Goal: Task Accomplishment & Management: Use online tool/utility

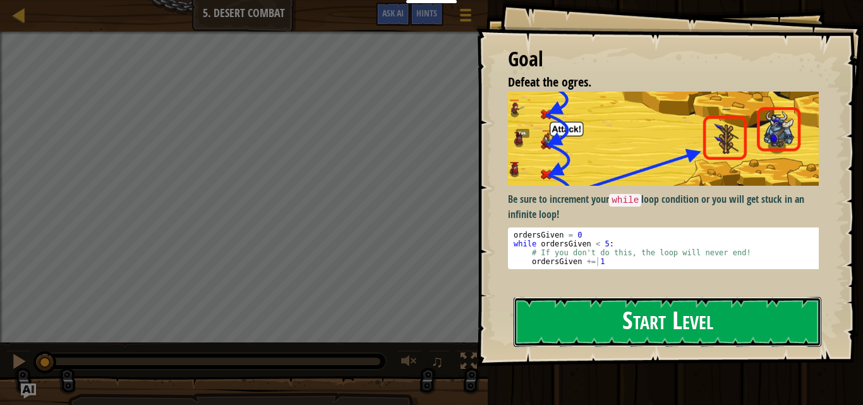
click at [654, 319] on button "Start Level" at bounding box center [667, 322] width 308 height 50
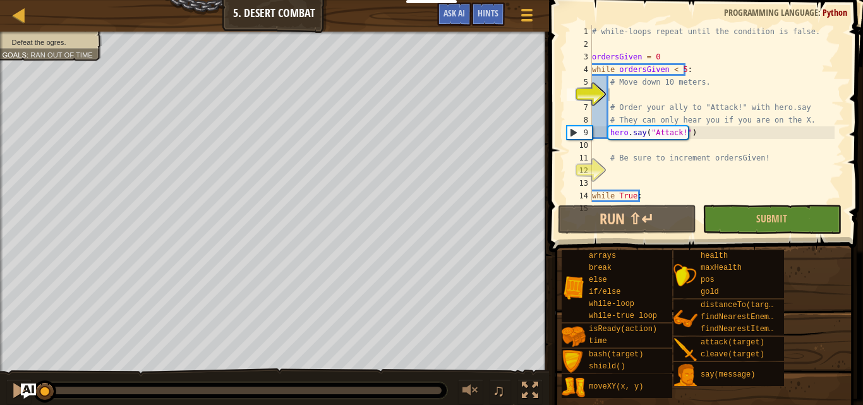
click at [623, 90] on div "# while-loops repeat until the condition is false. ordersGiven = 0 while orders…" at bounding box center [711, 126] width 245 height 202
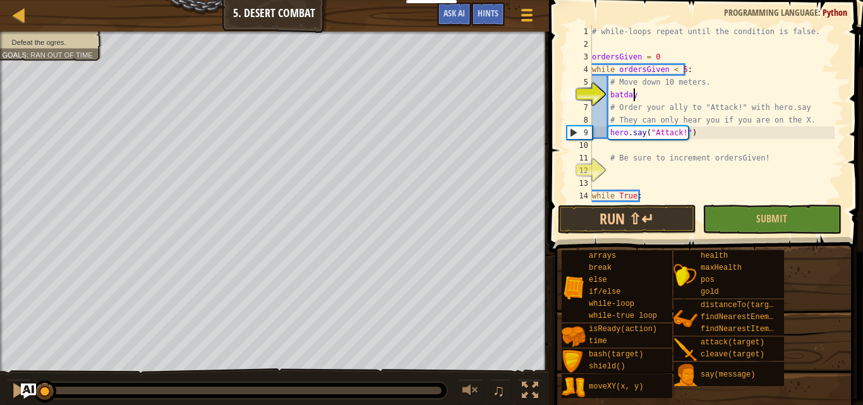
scroll to position [6, 3]
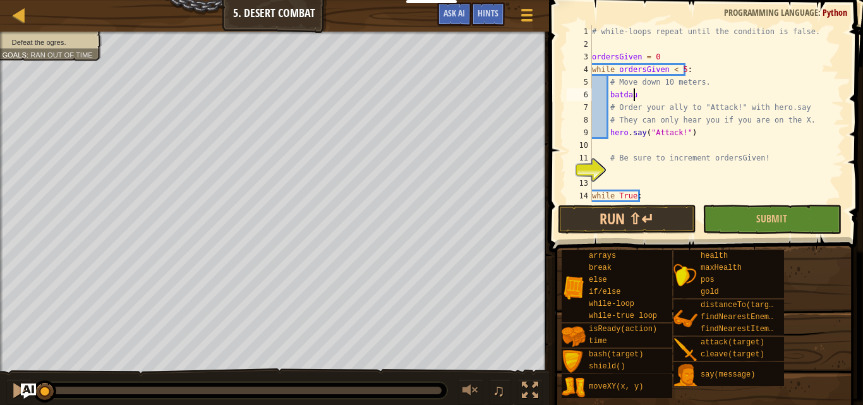
click at [660, 93] on div "# while-loops repeat until the condition is false. ordersGiven = 0 while orders…" at bounding box center [711, 126] width 245 height 202
click at [668, 93] on div "# while-loops repeat until the condition is false. ordersGiven = 0 while orders…" at bounding box center [711, 126] width 245 height 202
type textarea "b"
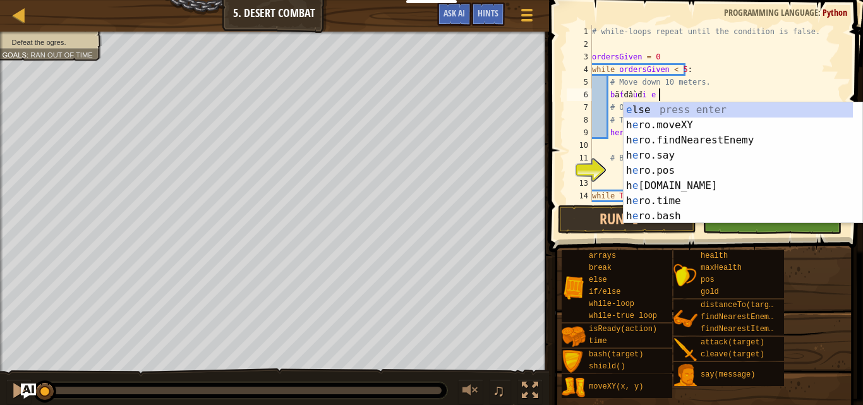
scroll to position [6, 5]
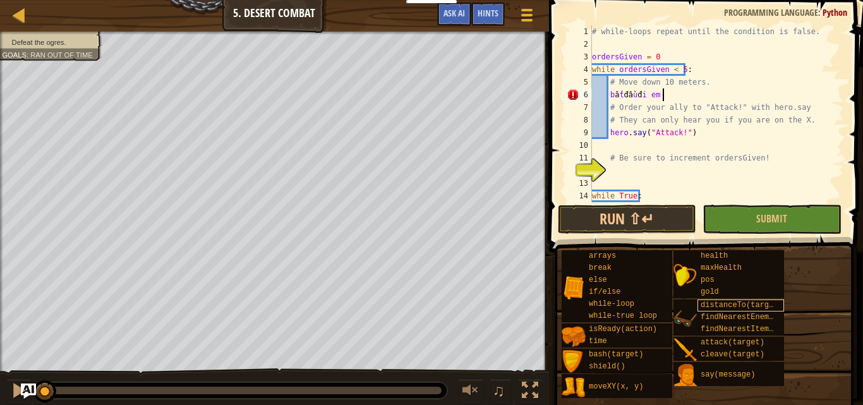
click at [772, 307] on span "distanceTo(target)" at bounding box center [741, 305] width 82 height 9
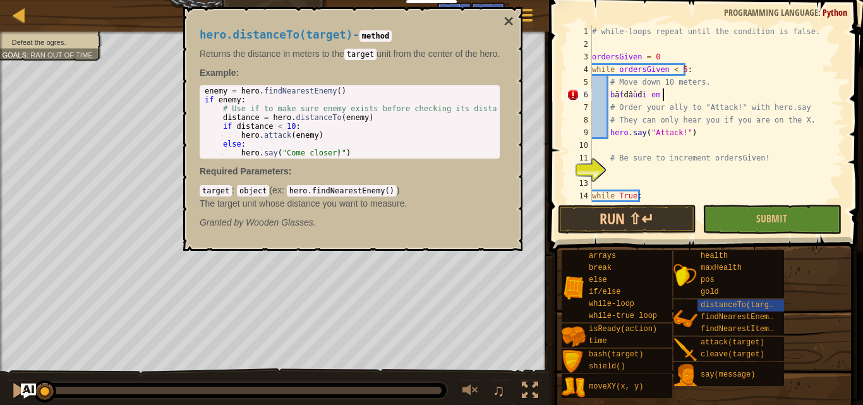
click at [674, 99] on div "# while-loops repeat until the condition is false. ordersGiven = 0 while orders…" at bounding box center [711, 126] width 245 height 202
click at [506, 15] on button "×" at bounding box center [508, 22] width 10 height 18
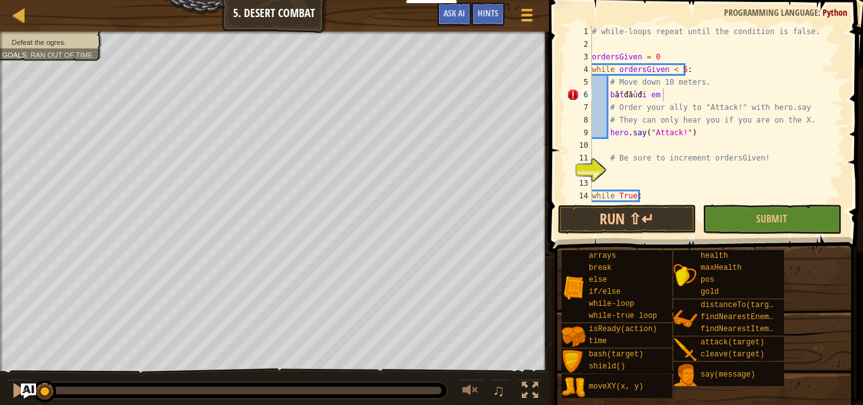
click at [684, 93] on div "# while-loops repeat until the condition is false. ordersGiven = 0 while orders…" at bounding box center [711, 126] width 245 height 202
click at [695, 99] on div "# while-loops repeat until the condition is false. ordersGiven = 0 while orders…" at bounding box center [711, 113] width 245 height 177
click at [695, 99] on div "# while-loops repeat until the condition is false. ordersGiven = 0 while orders…" at bounding box center [711, 126] width 245 height 202
click at [669, 96] on div "# while-loops repeat until the condition is false. ordersGiven = 0 while orders…" at bounding box center [711, 113] width 245 height 177
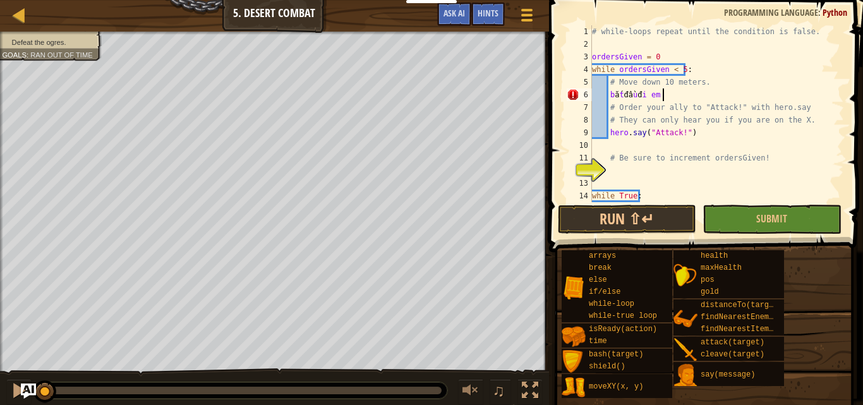
click at [669, 100] on div "# while-loops repeat until the condition is false. ordersGiven = 0 while orders…" at bounding box center [711, 126] width 245 height 202
click at [674, 89] on div "# while-loops repeat until the condition is false. ordersGiven = 0 while orders…" at bounding box center [711, 126] width 245 height 202
click at [680, 97] on div "# while-loops repeat until the condition is false. ordersGiven = 0 while orders…" at bounding box center [711, 126] width 245 height 202
click at [678, 93] on div "# while-loops repeat until the condition is false. ordersGiven = 0 while orders…" at bounding box center [711, 126] width 245 height 202
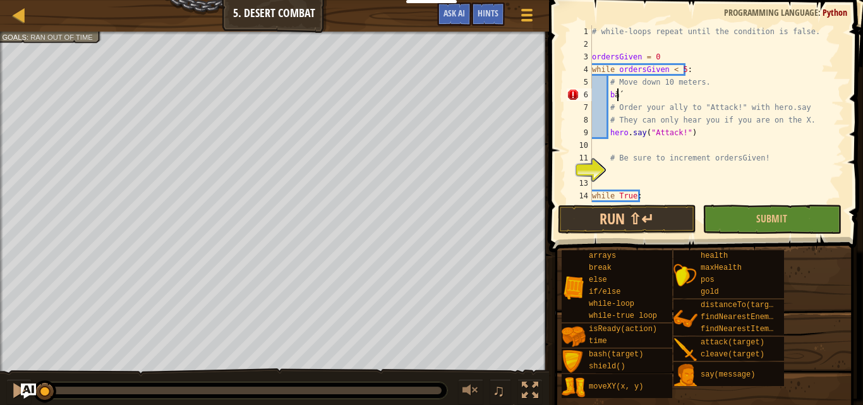
type textarea "b"
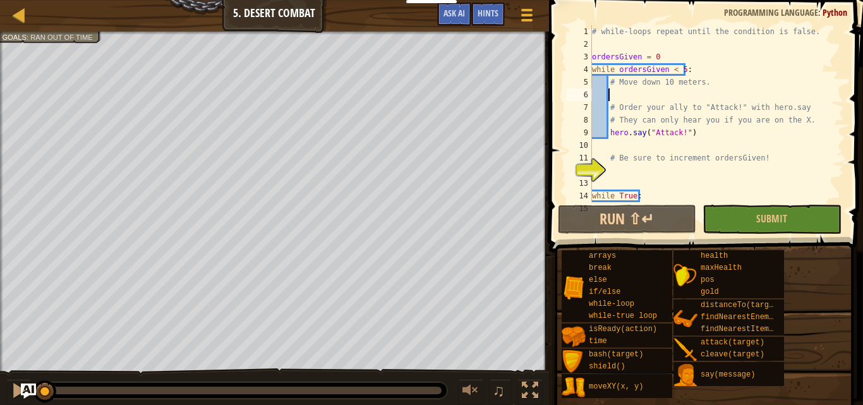
scroll to position [6, 1]
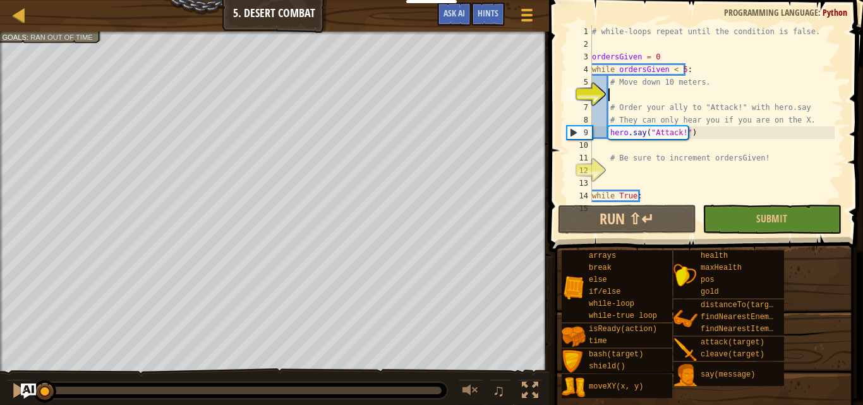
type textarea "h"
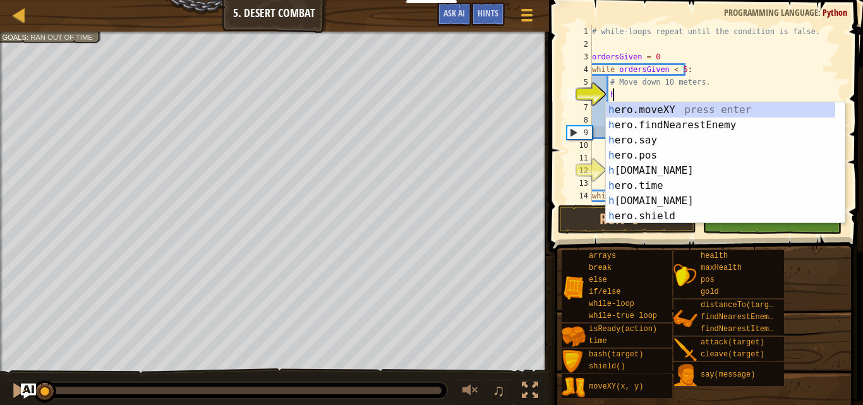
scroll to position [6, 1]
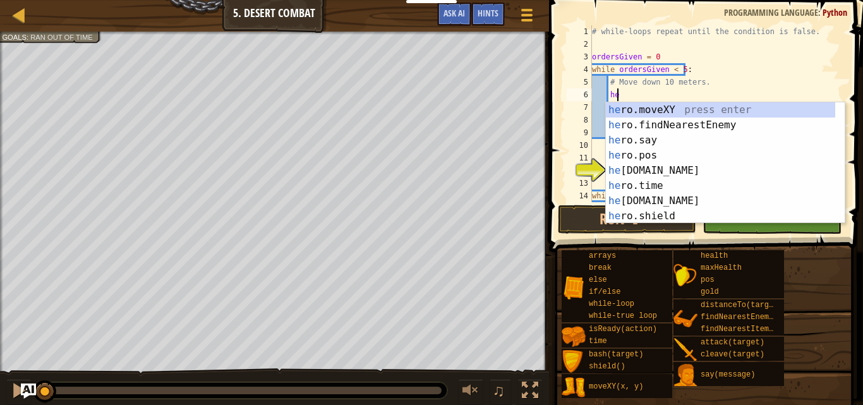
click at [633, 106] on div "he ro.moveXY press enter he ro.findNearestEnemy press enter he ro.say press ent…" at bounding box center [720, 178] width 229 height 152
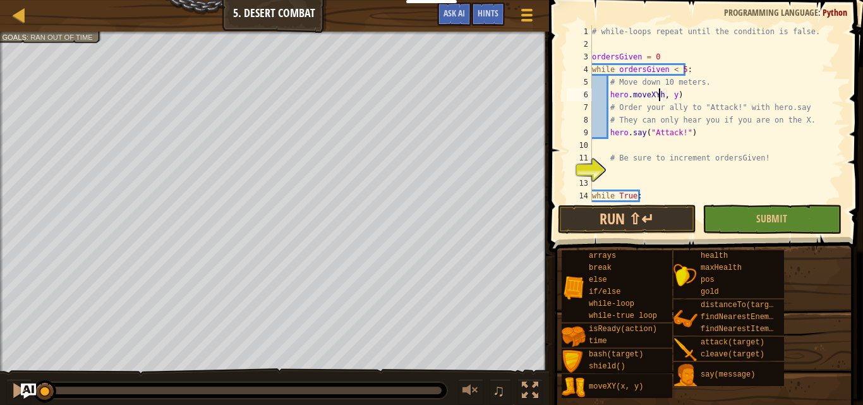
scroll to position [6, 5]
click at [655, 97] on div "# while-loops repeat until the condition is false. ordersGiven = 0 while orders…" at bounding box center [711, 126] width 245 height 202
click at [657, 97] on div "# while-loops repeat until the condition is false. ordersGiven = 0 while orders…" at bounding box center [711, 126] width 245 height 202
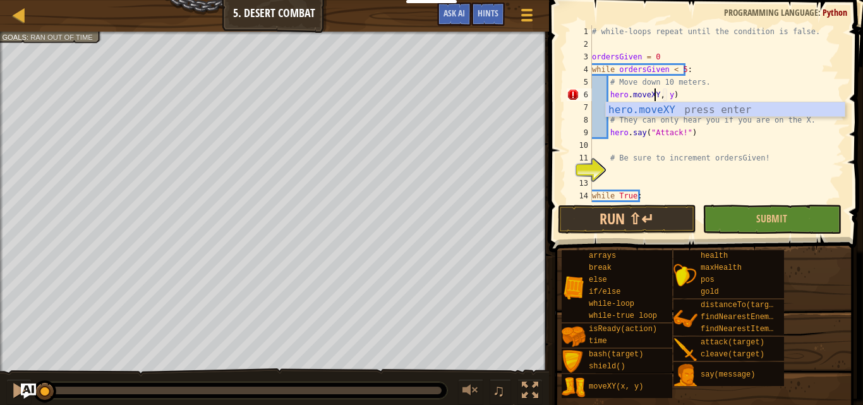
click at [683, 109] on div "hero.moveXY press enter" at bounding box center [725, 124] width 239 height 45
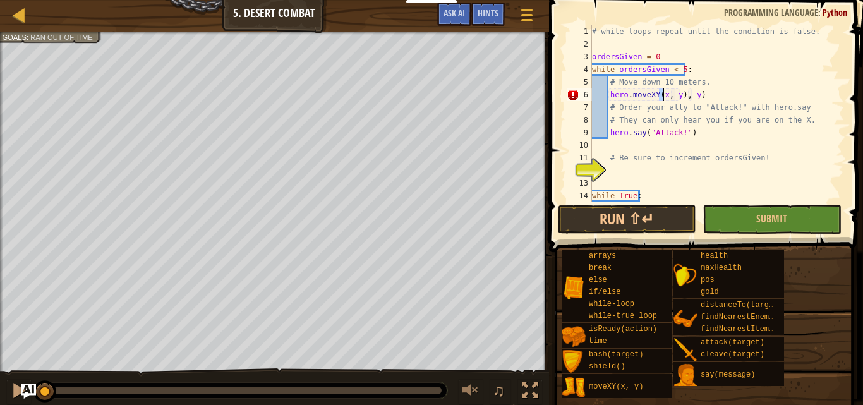
click at [693, 93] on div "# while-loops repeat until the condition is false. ordersGiven = 0 while orders…" at bounding box center [711, 126] width 245 height 202
click at [715, 110] on div "# while-loops repeat until the condition is false. ordersGiven = 0 while orders…" at bounding box center [711, 126] width 245 height 202
click at [711, 106] on div "# while-loops repeat until the condition is false. ordersGiven = 0 while orders…" at bounding box center [711, 126] width 245 height 202
click at [686, 93] on div "# while-loops repeat until the condition is false. ordersGiven = 0 while orders…" at bounding box center [711, 126] width 245 height 202
click at [660, 93] on div "# while-loops repeat until the condition is false. ordersGiven = 0 while orders…" at bounding box center [711, 126] width 245 height 202
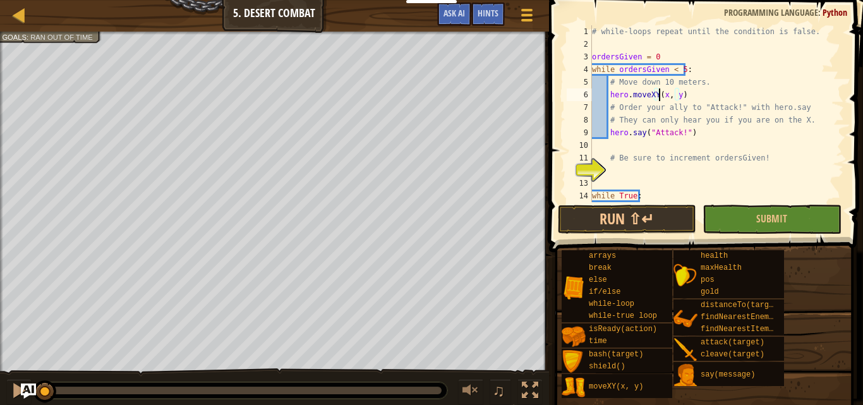
click at [674, 95] on div "# while-loops repeat until the condition is false. ordersGiven = 0 while orders…" at bounding box center [711, 126] width 245 height 202
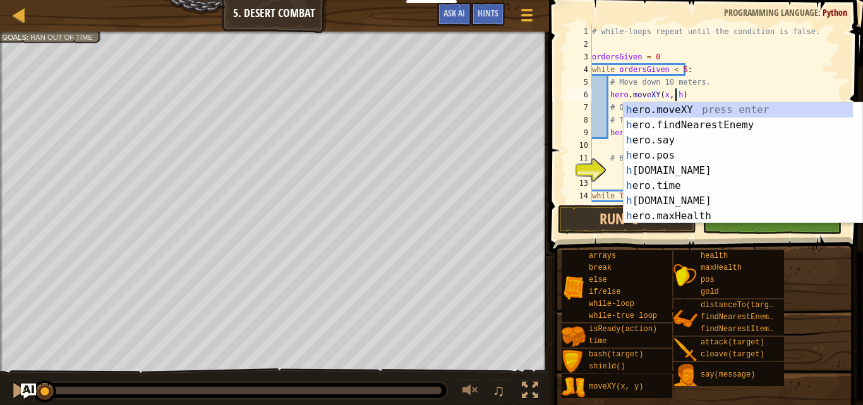
click at [667, 153] on div "h ero.moveXY press enter h ero.findNearestEnemy press enter h ero.say press ent…" at bounding box center [742, 178] width 239 height 152
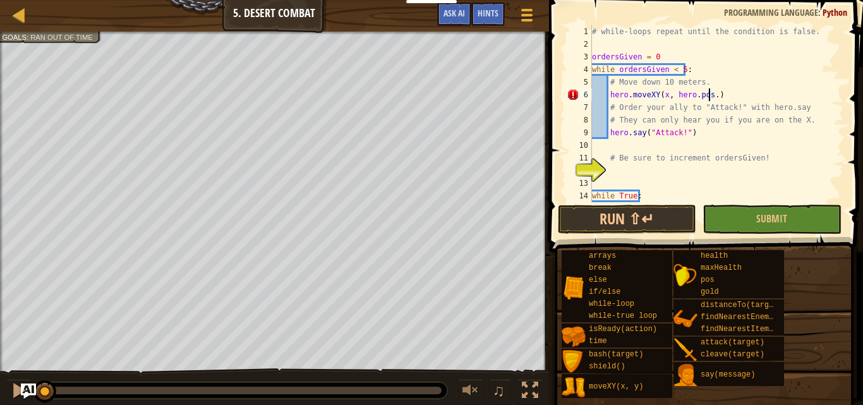
scroll to position [6, 9]
click at [610, 381] on div "moveXY(x, y)" at bounding box center [628, 386] width 87 height 24
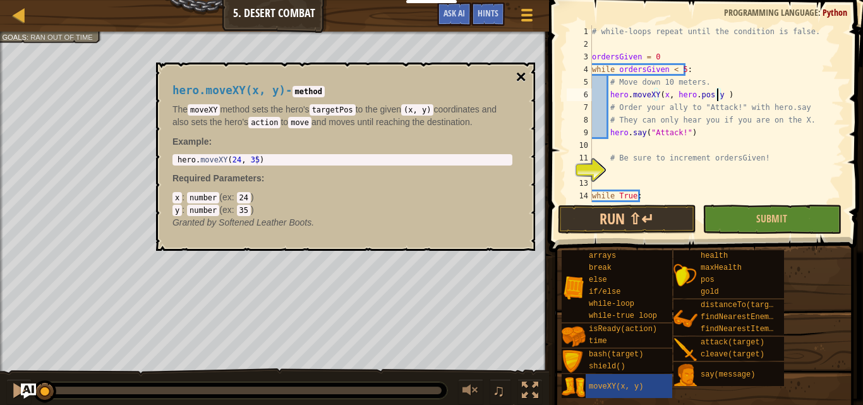
click at [519, 75] on button "×" at bounding box center [521, 77] width 10 height 18
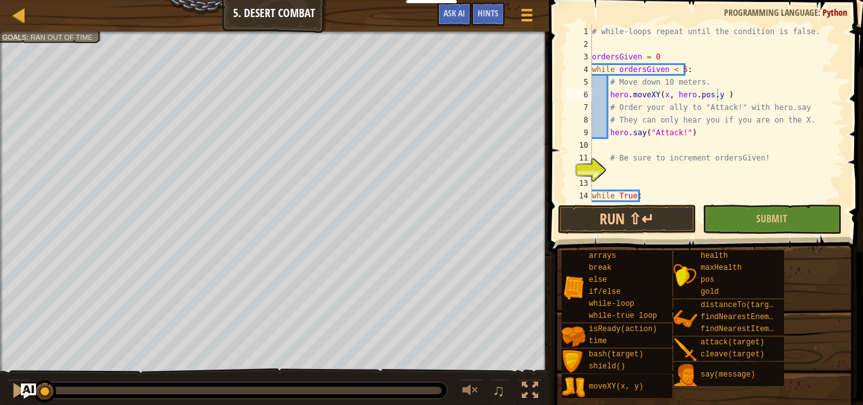
click at [712, 93] on div "# while-loops repeat until the condition is false. ordersGiven = 0 while orders…" at bounding box center [711, 126] width 245 height 202
click at [661, 97] on div "# while-loops repeat until the condition is false. ordersGiven = 0 while orders…" at bounding box center [711, 126] width 245 height 202
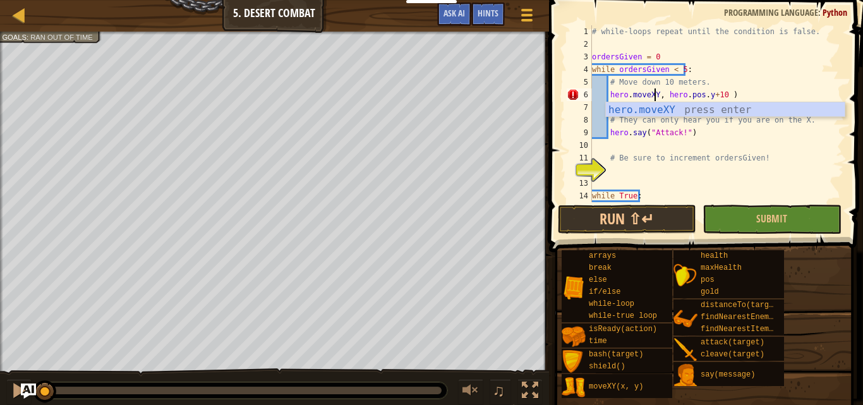
scroll to position [6, 6]
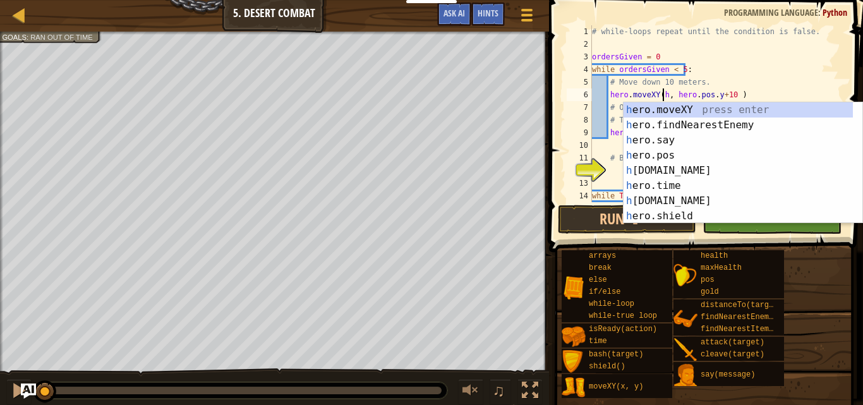
click at [797, 152] on div "h ero.moveXY press enter h ero.findNearestEnemy press enter h ero.say press ent…" at bounding box center [742, 178] width 239 height 152
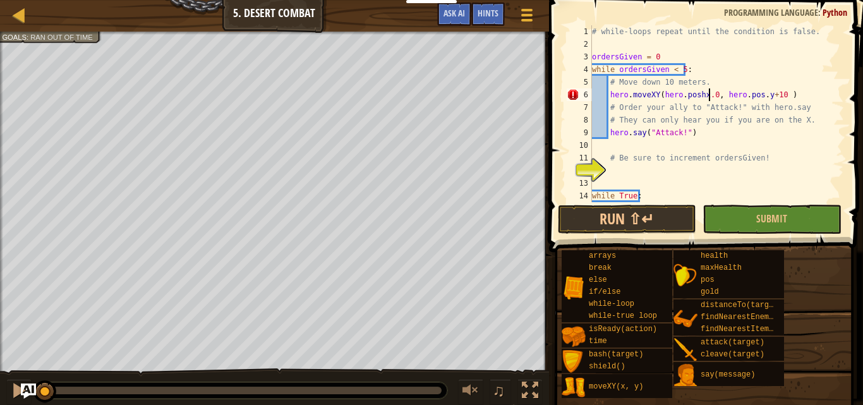
scroll to position [6, 9]
click at [698, 95] on div "# while-loops repeat until the condition is false. ordersGiven = 0 while orders…" at bounding box center [711, 126] width 245 height 202
click at [706, 95] on div "# while-loops repeat until the condition is false. ordersGiven = 0 while orders…" at bounding box center [711, 126] width 245 height 202
click at [695, 93] on div "# while-loops repeat until the condition is false. ordersGiven = 0 while orders…" at bounding box center [711, 126] width 245 height 202
click at [719, 87] on div "# while-loops repeat until the condition is false. ordersGiven = 0 while orders…" at bounding box center [711, 126] width 245 height 202
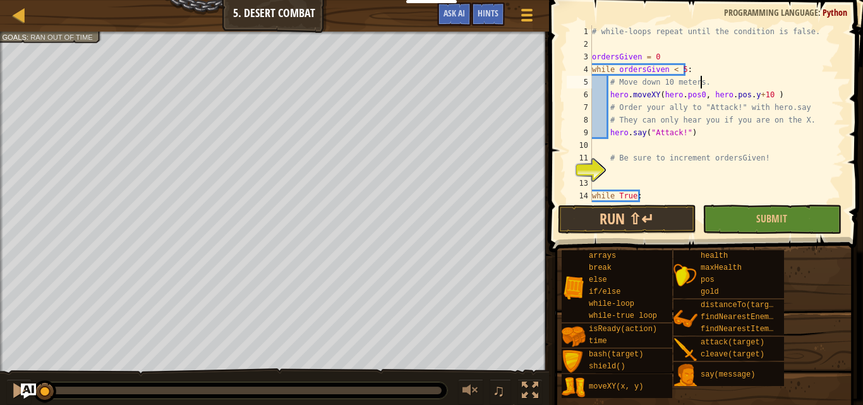
scroll to position [6, 8]
click at [697, 95] on div "# while-loops repeat until the condition is false. ordersGiven = 0 while orders…" at bounding box center [711, 126] width 245 height 202
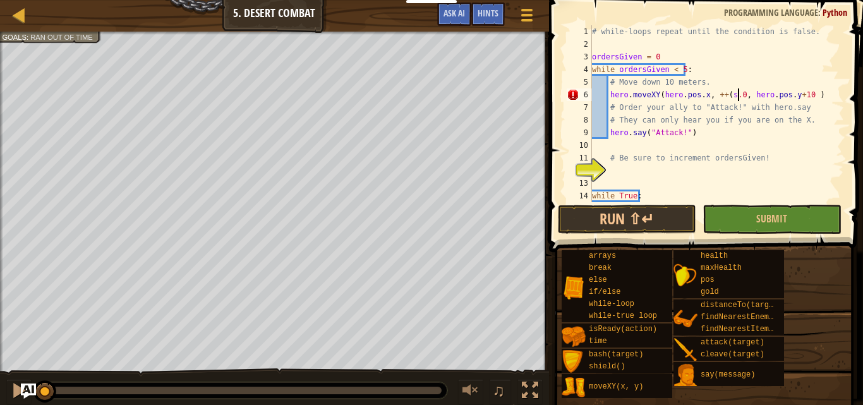
click at [739, 95] on div "# while-loops repeat until the condition is false. ordersGiven = 0 while orders…" at bounding box center [711, 126] width 245 height 202
click at [700, 97] on div "# while-loops repeat until the condition is false. ordersGiven = 0 while orders…" at bounding box center [711, 126] width 245 height 202
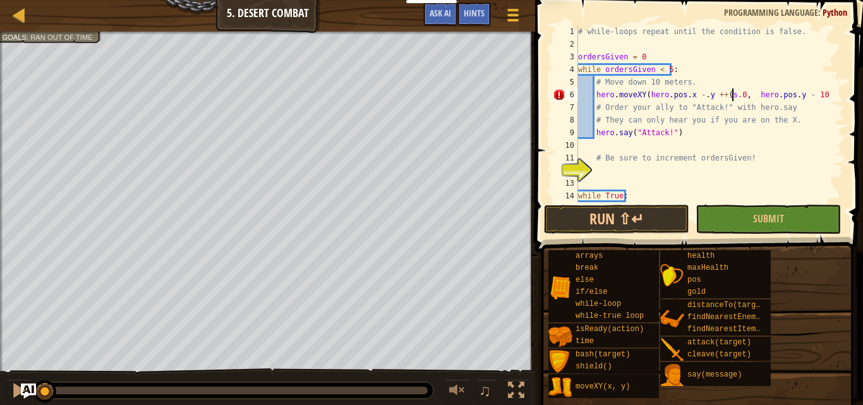
scroll to position [6, 16]
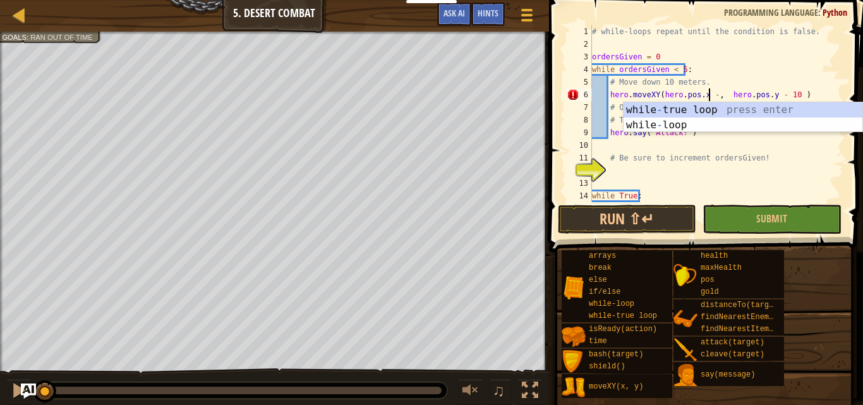
click at [707, 99] on div "# while-loops repeat until the condition is false. ordersGiven = 0 while orders…" at bounding box center [711, 126] width 245 height 202
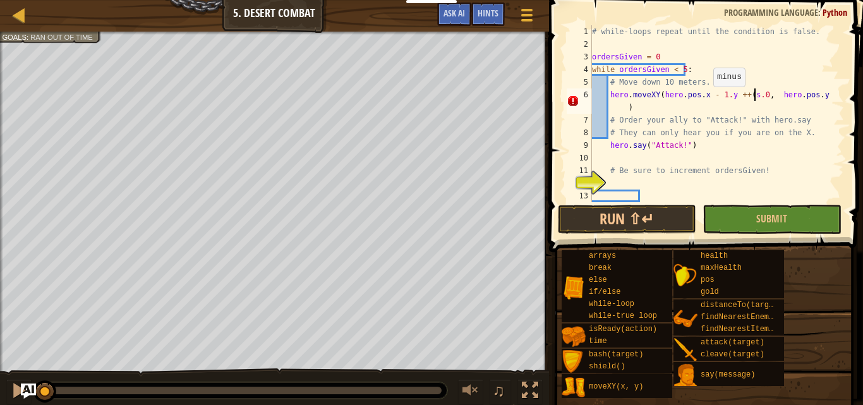
scroll to position [6, 16]
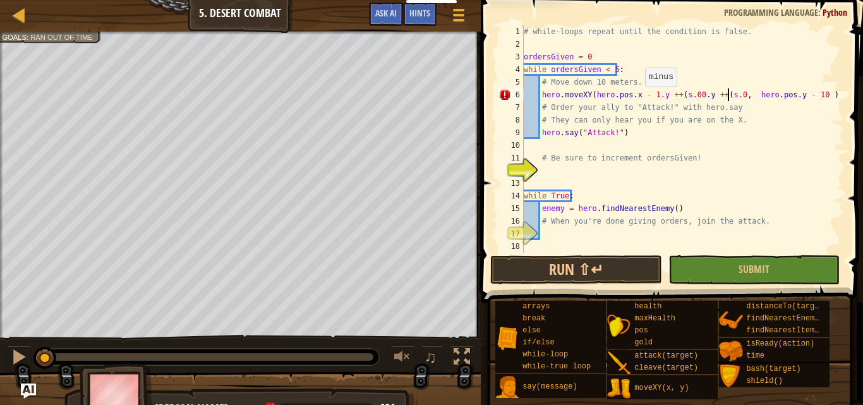
click at [721, 97] on div "# while-loops repeat until the condition is false. ordersGiven = 0 while orders…" at bounding box center [682, 151] width 323 height 253
click at [741, 95] on div "# while-loops repeat until the condition is false. ordersGiven = 0 while orders…" at bounding box center [682, 151] width 323 height 253
click at [722, 95] on div "# while-loops repeat until the condition is false. ordersGiven = 0 while orders…" at bounding box center [682, 151] width 323 height 253
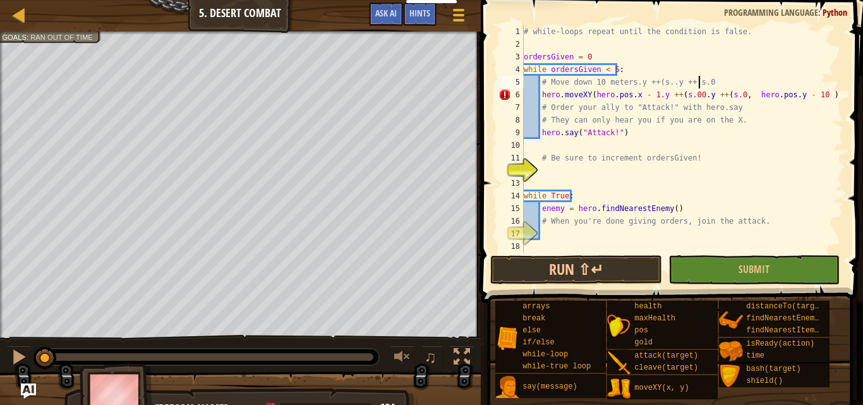
scroll to position [6, 14]
click at [729, 93] on div "# while-loops repeat until the condition is false. ordersGiven = 0 while orders…" at bounding box center [682, 151] width 323 height 253
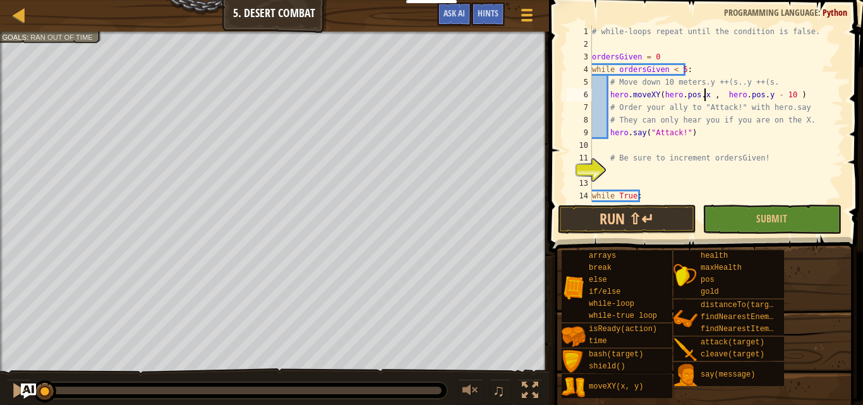
click at [763, 81] on div "# while-loops repeat until the condition is false. ordersGiven = 0 while orders…" at bounding box center [711, 126] width 245 height 202
click at [750, 97] on div "# while-loops repeat until the condition is false. ordersGiven = 0 while orders…" at bounding box center [711, 126] width 245 height 202
click at [700, 93] on div "# while-loops repeat until the condition is false. ordersGiven = 0 while orders…" at bounding box center [711, 126] width 245 height 202
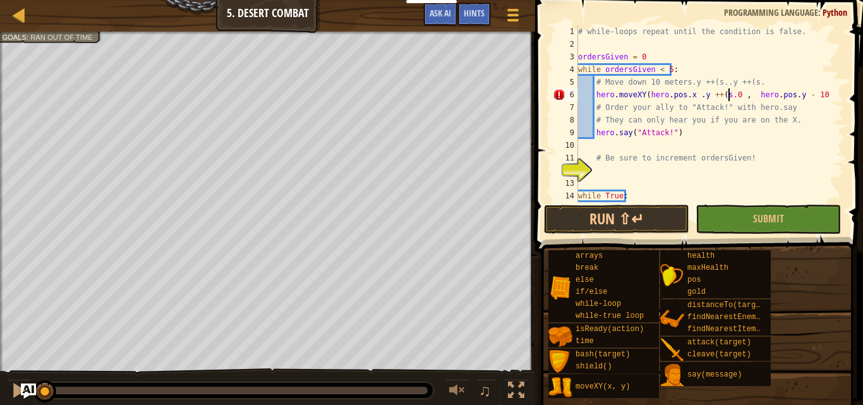
drag, startPoint x: 700, startPoint y: 93, endPoint x: 241, endPoint y: 0, distance: 468.5
click at [443, 8] on div "Courses Computer Science 4 5. Desert Combat Game Menu Done Hints Ask AI 1 ההההה…" at bounding box center [431, 202] width 863 height 405
click at [729, 91] on div "# while-loops repeat until the condition is false. ordersGiven = 0 while orders…" at bounding box center [704, 126] width 259 height 202
drag, startPoint x: 734, startPoint y: 92, endPoint x: 700, endPoint y: 90, distance: 34.2
click at [700, 90] on div "# while-loops repeat until the condition is false. ordersGiven = 0 while orders…" at bounding box center [704, 126] width 259 height 202
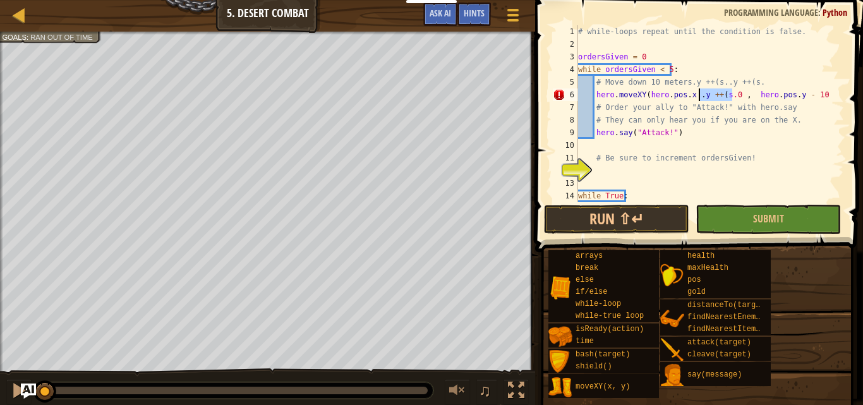
click at [716, 93] on div "# while-loops repeat until the condition is false. ordersGiven = 0 while orders…" at bounding box center [704, 113] width 259 height 177
drag, startPoint x: 730, startPoint y: 92, endPoint x: 691, endPoint y: 92, distance: 39.2
click at [691, 92] on div "# while-loops repeat until the condition is false. ordersGiven = 0 while orders…" at bounding box center [704, 126] width 259 height 202
click at [711, 92] on div "# while-loops repeat until the condition is false. ordersGiven = 0 while orders…" at bounding box center [704, 113] width 259 height 177
drag, startPoint x: 731, startPoint y: 96, endPoint x: 693, endPoint y: 97, distance: 37.3
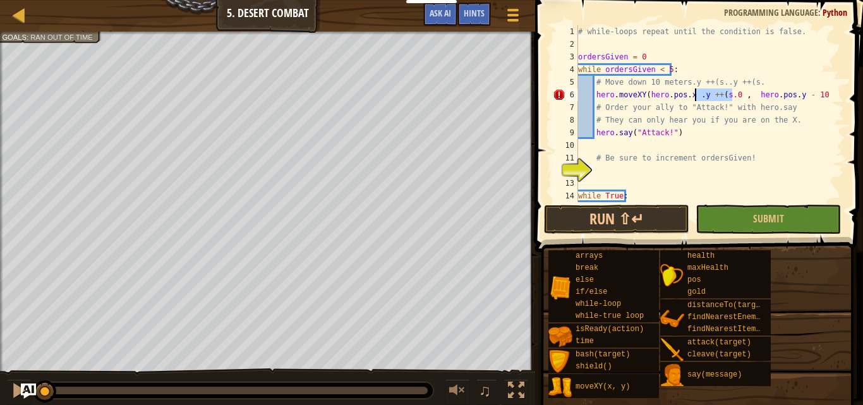
click at [693, 95] on div "# while-loops repeat until the condition is false. ordersGiven = 0 while orders…" at bounding box center [704, 126] width 259 height 202
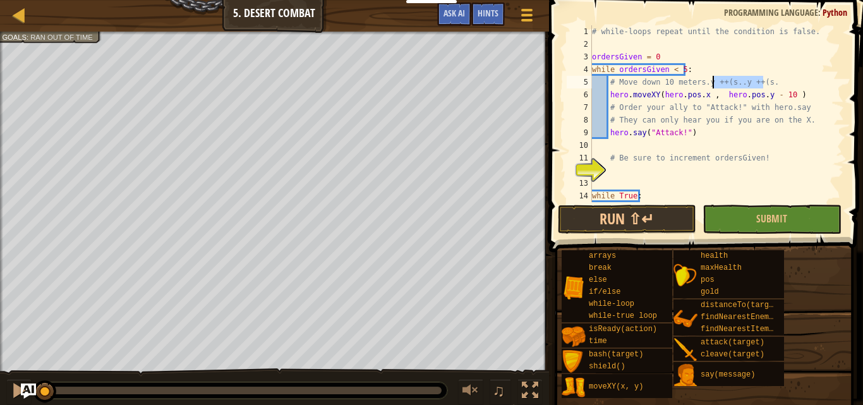
drag, startPoint x: 777, startPoint y: 78, endPoint x: 706, endPoint y: 83, distance: 71.5
click at [706, 83] on div "# while-loops repeat until the condition is false. ordersGiven = 0 while orders…" at bounding box center [711, 126] width 245 height 202
click at [702, 95] on div "# while-loops repeat until the condition is false. ordersGiven = 0 while orders…" at bounding box center [711, 126] width 245 height 202
type textarea "hero.moveXY(hero.pos.x , hero.pos.y - 10 )"
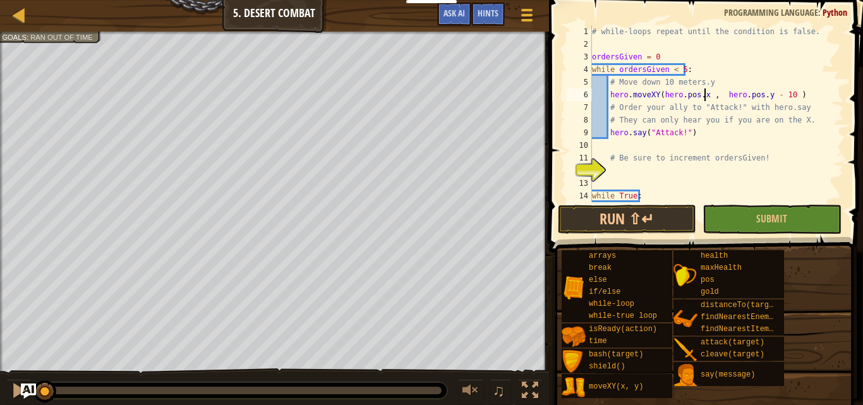
click at [646, 167] on div "# while-loops repeat until the condition is false. ordersGiven = 0 while orders…" at bounding box center [711, 126] width 245 height 202
click at [636, 180] on div "# while-loops repeat until the condition is false. ordersGiven = 0 while orders…" at bounding box center [711, 126] width 245 height 202
click at [638, 177] on div "# while-loops repeat until the condition is false. ordersGiven = 0 while orders…" at bounding box center [711, 126] width 245 height 202
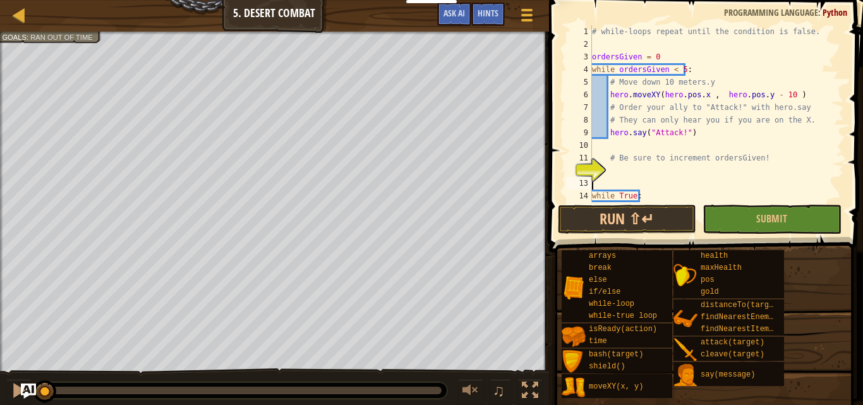
click at [643, 167] on div "# while-loops repeat until the condition is false. ordersGiven = 0 while orders…" at bounding box center [711, 126] width 245 height 202
click at [632, 170] on div "# while-loops repeat until the condition is false. ordersGiven = 0 while orders…" at bounding box center [711, 126] width 245 height 202
click at [635, 168] on div "# while-loops repeat until the condition is false. ordersGiven = 0 while orders…" at bounding box center [711, 126] width 245 height 202
drag, startPoint x: 650, startPoint y: 92, endPoint x: 728, endPoint y: 107, distance: 79.7
click at [772, 88] on div "# while-loops repeat until the condition is false. ordersGiven = 0 while orders…" at bounding box center [711, 126] width 245 height 202
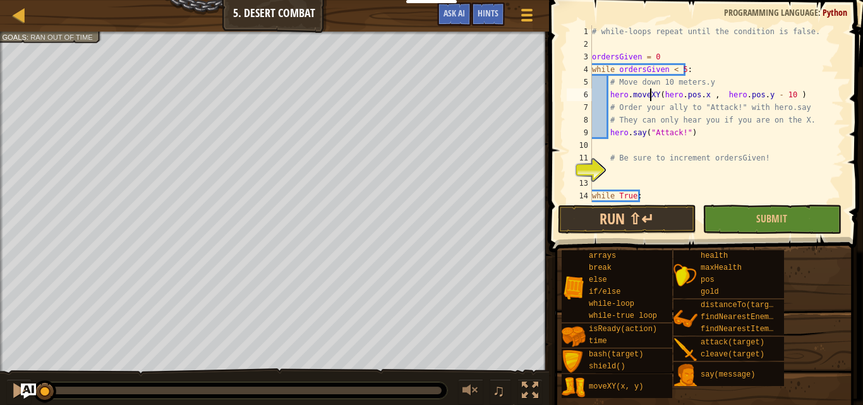
type textarea "hero.moveXY(hero.pos.x , hero.pos.y - 10 )"
click at [625, 168] on div "# while-loops repeat until the condition is false. ordersGiven = 0 while orders…" at bounding box center [711, 126] width 245 height 202
drag, startPoint x: 638, startPoint y: 159, endPoint x: 746, endPoint y: 162, distance: 107.4
click at [749, 160] on div "# while-loops repeat until the condition is false. ordersGiven = 0 while orders…" at bounding box center [711, 126] width 245 height 202
type textarea "# Be sure to increment ordersGiven!"
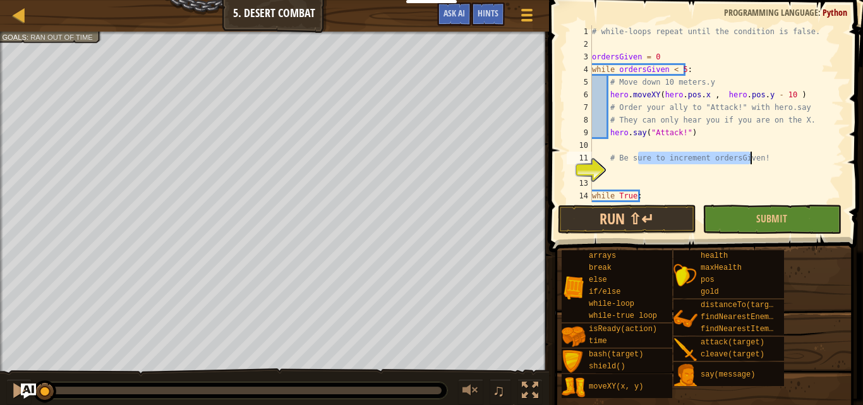
click at [707, 173] on div "# while-loops repeat until the condition is false. ordersGiven = 0 while orders…" at bounding box center [711, 126] width 245 height 202
drag, startPoint x: 631, startPoint y: 164, endPoint x: 662, endPoint y: 158, distance: 31.6
click at [718, 162] on div "# while-loops repeat until the condition is false. ordersGiven = 0 while orders…" at bounding box center [711, 126] width 245 height 202
click at [635, 158] on div "# while-loops repeat until the condition is false. ordersGiven = 0 while orders…" at bounding box center [711, 126] width 245 height 202
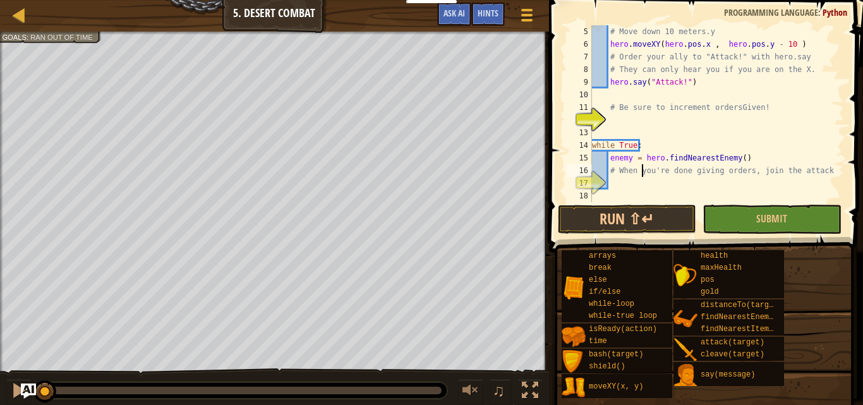
click at [643, 172] on div "# Move down 10 meters.y hero . moveXY ( hero . pos . x , hero . pos . y - 10 ) …" at bounding box center [711, 126] width 245 height 202
type textarea "# When you're done giving orders, join the attack."
drag, startPoint x: 615, startPoint y: 172, endPoint x: 763, endPoint y: 172, distance: 147.8
click at [765, 172] on div "# Move down 10 meters.y hero . moveXY ( hero . pos . x , hero . pos . y - 10 ) …" at bounding box center [711, 126] width 245 height 202
click at [700, 172] on div "# Move down 10 meters.y hero . moveXY ( hero . pos . x , hero . pos . y - 10 ) …" at bounding box center [711, 113] width 245 height 177
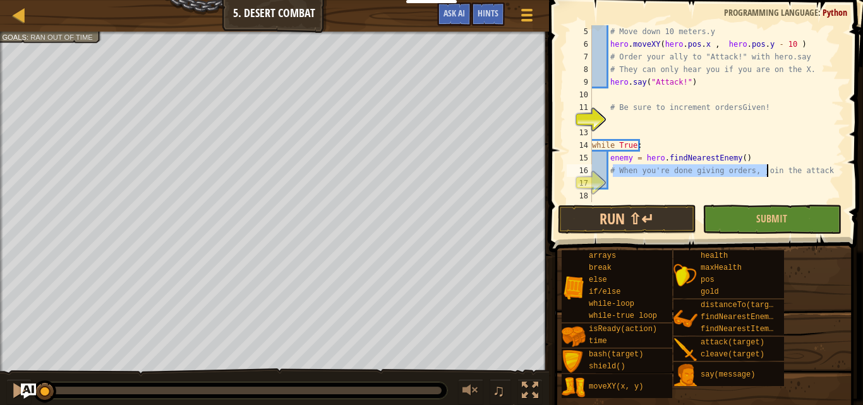
click at [700, 172] on div "# Move down 10 meters.y hero . moveXY ( hero . pos . x , hero . pos . y - 10 ) …" at bounding box center [711, 126] width 245 height 202
drag, startPoint x: 715, startPoint y: 170, endPoint x: 778, endPoint y: 173, distance: 63.2
click at [780, 172] on div "# Move down 10 meters.y hero . moveXY ( hero . pos . x , hero . pos . y - 10 ) …" at bounding box center [711, 126] width 245 height 202
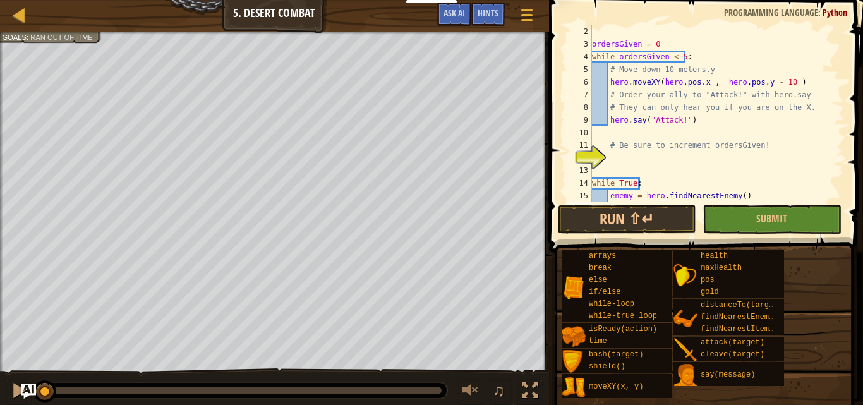
scroll to position [0, 0]
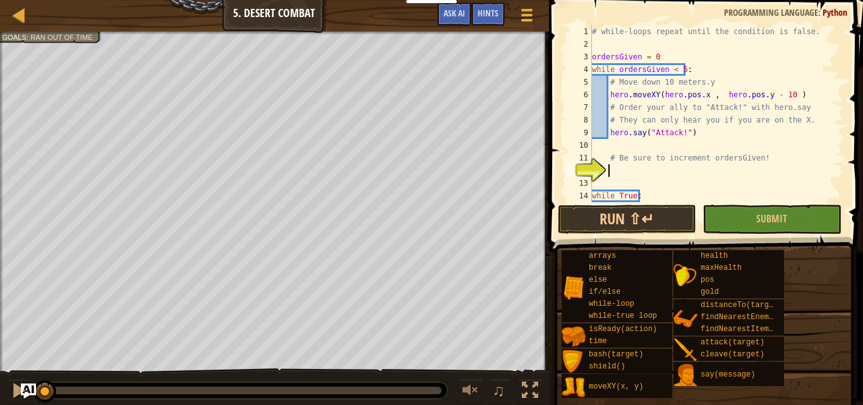
click at [629, 169] on div "# while-loops repeat until the condition is false. ordersGiven = 0 while orders…" at bounding box center [711, 126] width 245 height 202
click at [655, 156] on div "# while-loops repeat until the condition is false. ordersGiven = 0 while orders…" at bounding box center [711, 126] width 245 height 202
drag, startPoint x: 650, startPoint y: 157, endPoint x: 715, endPoint y: 158, distance: 65.0
click at [710, 157] on div "# while-loops repeat until the condition is false. ordersGiven = 0 while orders…" at bounding box center [711, 126] width 245 height 202
click at [684, 161] on div "# while-loops repeat until the condition is false. ordersGiven = 0 while orders…" at bounding box center [711, 113] width 245 height 177
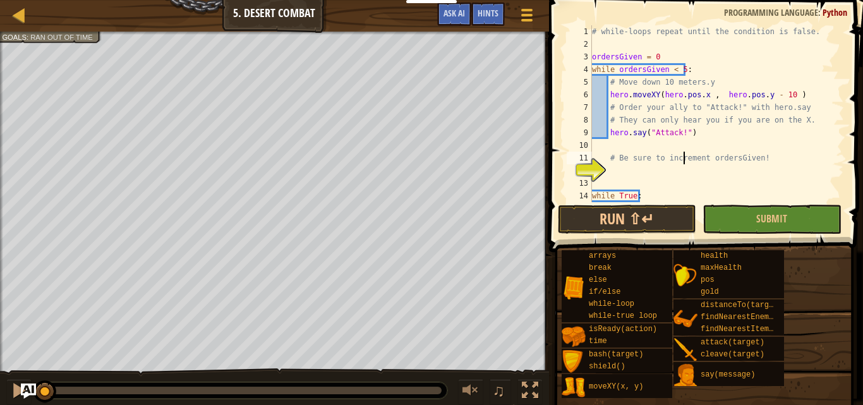
click at [684, 161] on div "# while-loops repeat until the condition is false. ordersGiven = 0 while orders…" at bounding box center [711, 126] width 245 height 202
click at [712, 160] on div "# while-loops repeat until the condition is false. ordersGiven = 0 while orders…" at bounding box center [711, 126] width 245 height 202
click at [725, 158] on div "# while-loops repeat until the condition is false. ordersGiven = 0 while orders…" at bounding box center [711, 126] width 245 height 202
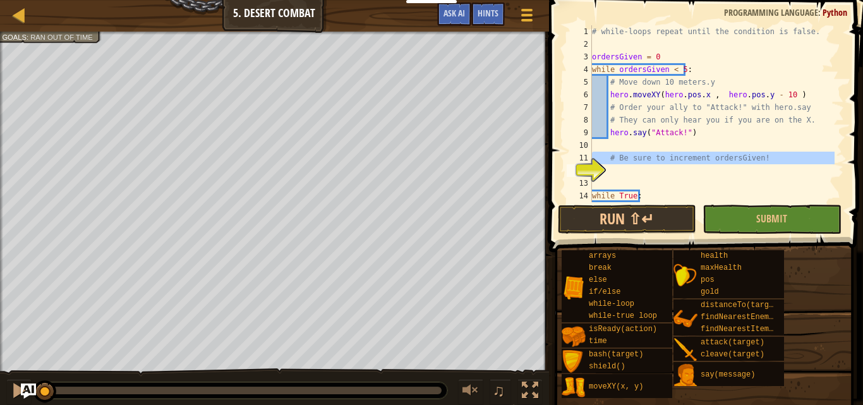
click at [717, 162] on div "# while-loops repeat until the condition is false. ordersGiven = 0 while orders…" at bounding box center [711, 113] width 245 height 177
type textarea "# Be sure to increment ordersGiven!"
click at [717, 162] on div "# while-loops repeat until the condition is false. ordersGiven = 0 while orders…" at bounding box center [711, 126] width 245 height 202
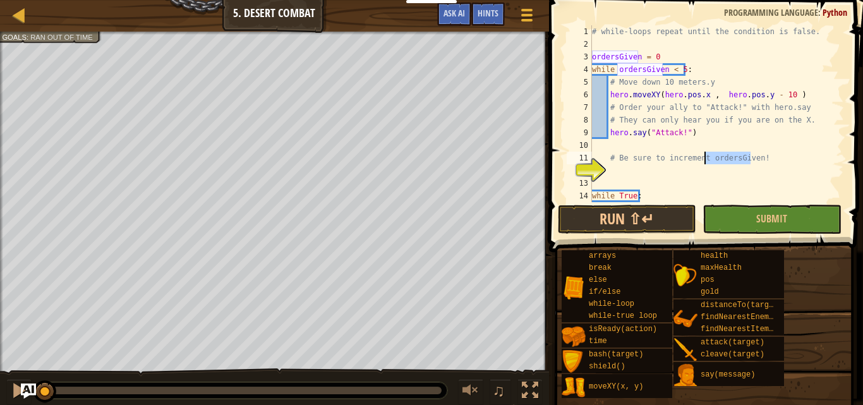
click at [733, 160] on div "# while-loops repeat until the condition is false. ordersGiven = 0 while orders…" at bounding box center [711, 113] width 245 height 177
click at [733, 160] on div "# while-loops repeat until the condition is false. ordersGiven = 0 while orders…" at bounding box center [711, 126] width 245 height 202
click at [652, 170] on div "# while-loops repeat until the condition is false. ordersGiven = 0 while orders…" at bounding box center [711, 126] width 245 height 202
paste textarea "ordersGiven"
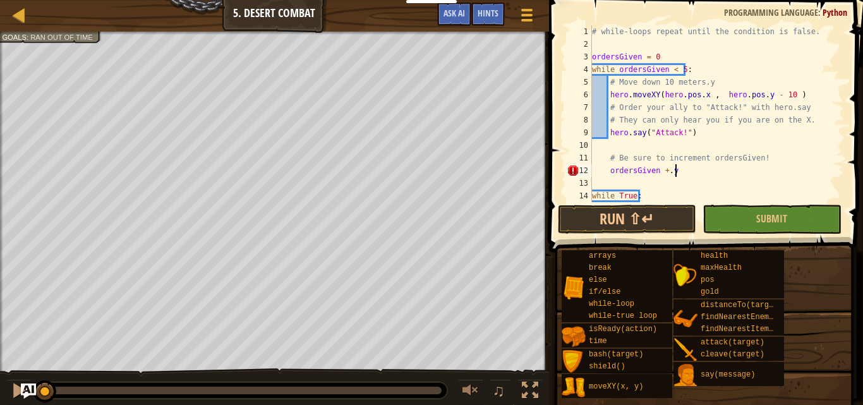
scroll to position [6, 6]
click at [686, 173] on div "# while-loops repeat until the condition is false. ordersGiven = 0 while orders…" at bounding box center [711, 126] width 245 height 202
click at [664, 169] on div "# while-loops repeat until the condition is false. ordersGiven = 0 while orders…" at bounding box center [711, 126] width 245 height 202
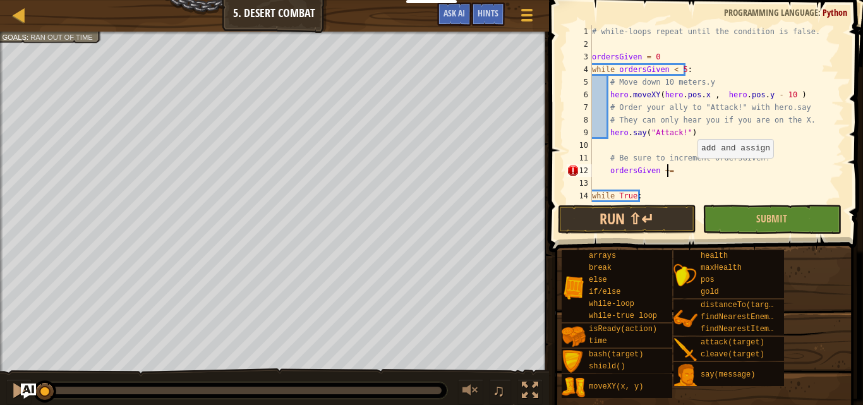
click at [691, 170] on div "# while-loops repeat until the condition is false. ordersGiven = 0 while orders…" at bounding box center [711, 126] width 245 height 202
click at [679, 171] on div "# while-loops repeat until the condition is false. ordersGiven = 0 while orders…" at bounding box center [711, 126] width 245 height 202
click at [681, 170] on div "# while-loops repeat until the condition is false. ordersGiven = 0 while orders…" at bounding box center [711, 126] width 245 height 202
click at [675, 172] on div "# while-loops repeat until the condition is false. ordersGiven = 0 while orders…" at bounding box center [711, 113] width 245 height 177
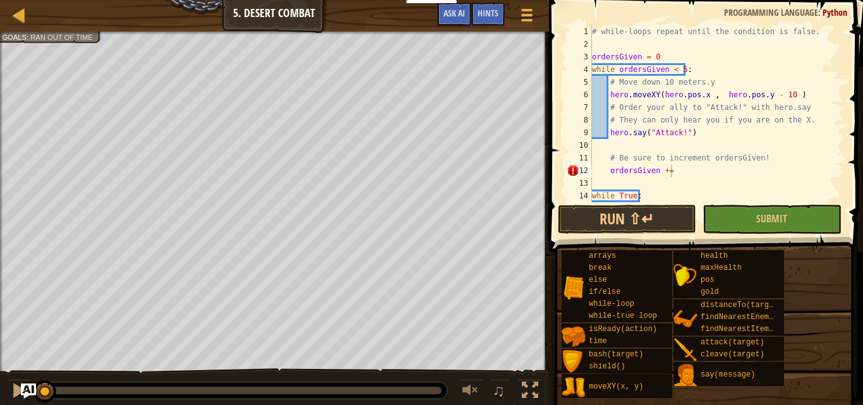
click at [690, 172] on div "# while-loops repeat until the condition is false. ordersGiven = 0 while orders…" at bounding box center [711, 126] width 245 height 202
type textarea "ordersGiven += 1"
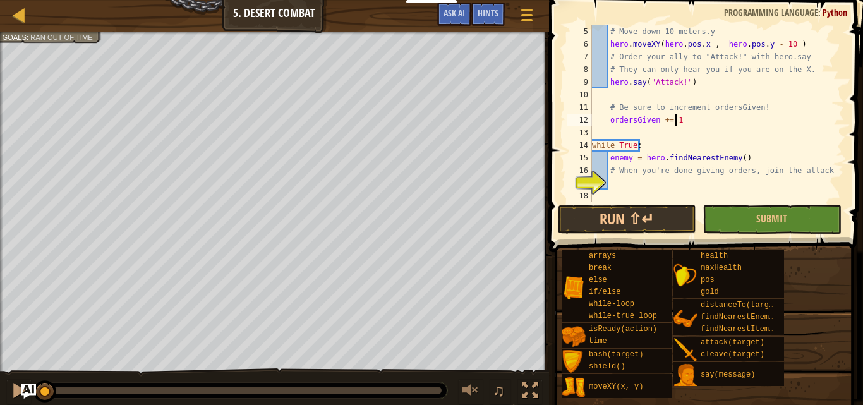
scroll to position [51, 0]
click at [630, 182] on div "# Move down 10 meters.y hero . moveXY ( hero . pos . x , hero . pos . y - 10 ) …" at bounding box center [711, 126] width 245 height 202
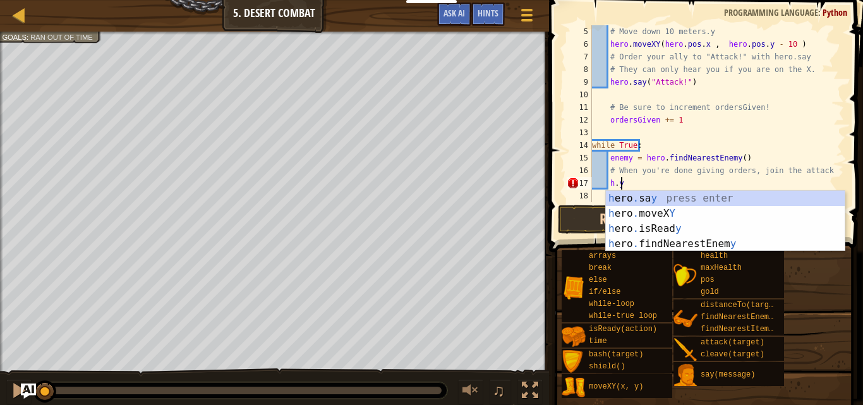
scroll to position [6, 1]
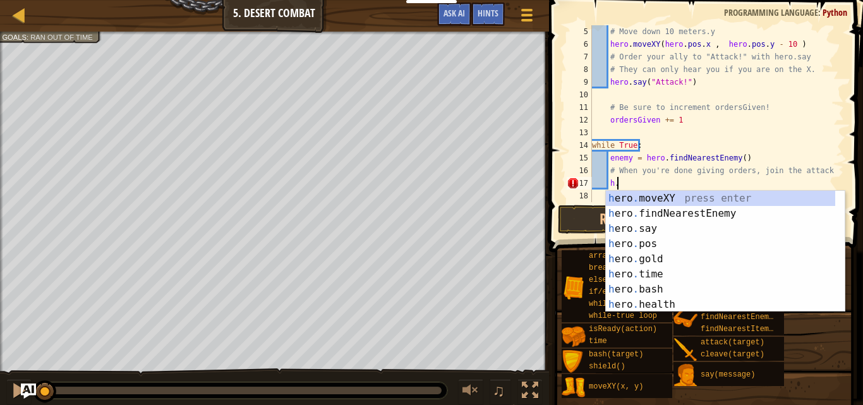
type textarea "h."
click at [633, 177] on div "# Move down 10 meters.y hero . moveXY ( hero . pos . x , hero . pos . y - 10 ) …" at bounding box center [711, 126] width 245 height 202
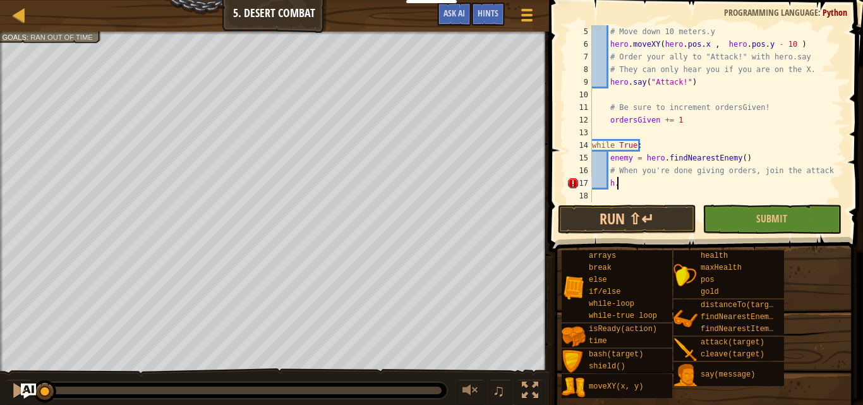
drag, startPoint x: 833, startPoint y: 0, endPoint x: 629, endPoint y: 191, distance: 279.7
click at [628, 189] on div "# Move down 10 meters.y hero . moveXY ( hero . pos . x , hero . pos . y - 10 ) …" at bounding box center [711, 126] width 245 height 202
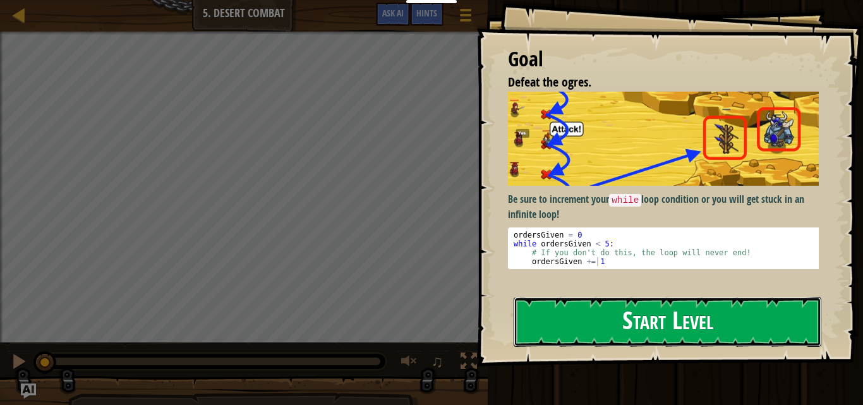
click at [645, 313] on button "Start Level" at bounding box center [667, 322] width 308 height 50
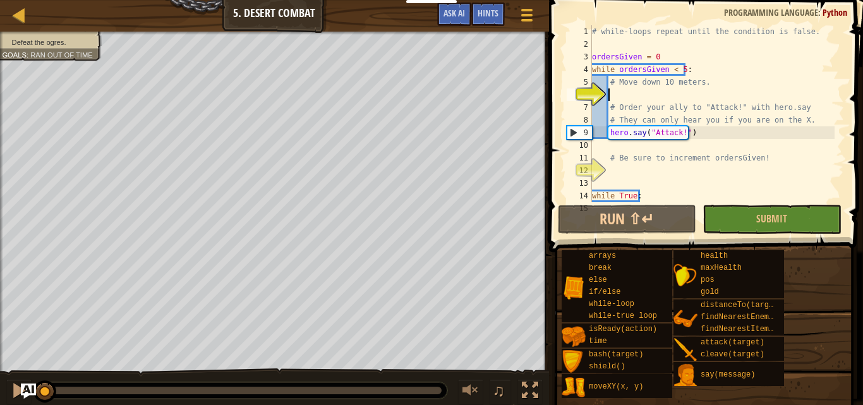
click at [621, 97] on div "# while-loops repeat until the condition is false. ordersGiven = 0 while orders…" at bounding box center [711, 126] width 245 height 202
click at [672, 99] on div "# while-loops repeat until the condition is false. ordersGiven = 0 while orders…" at bounding box center [711, 126] width 245 height 202
click at [639, 86] on div "# while-loops repeat until the condition is false. ordersGiven = 0 while orders…" at bounding box center [711, 126] width 245 height 202
type textarea "# Move down 10 meters."
click at [657, 91] on div "# while-loops repeat until the condition is false. ordersGiven = 0 while orders…" at bounding box center [711, 126] width 245 height 202
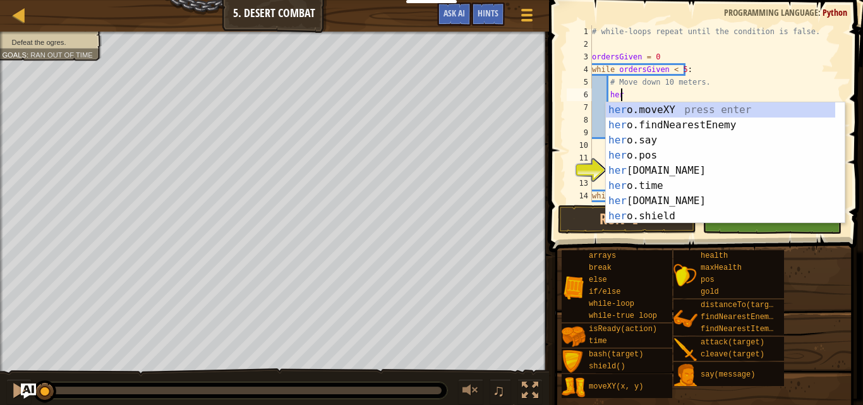
scroll to position [6, 2]
click at [700, 110] on div "hero .moveXY press enter hero .findNearestEnemy press enter hero .say press ent…" at bounding box center [720, 178] width 229 height 152
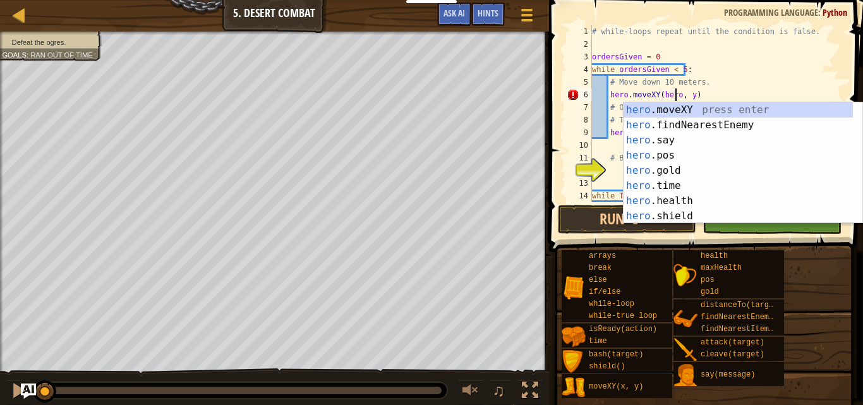
scroll to position [6, 7]
click at [660, 155] on div "hero .moveXY press enter hero .findNearestEnemy press enter hero .say press ent…" at bounding box center [737, 178] width 229 height 152
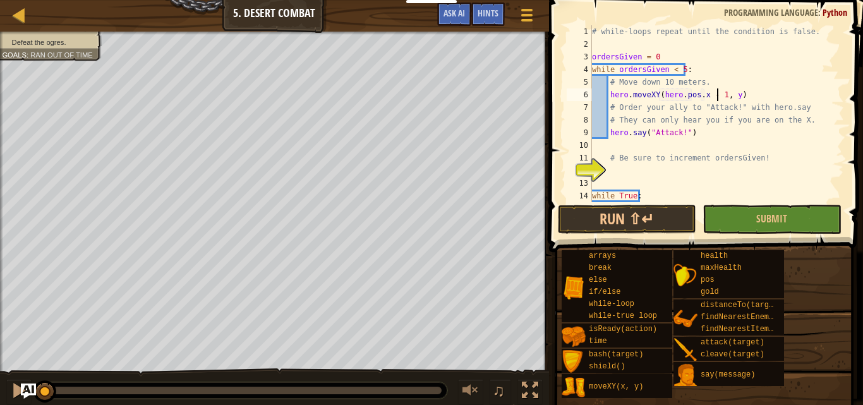
scroll to position [6, 11]
click at [733, 93] on div "# while-loops repeat until the condition is false. ordersGiven = 0 while orders…" at bounding box center [711, 126] width 245 height 202
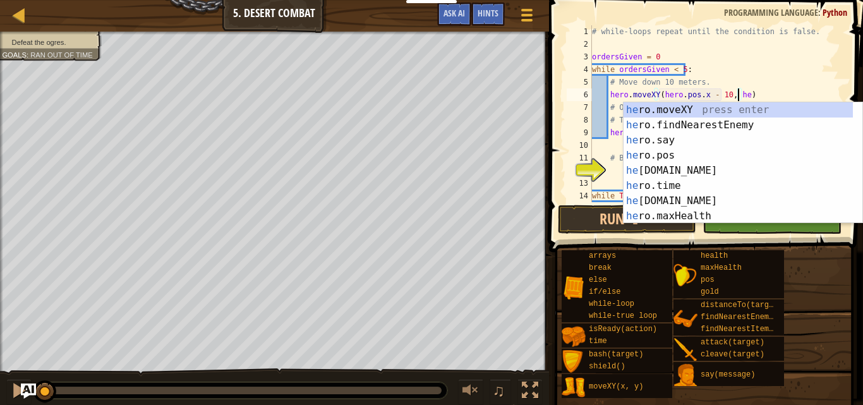
scroll to position [6, 12]
click at [678, 156] on div "hero .moveXY press enter hero .findNearestEnemy press enter hero .say press ent…" at bounding box center [737, 178] width 229 height 152
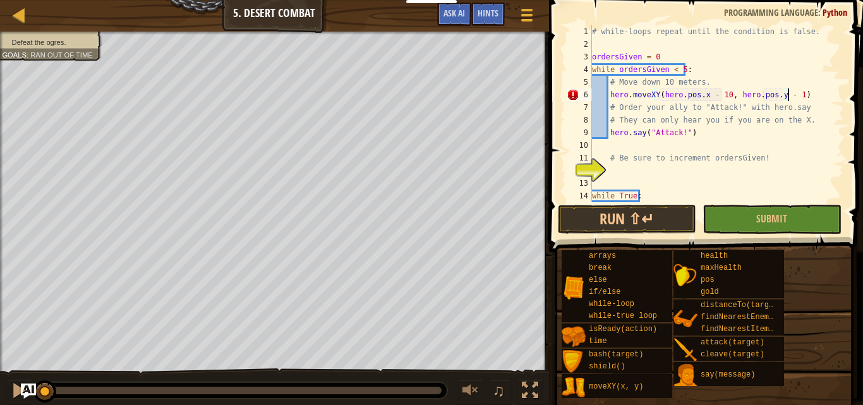
scroll to position [6, 16]
drag, startPoint x: 789, startPoint y: 141, endPoint x: 845, endPoint y: 132, distance: 57.0
click at [845, 132] on div "hero.moveXY(hero.pos.x - 10, hero.pos.y - 10) 1 2 3 4 5 6 7 8 9 10 11 12 13 14 …" at bounding box center [704, 150] width 318 height 289
type textarea "hero.say("Attack!")"
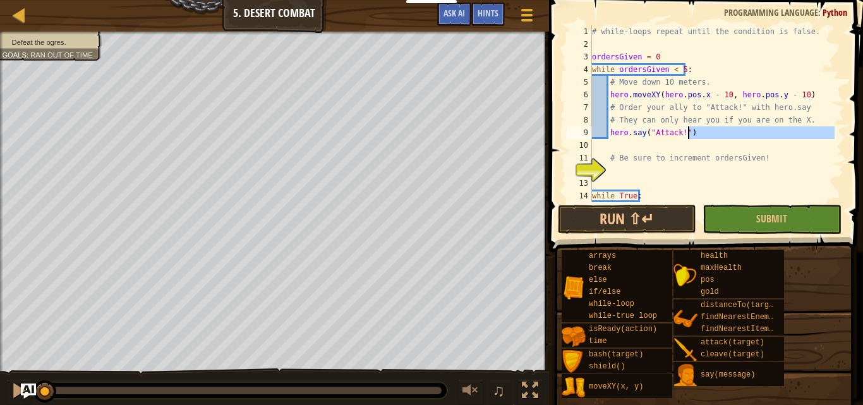
click at [624, 165] on div "# while-loops repeat until the condition is false. ordersGiven = 0 while orders…" at bounding box center [711, 126] width 245 height 202
click at [640, 169] on div "# while-loops repeat until the condition is false. ordersGiven = 0 while orders…" at bounding box center [711, 126] width 245 height 202
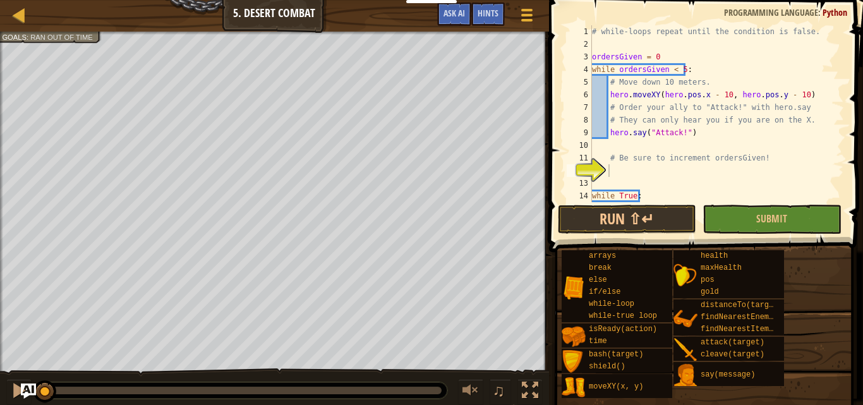
click at [680, 167] on div "# while-loops repeat until the condition is false. ordersGiven = 0 while orders…" at bounding box center [711, 126] width 245 height 202
click at [678, 171] on div "# while-loops repeat until the condition is false. ordersGiven = 0 while orders…" at bounding box center [711, 126] width 245 height 202
drag, startPoint x: 678, startPoint y: 171, endPoint x: 612, endPoint y: 160, distance: 67.2
click at [677, 171] on div "# while-loops repeat until the condition is false. ordersGiven = 0 while orders…" at bounding box center [711, 126] width 245 height 202
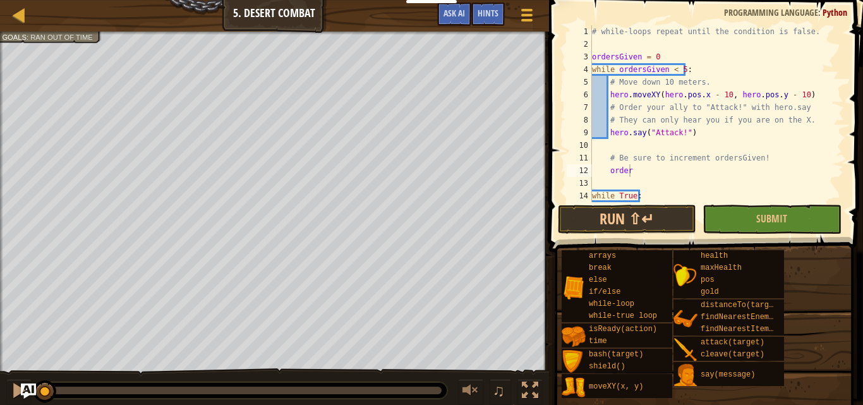
click at [657, 171] on div "# while-loops repeat until the condition is false. ordersGiven = 0 while orders…" at bounding box center [711, 126] width 245 height 202
click at [660, 170] on div "# while-loops repeat until the condition is false. ordersGiven = 0 while orders…" at bounding box center [711, 126] width 245 height 202
click at [638, 165] on div "# while-loops repeat until the condition is false. ordersGiven = 0 while orders…" at bounding box center [711, 126] width 245 height 202
click at [730, 157] on div "# while-loops repeat until the condition is false. ordersGiven = 0 while orders…" at bounding box center [711, 126] width 245 height 202
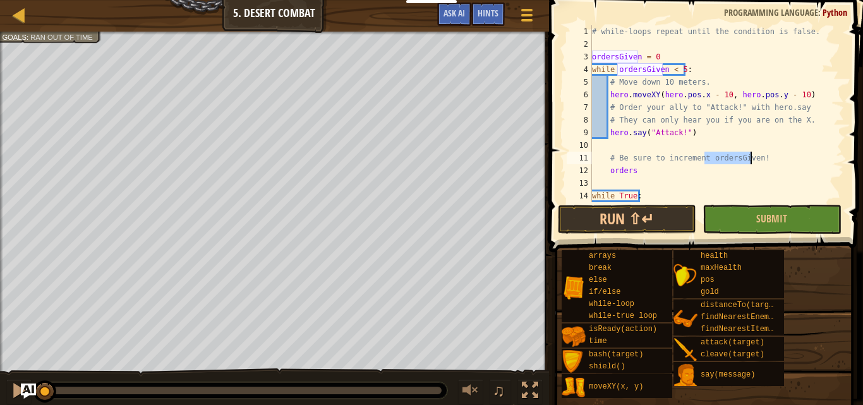
click at [629, 172] on div "# while-loops repeat until the condition is false. ordersGiven = 0 while orders…" at bounding box center [711, 126] width 245 height 202
type textarea "orders"
click at [629, 172] on div "# while-loops repeat until the condition is false. ordersGiven = 0 while orders…" at bounding box center [711, 126] width 245 height 202
paste textarea "ordersGiven"
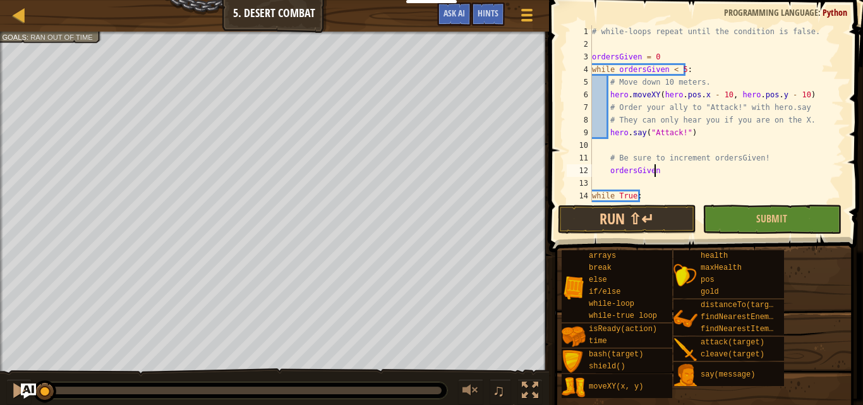
click at [693, 169] on div "# while-loops repeat until the condition is false. ordersGiven = 0 while orders…" at bounding box center [711, 126] width 245 height 202
click at [666, 167] on div "# while-loops repeat until the condition is false. ordersGiven = 0 while orders…" at bounding box center [711, 126] width 245 height 202
click at [700, 155] on div "# while-loops repeat until the condition is false. ordersGiven = 0 while orders…" at bounding box center [711, 126] width 245 height 202
click at [672, 173] on div "# while-loops repeat until the condition is false. ordersGiven = 0 while orders…" at bounding box center [711, 126] width 245 height 202
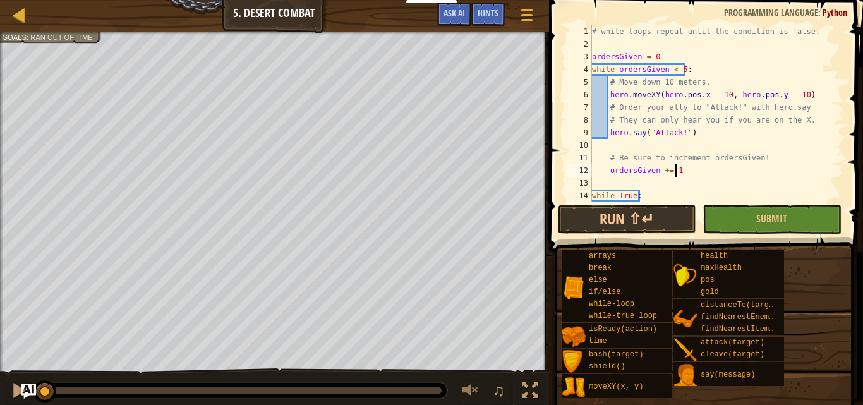
scroll to position [6, 0]
click at [695, 172] on div "# while-loops repeat until the condition is false. ordersGiven = 0 while orders…" at bounding box center [711, 126] width 245 height 202
type textarea "ordersGiven += 1"
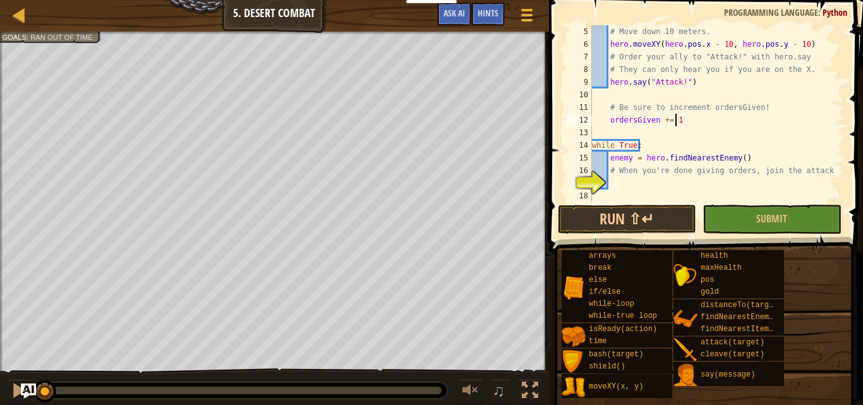
click at [640, 182] on div "# Move down 10 meters. hero . moveXY ( hero . pos . x - 10 , hero . pos . y - 1…" at bounding box center [711, 126] width 245 height 202
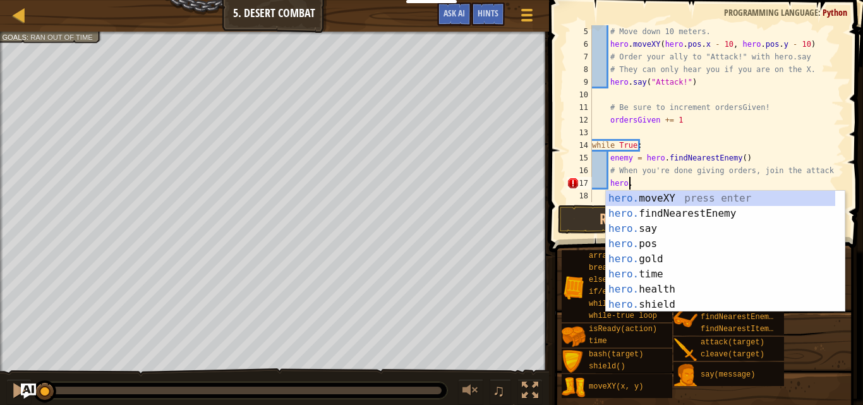
scroll to position [6, 3]
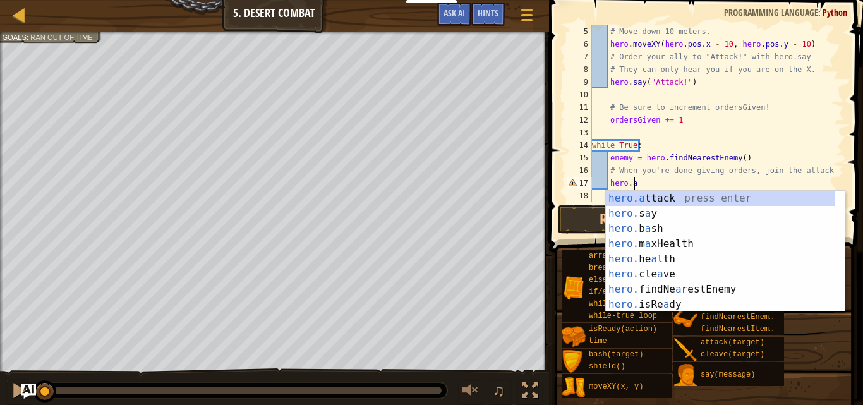
click at [655, 199] on div "hero.a ttack press enter hero. s a y press enter hero. b a sh press enter hero.…" at bounding box center [720, 267] width 229 height 152
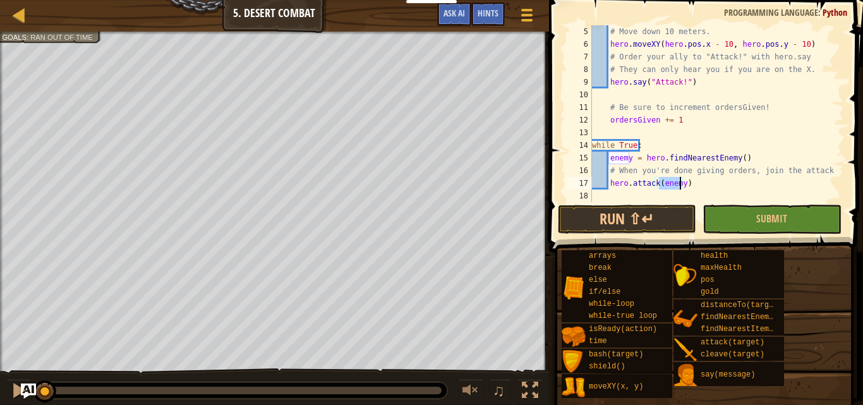
click at [687, 180] on div "# Move down 10 meters. hero . moveXY ( hero . pos . x - 10 , hero . pos . y - 1…" at bounding box center [711, 126] width 245 height 202
click at [732, 213] on button "Submit" at bounding box center [771, 219] width 138 height 29
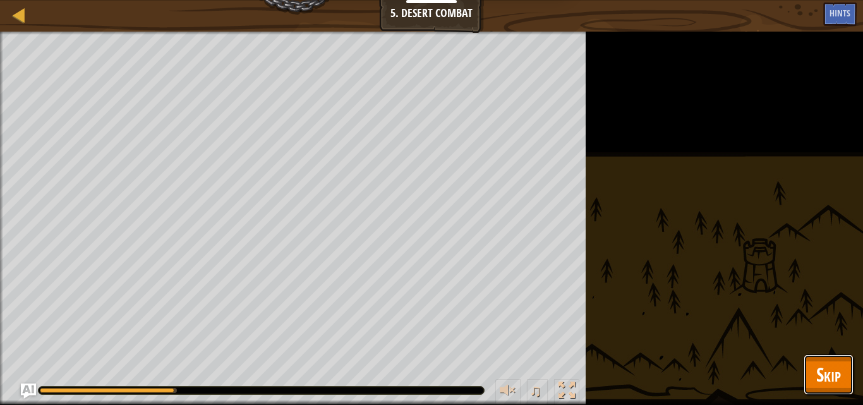
click at [820, 366] on span "Skip" at bounding box center [828, 374] width 25 height 26
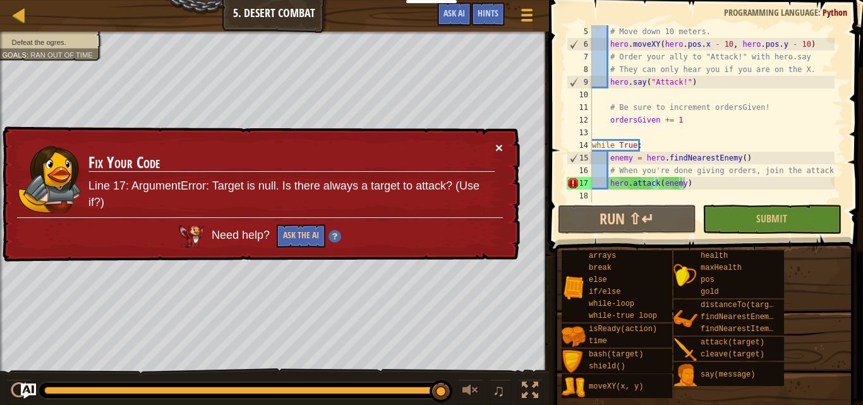
click at [497, 144] on button "×" at bounding box center [499, 147] width 8 height 13
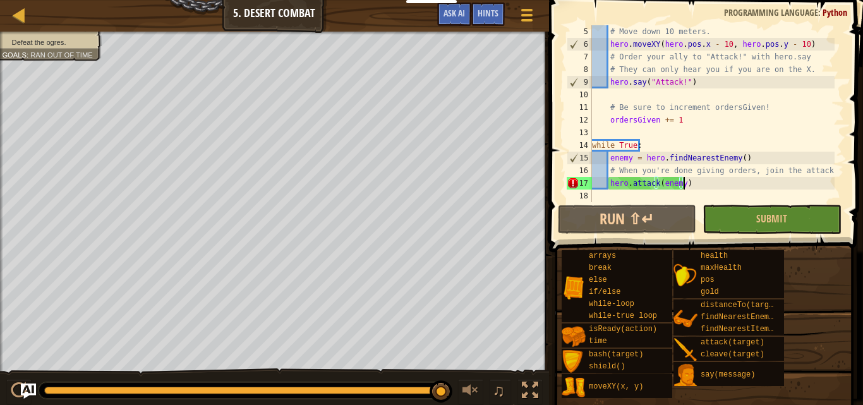
click at [707, 44] on div "# Move down 10 meters. hero . moveXY ( hero . pos . x - 10 , hero . pos . y - 1…" at bounding box center [711, 126] width 245 height 202
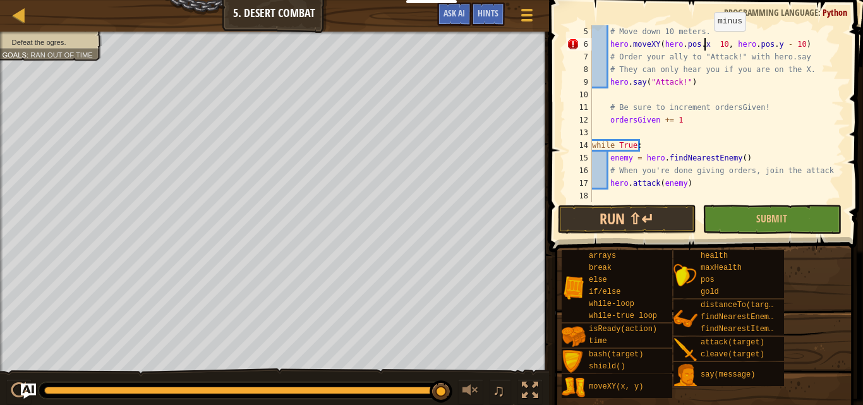
scroll to position [6, 9]
click at [676, 220] on button "Run ⇧↵" at bounding box center [627, 219] width 138 height 29
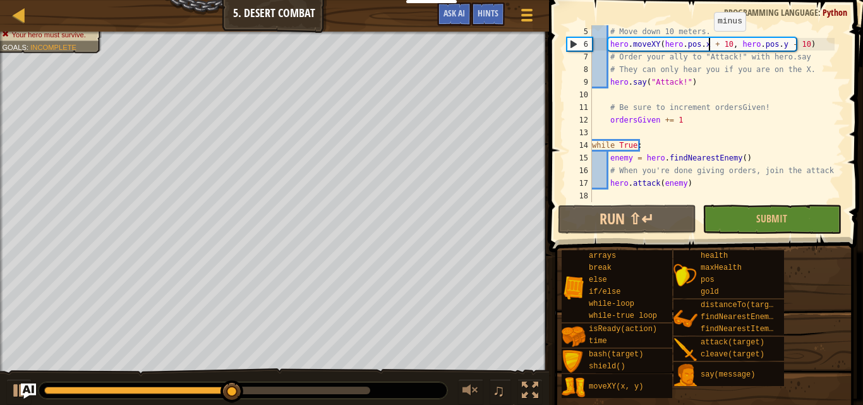
click at [791, 46] on div "# Move down 10 meters. hero . moveXY ( hero . pos . x + 10 , hero . pos . y - 1…" at bounding box center [711, 126] width 245 height 202
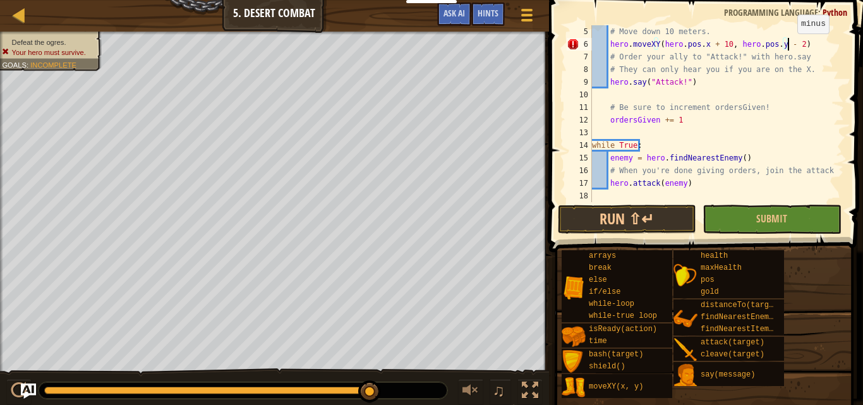
scroll to position [6, 16]
click at [672, 224] on button "Run ⇧↵" at bounding box center [627, 219] width 138 height 29
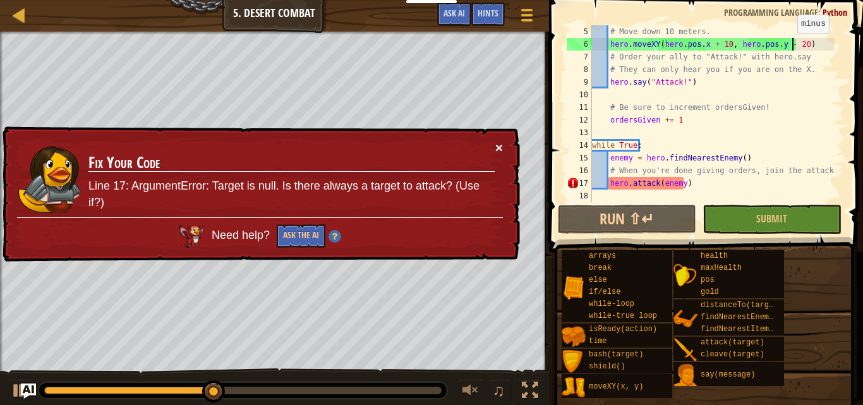
click at [499, 152] on button "×" at bounding box center [499, 147] width 8 height 13
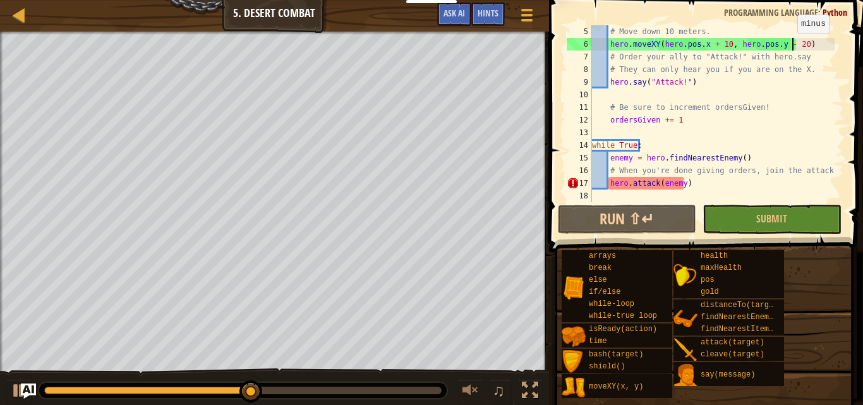
click at [827, 167] on div "# Move down 10 meters. hero . moveXY ( hero . pos . x + 10 , hero . pos . y - 2…" at bounding box center [711, 126] width 245 height 202
type textarea "# When you're done giving orders, join the attack."
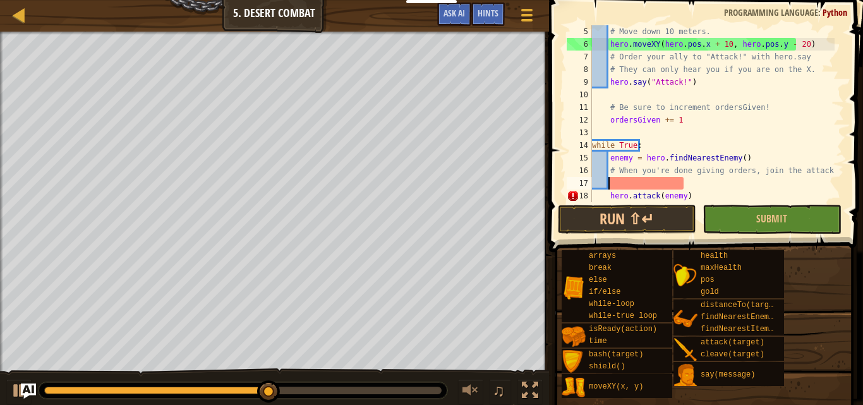
scroll to position [6, 1]
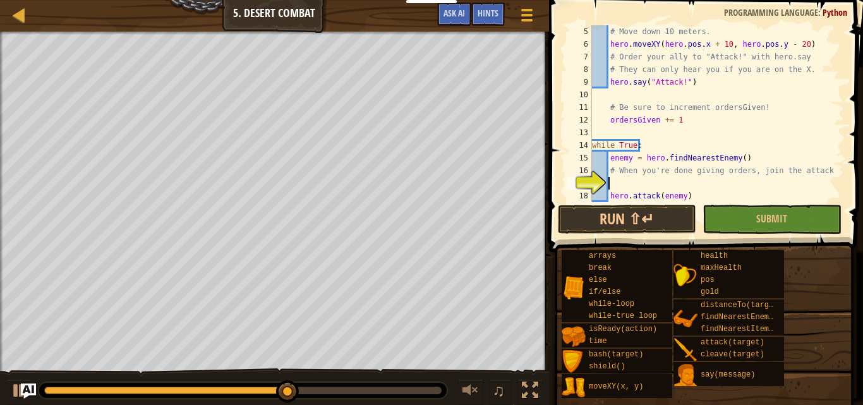
type textarea "h"
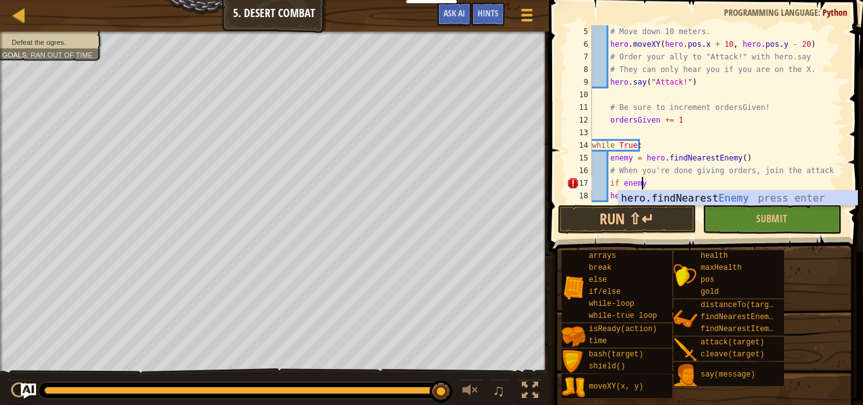
scroll to position [6, 4]
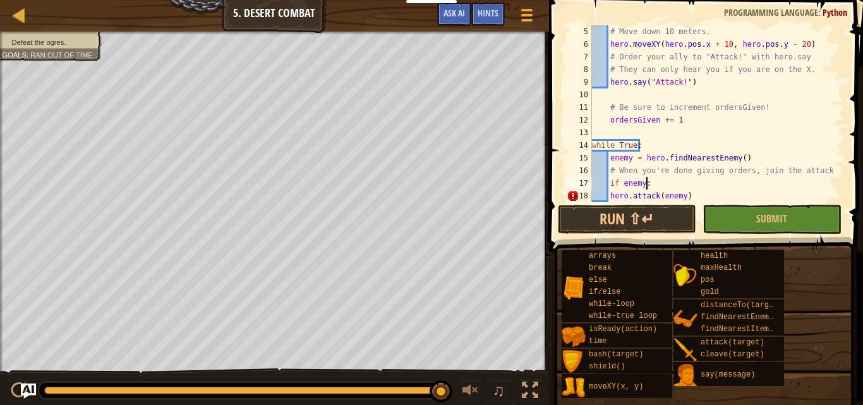
click at [607, 192] on div "# Move down 10 meters. hero . moveXY ( hero . pos . x + 10 , hero . pos . y - 2…" at bounding box center [711, 126] width 245 height 202
click at [722, 44] on div "# Move down 10 meters. hero . moveXY ( hero . pos . x + 10 , hero . pos . y - 2…" at bounding box center [711, 126] width 245 height 202
click at [785, 45] on div "# Move down 10 meters. hero . moveXY ( hero . pos . x + 1 , hero . pos . y - 20…" at bounding box center [711, 126] width 245 height 202
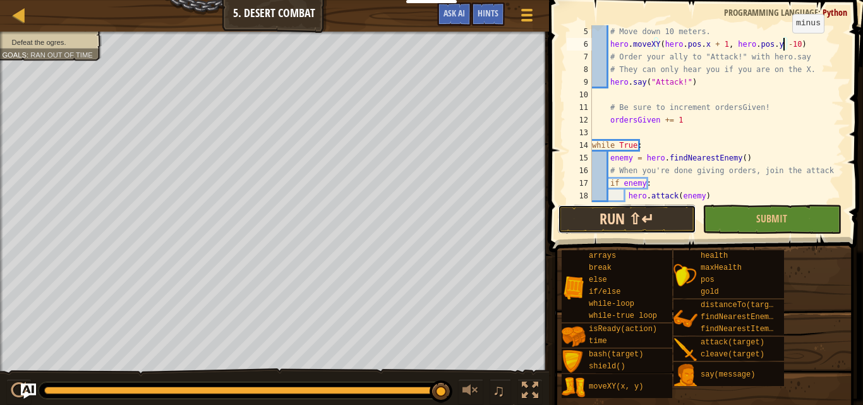
click at [672, 211] on button "Run ⇧↵" at bounding box center [627, 219] width 138 height 29
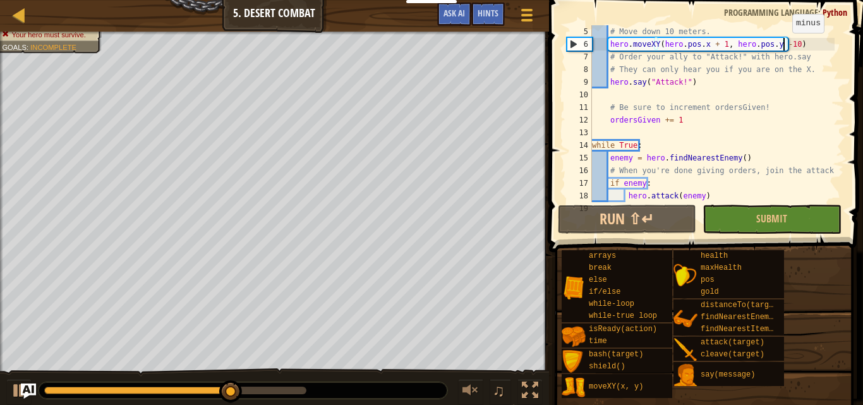
click at [715, 45] on div "# Move down 10 meters. hero . moveXY ( hero . pos . x + 1 , hero . pos . y - 10…" at bounding box center [711, 126] width 245 height 202
click at [777, 42] on div "# Move down 10 meters. hero . moveXY ( hero . pos . x + 1 , hero . pos . y - 10…" at bounding box center [711, 126] width 245 height 202
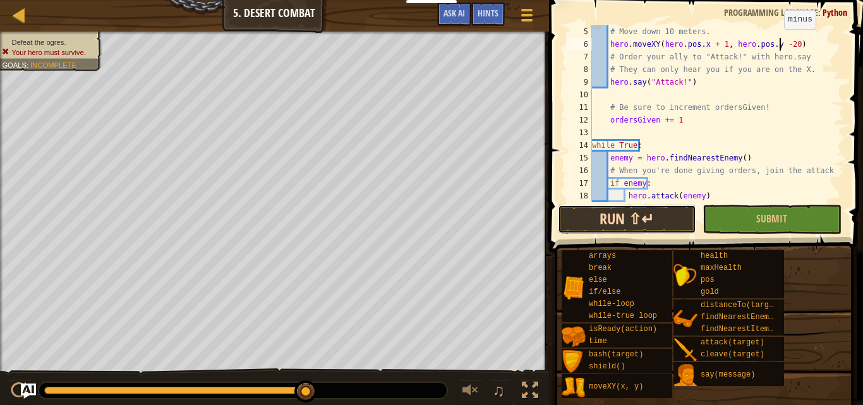
click at [690, 220] on button "Run ⇧↵" at bounding box center [627, 219] width 138 height 29
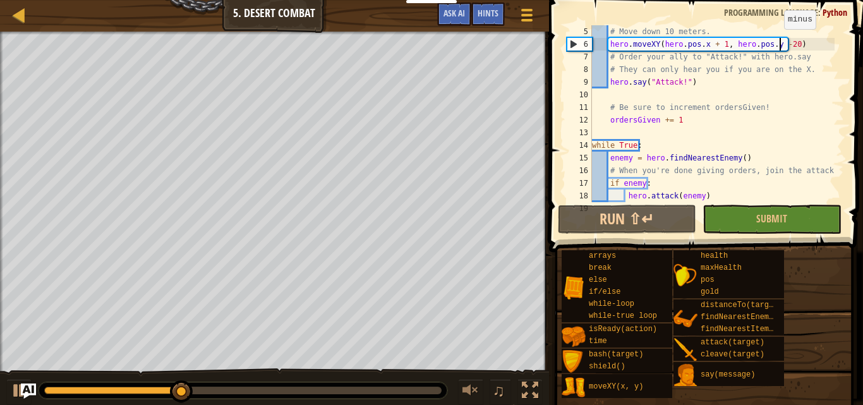
click at [779, 47] on div "# Move down 10 meters. hero . moveXY ( hero . pos . x + 1 , hero . pos . y - 20…" at bounding box center [711, 126] width 245 height 202
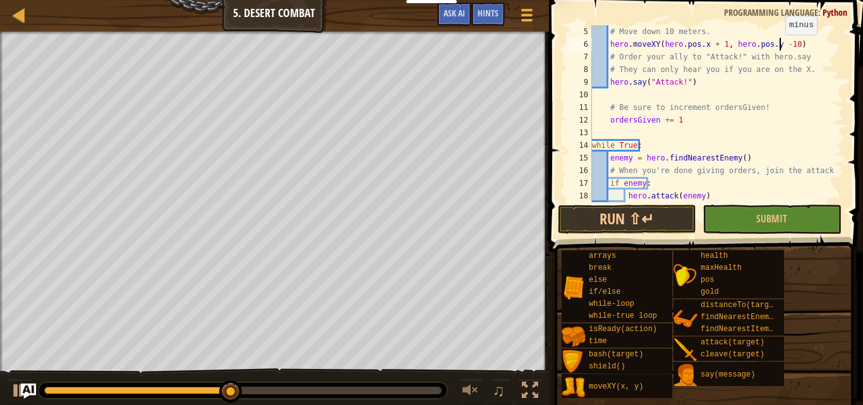
click at [782, 39] on div "# Move down 10 meters. hero . moveXY ( hero . pos . x + 1 , hero . pos . y - 10…" at bounding box center [711, 126] width 245 height 202
click at [648, 214] on button "Run ⇧↵" at bounding box center [627, 219] width 138 height 29
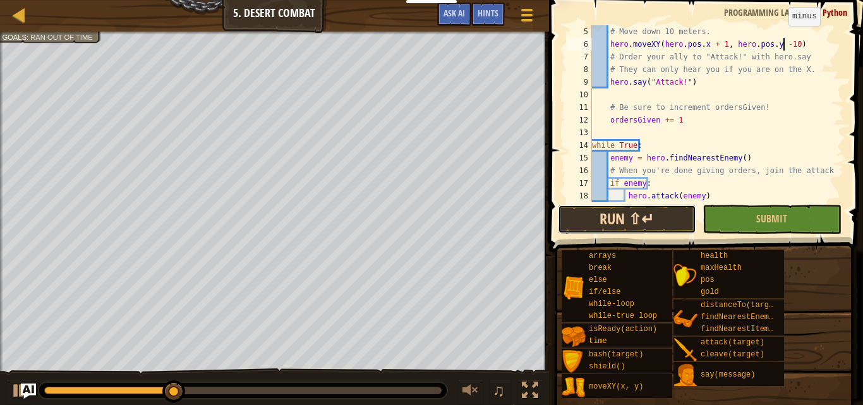
click at [664, 220] on button "Run ⇧↵" at bounding box center [627, 219] width 138 height 29
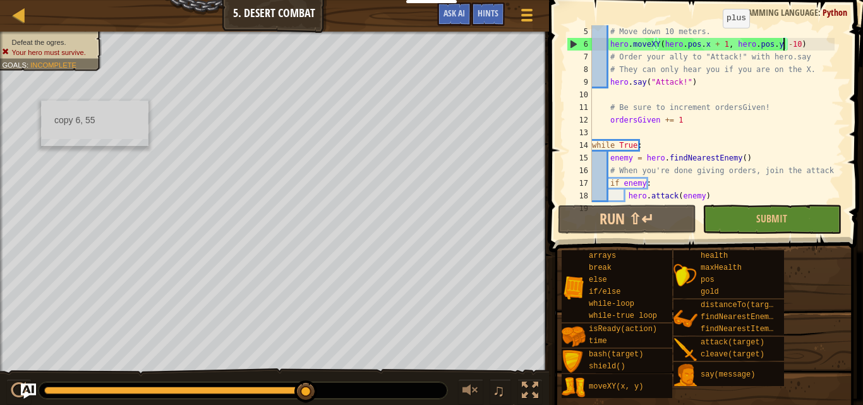
click at [715, 44] on div "# Move down 10 meters. hero . moveXY ( hero . pos . x + 1 , hero . pos . y - 10…" at bounding box center [711, 126] width 245 height 202
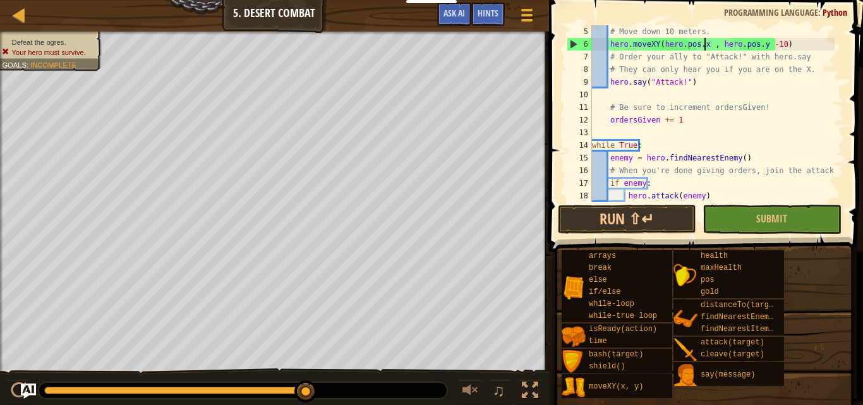
scroll to position [6, 15]
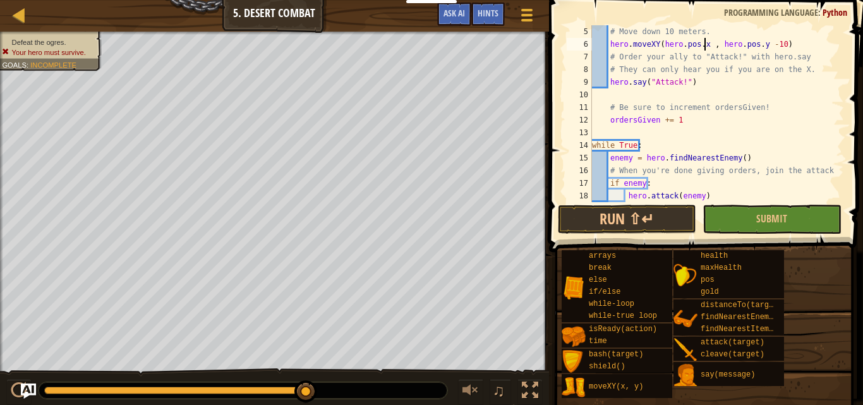
click at [747, 40] on div "# Move down 10 meters. hero . moveXY ( hero . pos . x , hero . pos . y - 10 ) #…" at bounding box center [711, 126] width 245 height 202
click at [661, 80] on div "# Move down 10 meters. hero . moveXY ( hero . pos . x , hero . pos . y - 10 ) #…" at bounding box center [711, 126] width 245 height 202
click at [656, 119] on div "# Move down 10 meters. hero . moveXY ( hero . pos . x , hero . pos . y - 10 ) #…" at bounding box center [711, 126] width 245 height 202
type textarea "ordersGiven += 1"
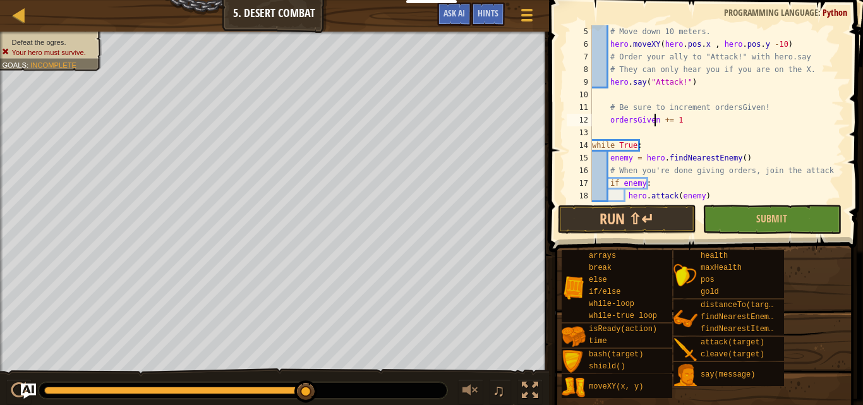
click at [710, 135] on div "# Move down 10 meters. hero . moveXY ( hero . pos . x , hero . pos . y - 10 ) #…" at bounding box center [711, 126] width 245 height 202
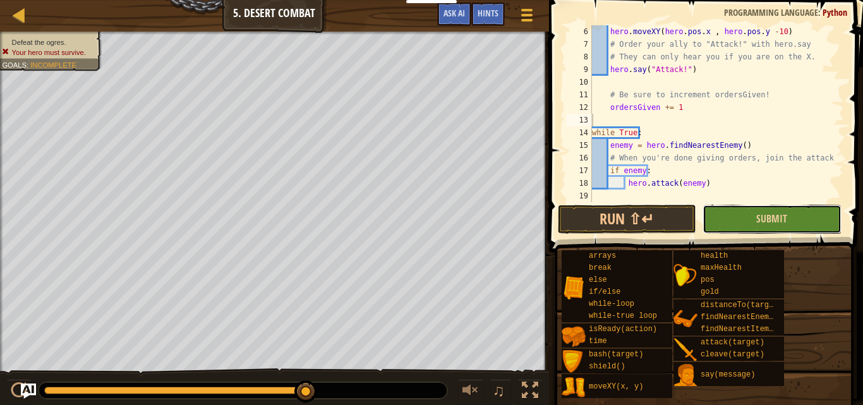
click at [756, 227] on button "Submit" at bounding box center [771, 219] width 138 height 29
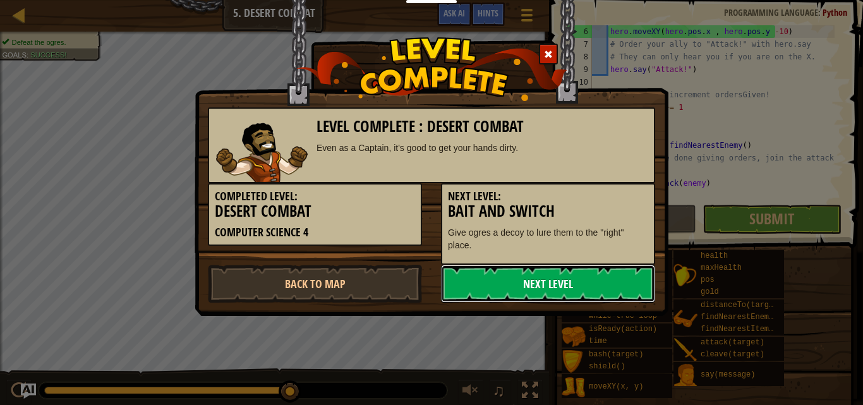
click at [515, 282] on link "Next Level" at bounding box center [548, 284] width 214 height 38
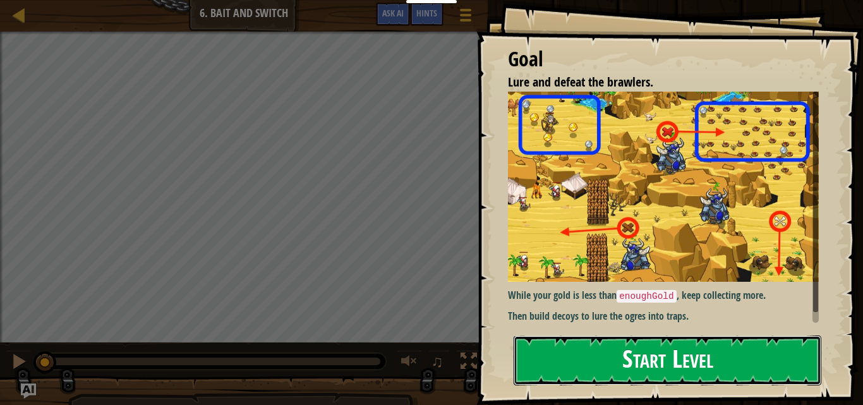
click at [632, 354] on button "Start Level" at bounding box center [667, 360] width 308 height 50
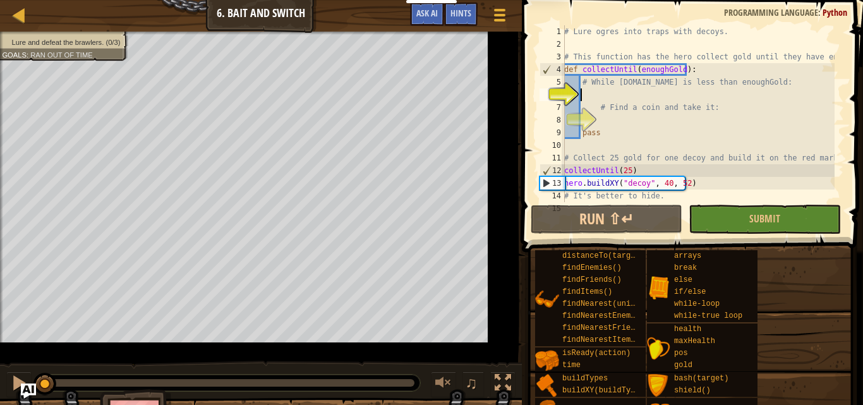
click at [564, 95] on div "6" at bounding box center [551, 94] width 25 height 13
type textarea "# Find a coin and take it:"
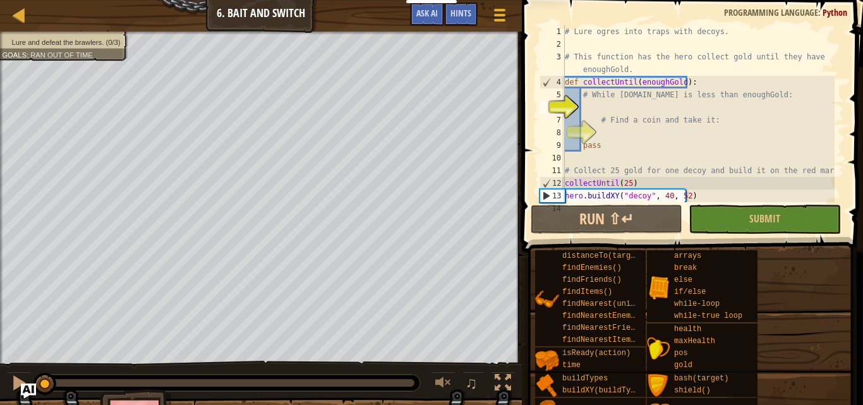
click at [604, 92] on div "# Lure ogres into traps with decoys. # This function has the hero collect gold …" at bounding box center [698, 126] width 272 height 202
type textarea "# While hero.gold is less than enoughGold:"
click at [595, 108] on div "# Lure ogres into traps with decoys. # This function has the hero collect gold …" at bounding box center [698, 126] width 272 height 202
click at [633, 109] on div "# Lure ogres into traps with decoys. # This function has the hero collect gold …" at bounding box center [698, 126] width 272 height 202
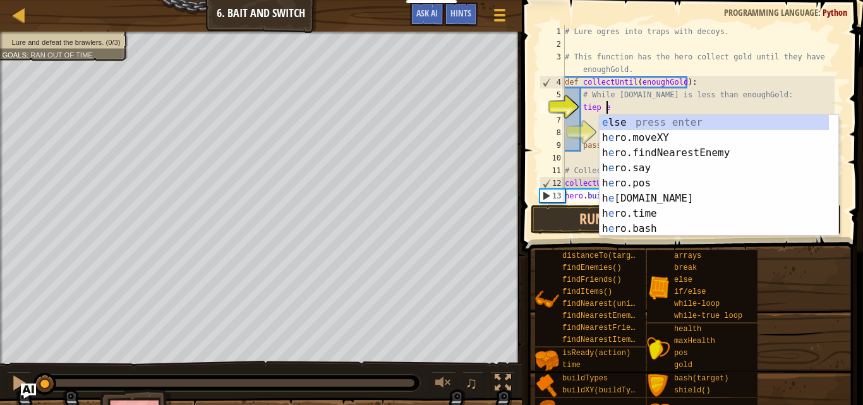
scroll to position [6, 3]
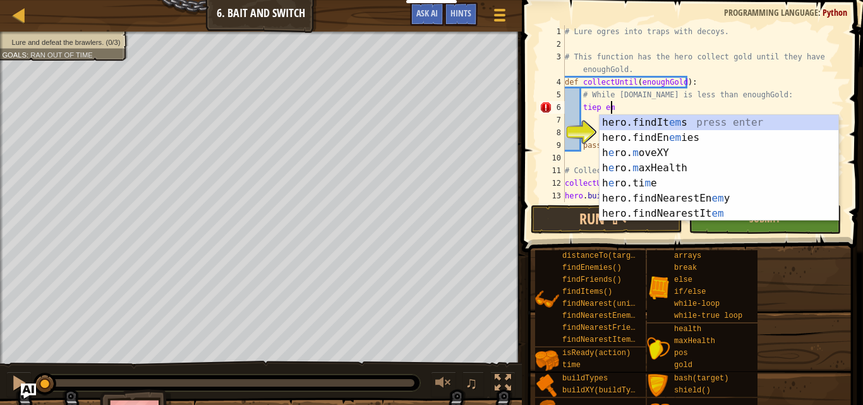
click at [675, 102] on div "# Lure ogres into traps with decoys. # This function has the hero collect gold …" at bounding box center [698, 126] width 272 height 202
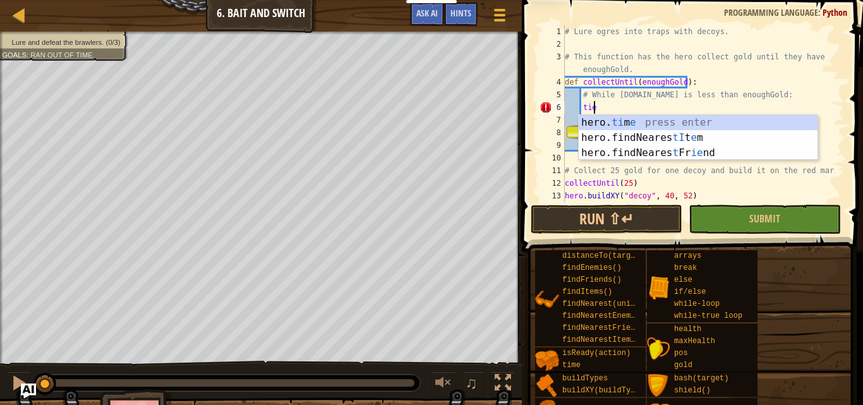
scroll to position [6, 1]
type textarea "t"
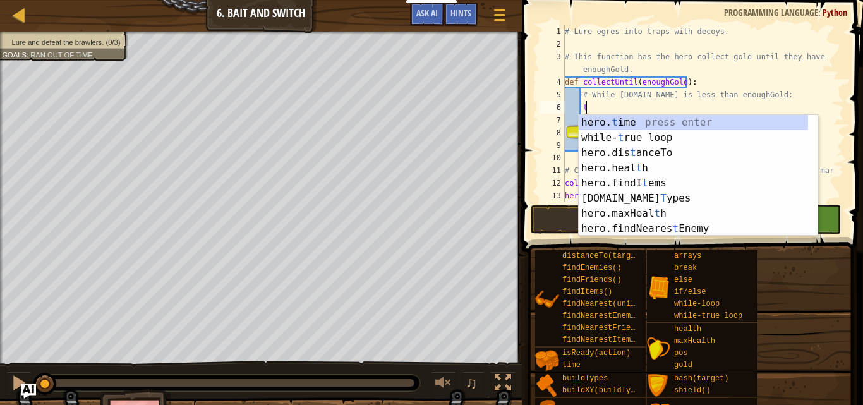
scroll to position [6, 1]
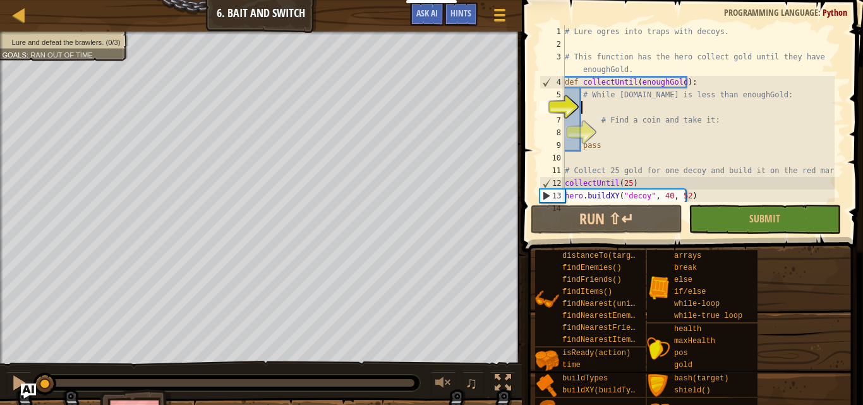
type textarea "w"
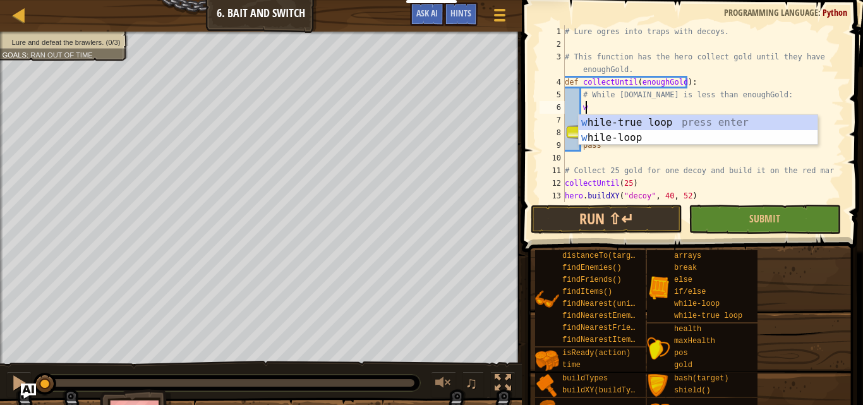
click at [621, 120] on div "w hile-true loop press enter w hile-loop press enter" at bounding box center [697, 145] width 239 height 61
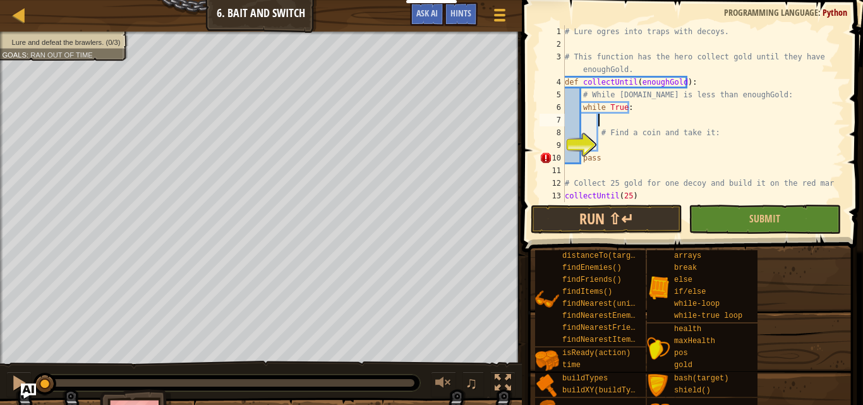
click at [623, 108] on div "# Lure ogres into traps with decoys. # This function has the hero collect gold …" at bounding box center [698, 126] width 272 height 202
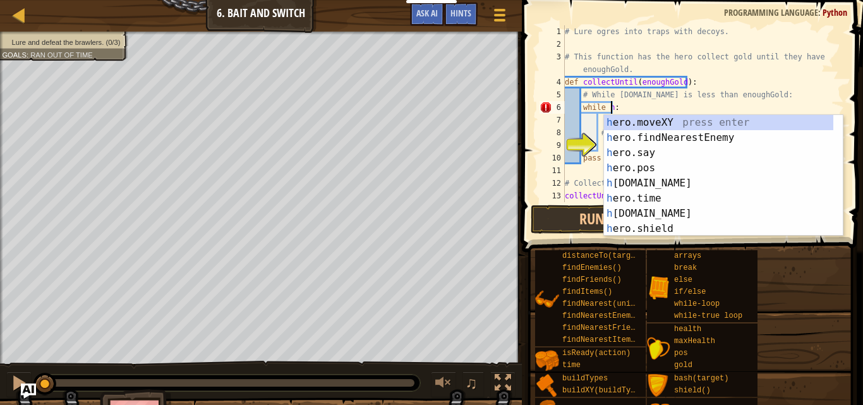
scroll to position [6, 4]
click at [632, 177] on div "her o.moveXY press enter her o.findNearestEnemy press enter her o.say press ent…" at bounding box center [718, 191] width 229 height 152
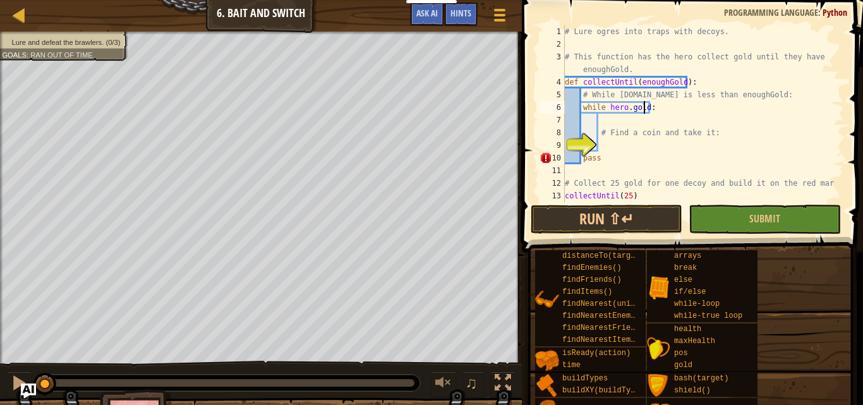
click at [642, 103] on div "# Lure ogres into traps with decoys. # This function has the hero collect gold …" at bounding box center [698, 126] width 272 height 202
click at [706, 91] on div "# Lure ogres into traps with decoys. # This function has the hero collect gold …" at bounding box center [698, 126] width 272 height 202
click at [721, 87] on div "# Lure ogres into traps with decoys. # This function has the hero collect gold …" at bounding box center [698, 126] width 272 height 202
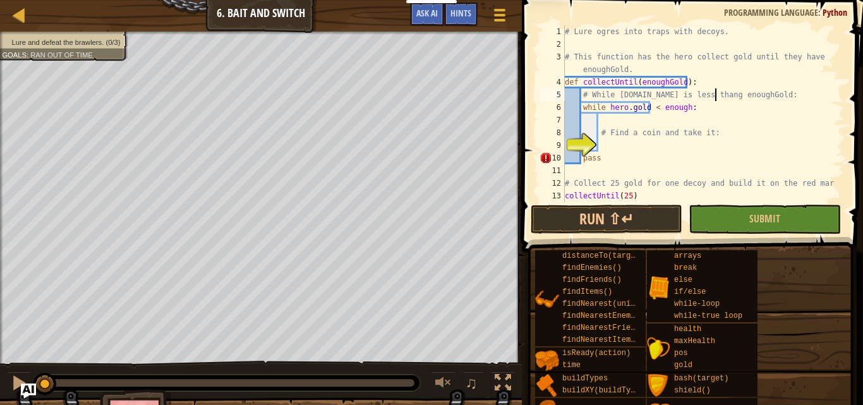
click at [721, 87] on div "# Lure ogres into traps with decoys. # This function has the hero collect gold …" at bounding box center [698, 126] width 272 height 202
click at [755, 93] on div "# Lure ogres into traps with decoys. # This function has the hero collect gold …" at bounding box center [698, 126] width 272 height 202
click at [768, 93] on div "# Lure ogres into traps with decoys. # This function has the hero collect gold …" at bounding box center [698, 126] width 272 height 202
click at [730, 97] on div "# Lure ogres into traps with decoys. # This function has the hero collect gold …" at bounding box center [698, 126] width 272 height 202
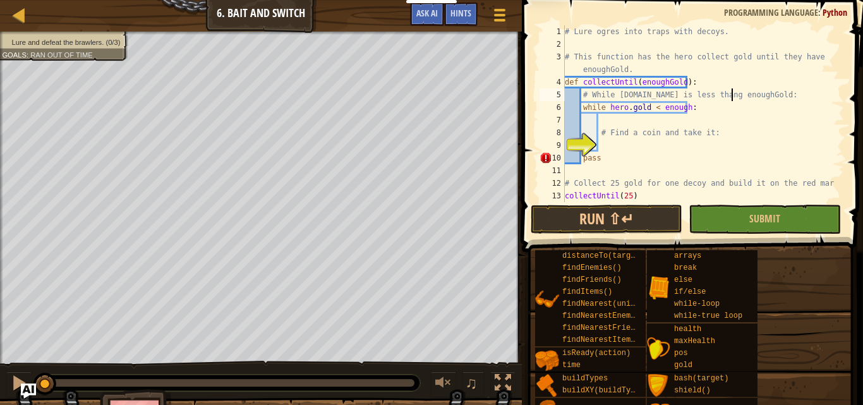
scroll to position [6, 1]
click at [825, 104] on div "# Lure ogres into traps with decoys. # This function has the hero collect gold …" at bounding box center [698, 126] width 272 height 202
click at [772, 99] on div "# Lure ogres into traps with decoys. # This function has the hero collect gold …" at bounding box center [698, 126] width 272 height 202
click at [602, 159] on div "# Lure ogres into traps with decoys. # This function has the hero collect gold …" at bounding box center [698, 126] width 272 height 202
type textarea "pass"
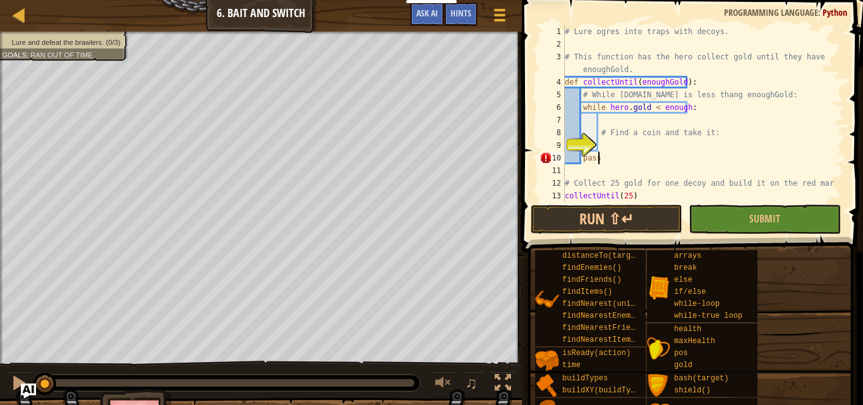
click at [598, 150] on div "# Lure ogres into traps with decoys. # This function has the hero collect gold …" at bounding box center [698, 126] width 272 height 202
click at [665, 107] on div "# Lure ogres into traps with decoys. # This function has the hero collect gold …" at bounding box center [698, 126] width 272 height 202
click at [744, 95] on div "# Lure ogres into traps with decoys. # This function has the hero collect gold …" at bounding box center [698, 126] width 272 height 202
click at [667, 104] on div "# Lure ogres into traps with decoys. # This function has the hero collect gold …" at bounding box center [698, 126] width 272 height 202
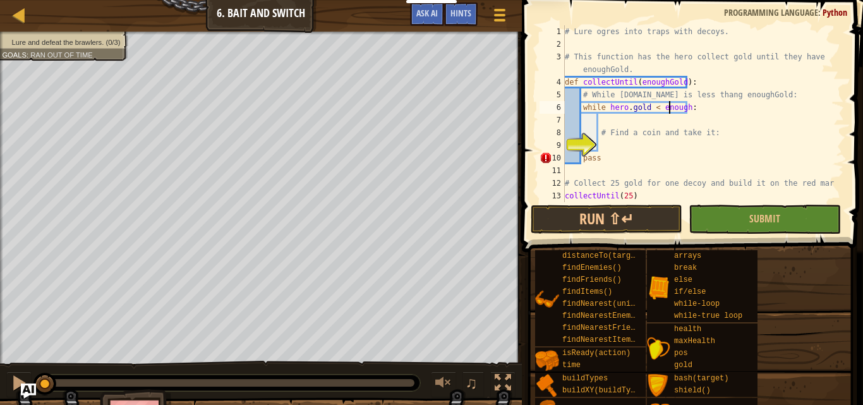
click at [667, 104] on div "# Lure ogres into traps with decoys. # This function has the hero collect gold …" at bounding box center [698, 126] width 272 height 202
paste textarea "Gold"
type textarea "while hero.gold < enoughGold:"
click at [631, 140] on div "# Lure ogres into traps with decoys. # This function has the hero collect gold …" at bounding box center [698, 126] width 272 height 202
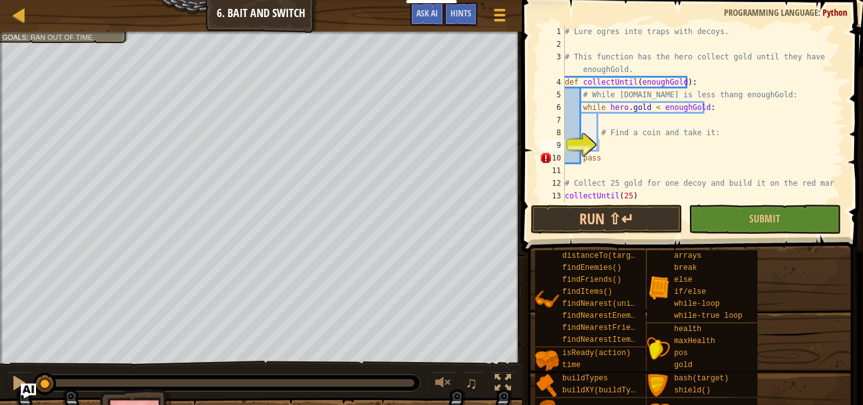
click at [642, 146] on div "# Lure ogres into traps with decoys. # This function has the hero collect gold …" at bounding box center [698, 126] width 272 height 202
click at [603, 140] on div "# Lure ogres into traps with decoys. # This function has the hero collect gold …" at bounding box center [698, 126] width 272 height 202
click at [624, 148] on div "# Lure ogres into traps with decoys. # This function has the hero collect gold …" at bounding box center [698, 126] width 272 height 202
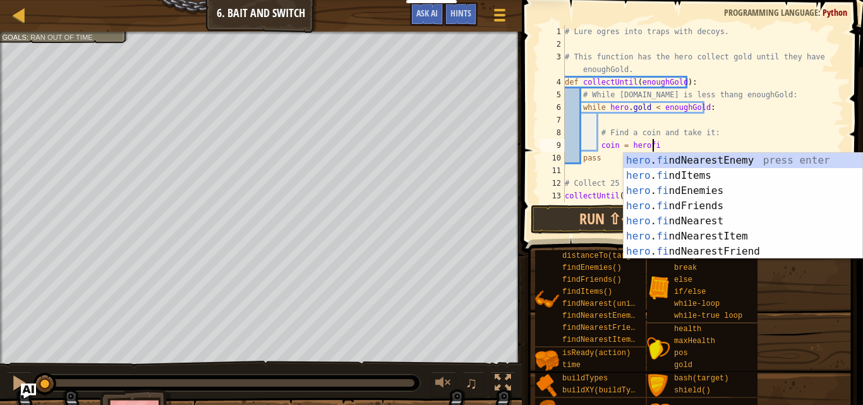
scroll to position [6, 7]
click at [717, 234] on div "hero . find NearestEnemy press enter hero . find Items press enter hero . find …" at bounding box center [742, 221] width 239 height 136
type textarea "coin = hero.findNearestItem()"
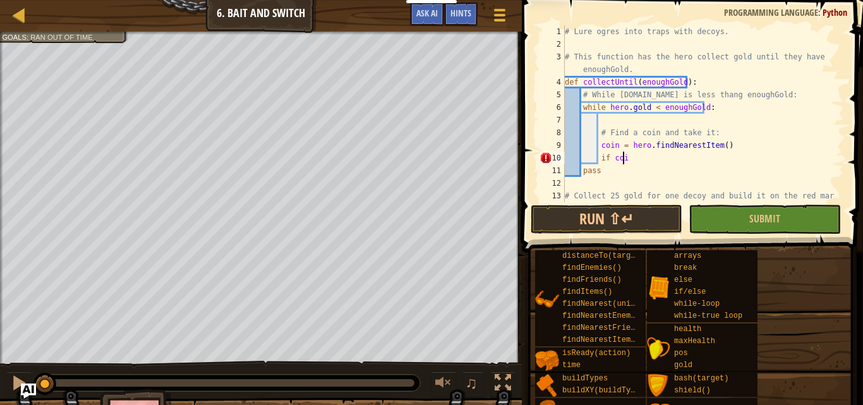
scroll to position [6, 4]
type textarea "if coin:"
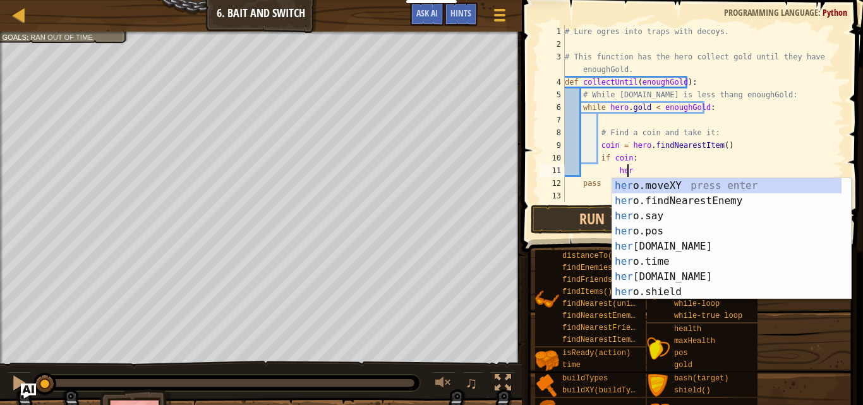
click at [647, 181] on div "her o.moveXY press enter her o.findNearestEnemy press enter her o.say press ent…" at bounding box center [726, 254] width 229 height 152
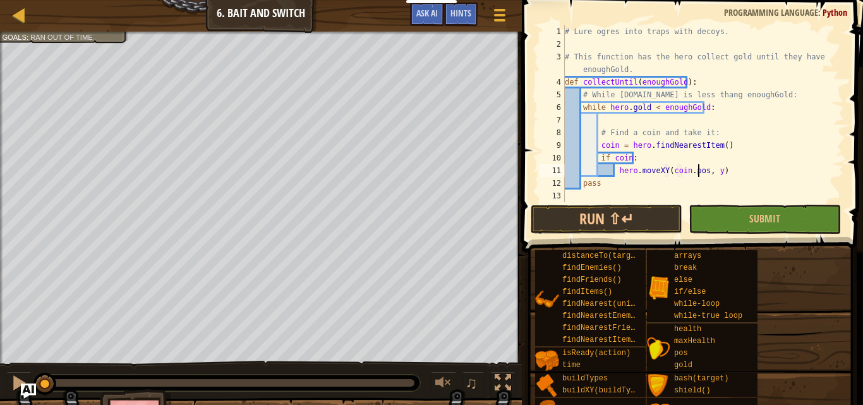
scroll to position [6, 11]
click at [719, 171] on div "# Lure ogres into traps with decoys. # This function has the hero collect gold …" at bounding box center [698, 126] width 272 height 202
click at [606, 182] on div "# Lure ogres into traps with decoys. # This function has the hero collect gold …" at bounding box center [698, 126] width 272 height 202
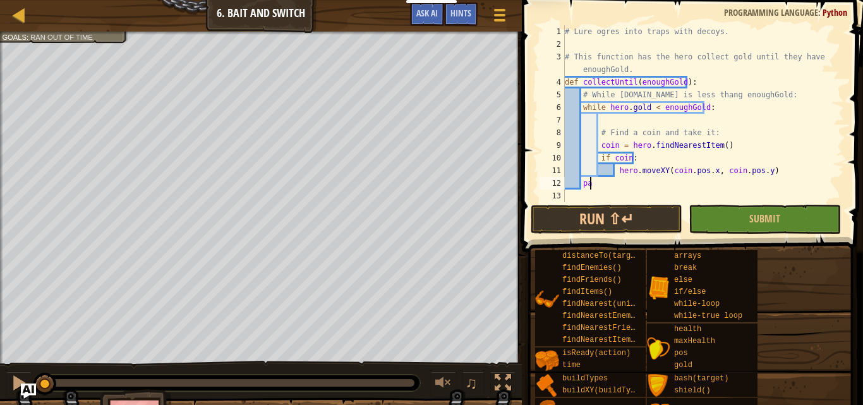
type textarea "p"
click at [285, 395] on div "♫" at bounding box center [261, 380] width 522 height 38
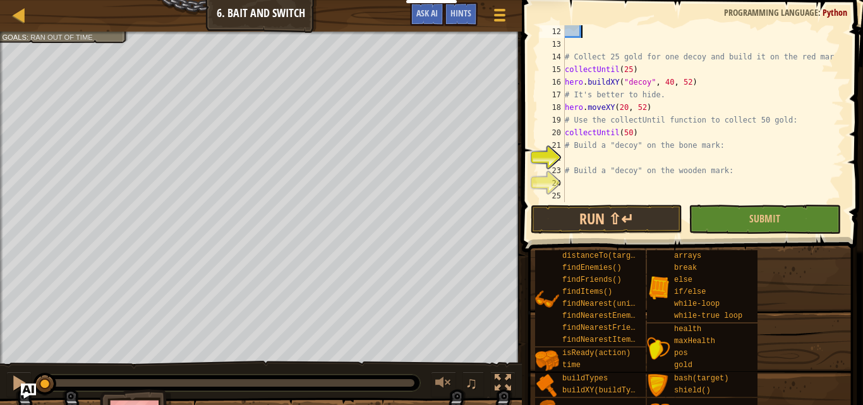
click at [576, 153] on div "# Collect 25 gold for one decoy and build it on the red mark. collectUntil ( 25…" at bounding box center [698, 126] width 272 height 202
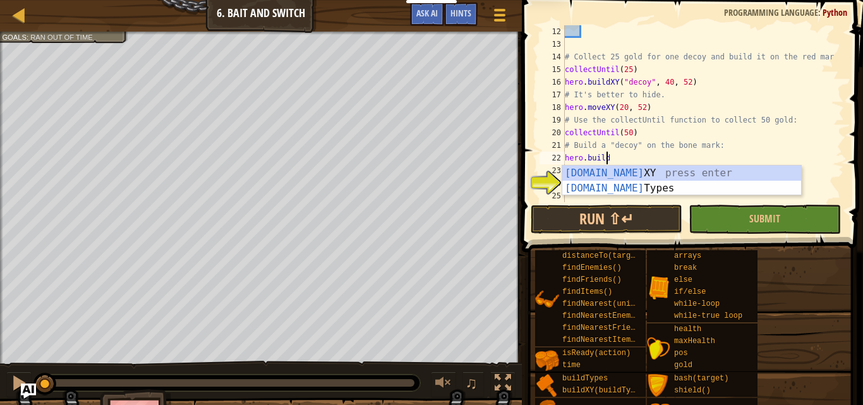
scroll to position [6, 3]
click at [611, 174] on div "hero.build XY press enter hero.build Types press enter" at bounding box center [681, 195] width 239 height 61
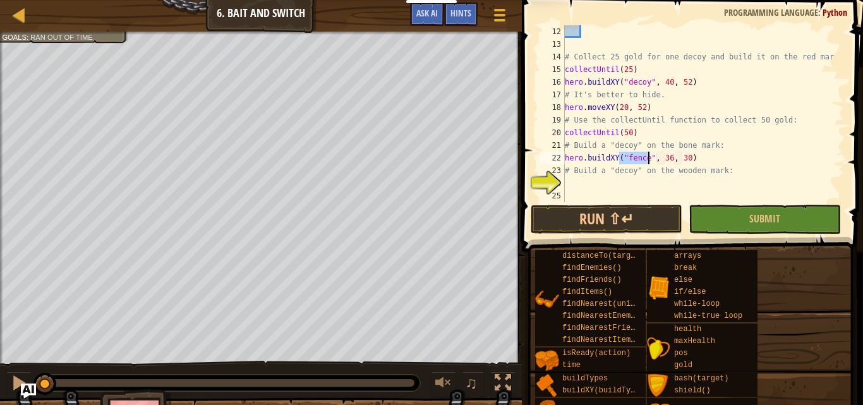
click at [664, 160] on div "# Collect 25 gold for one decoy and build it on the red mark. collectUntil ( 25…" at bounding box center [698, 126] width 272 height 202
click at [679, 158] on div "# Collect 25 gold for one decoy and build it on the red mark. collectUntil ( 25…" at bounding box center [698, 126] width 272 height 202
click at [669, 156] on div "# Collect 25 gold for one decoy and build it on the red mark. collectUntil ( 25…" at bounding box center [698, 126] width 272 height 202
click at [700, 137] on div "# Collect 25 gold for one decoy and build it on the red mark. collectUntil ( 25…" at bounding box center [698, 126] width 272 height 202
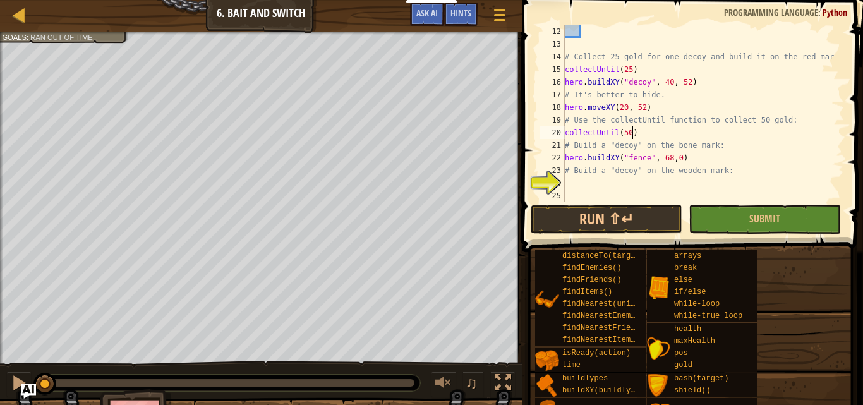
scroll to position [6, 5]
click at [673, 158] on div "# Collect 25 gold for one decoy and build it on the red mark. collectUntil ( 25…" at bounding box center [698, 126] width 272 height 202
click at [640, 164] on div "# Collect 25 gold for one decoy and build it on the red mark. collectUntil ( 25…" at bounding box center [698, 126] width 272 height 202
click at [647, 155] on div "# Collect 25 gold for one decoy and build it on the red mark. collectUntil ( 25…" at bounding box center [698, 126] width 272 height 202
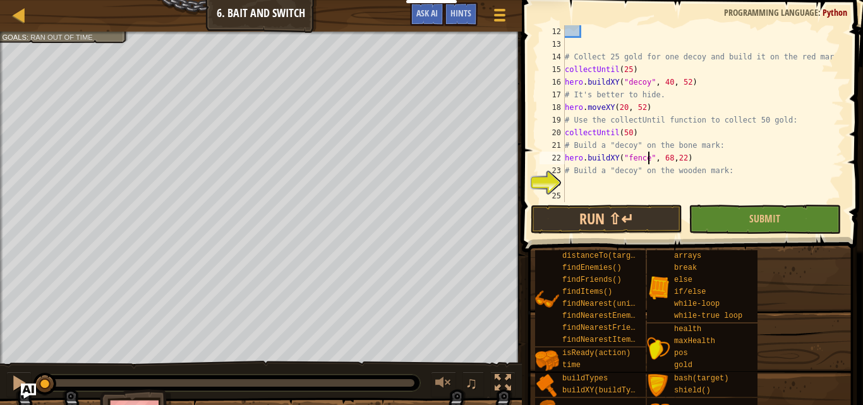
click at [642, 152] on div "# Collect 25 gold for one decoy and build it on the red mark. collectUntil ( 25…" at bounding box center [698, 126] width 272 height 202
type textarea "hero.buildXY("decoy", 68,22)"
click at [583, 177] on div "# Collect 25 gold for one decoy and build it on the red mark. collectUntil ( 25…" at bounding box center [698, 126] width 272 height 202
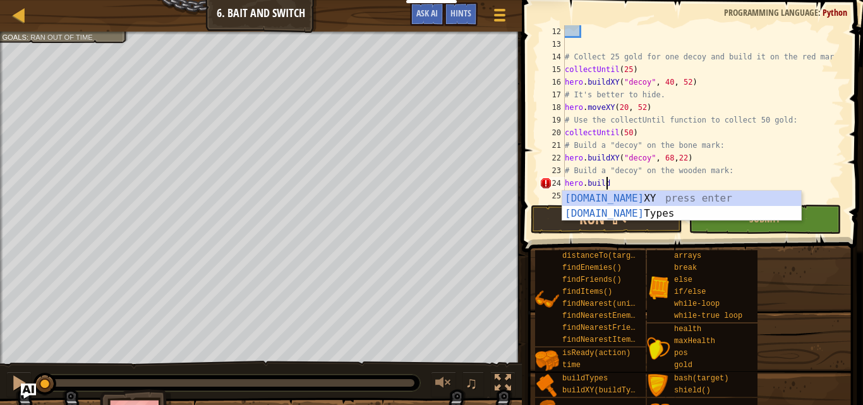
scroll to position [6, 3]
click at [647, 198] on div "hero.build XY press enter hero.build Types press enter" at bounding box center [681, 221] width 239 height 61
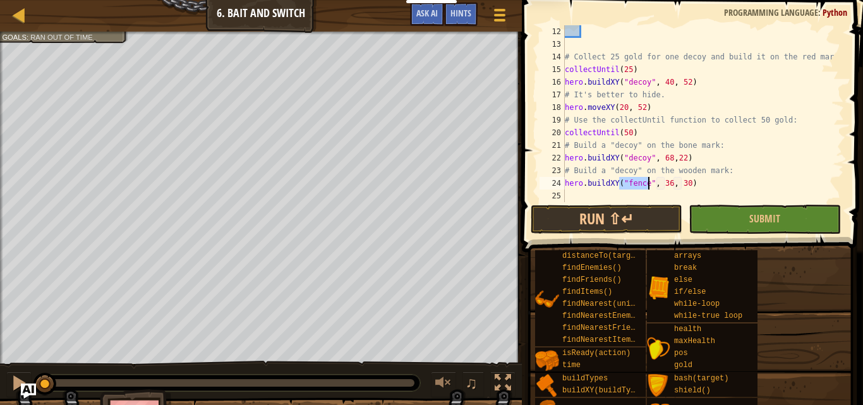
click at [643, 184] on div "# Collect 25 gold for one decoy and build it on the red mark. collectUntil ( 25…" at bounding box center [698, 113] width 272 height 177
click at [663, 180] on div "# Collect 25 gold for one decoy and build it on the red mark. collectUntil ( 25…" at bounding box center [698, 126] width 272 height 202
click at [677, 184] on div "# Collect 25 gold for one decoy and build it on the red mark. collectUntil ( 25…" at bounding box center [698, 126] width 272 height 202
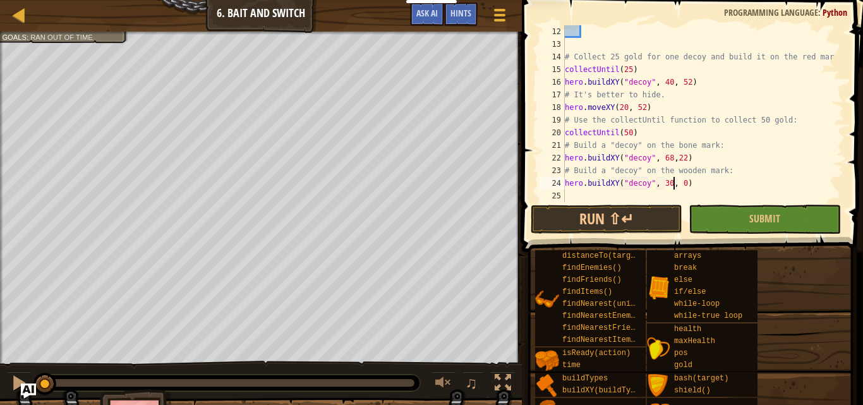
type textarea "hero.buildXY("decoy", 30, 20)"
click at [762, 213] on span "Submit" at bounding box center [764, 219] width 31 height 14
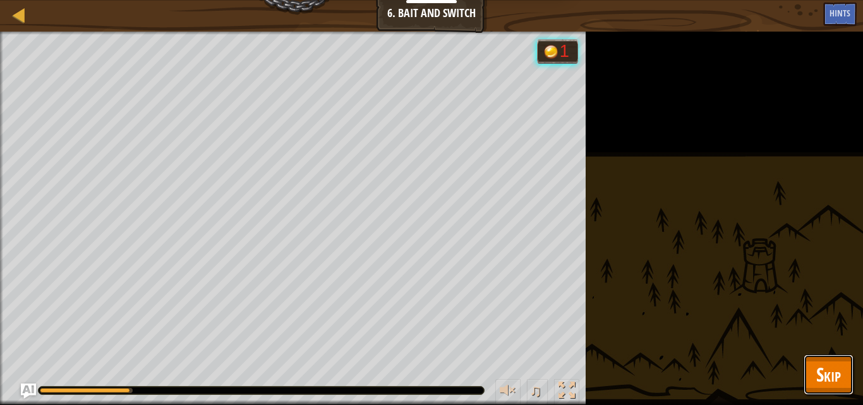
click at [837, 383] on span "Skip" at bounding box center [828, 374] width 25 height 26
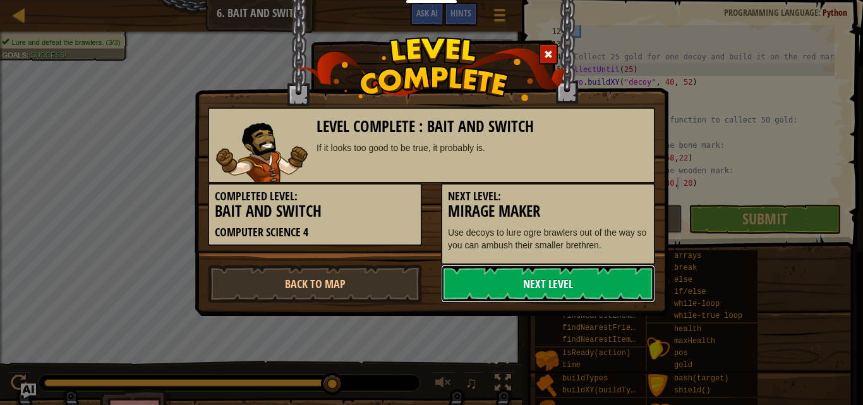
click at [643, 289] on link "Next Level" at bounding box center [548, 284] width 214 height 38
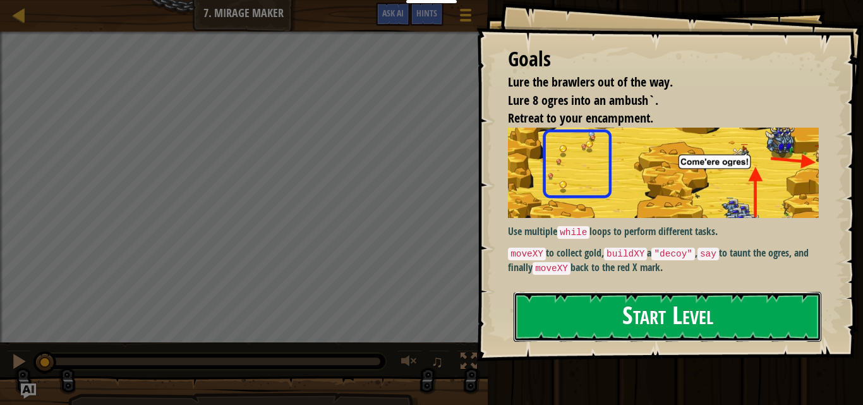
click at [651, 299] on button "Start Level" at bounding box center [667, 317] width 308 height 50
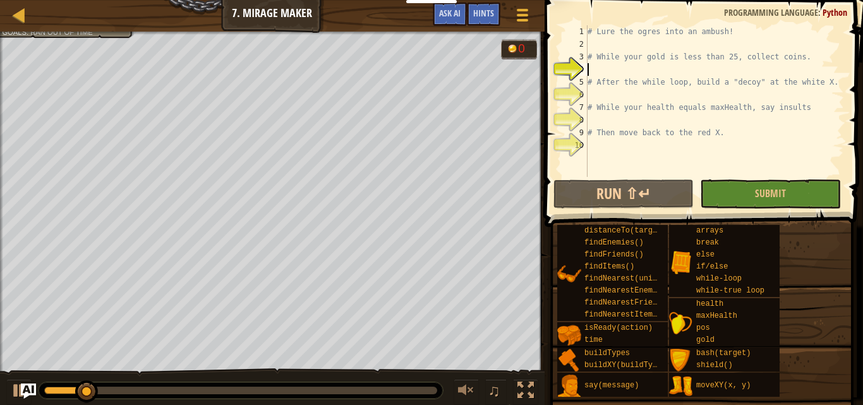
click at [602, 64] on div "# Lure the ogres into an ambush! # While your gold is less than 25, collect coi…" at bounding box center [714, 113] width 259 height 177
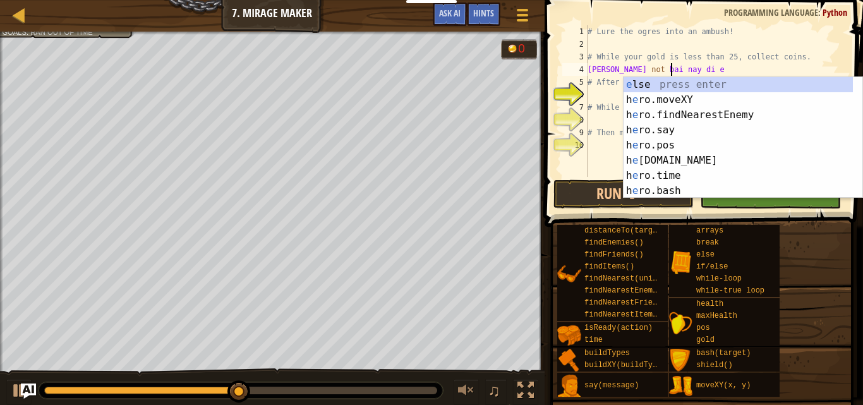
scroll to position [6, 6]
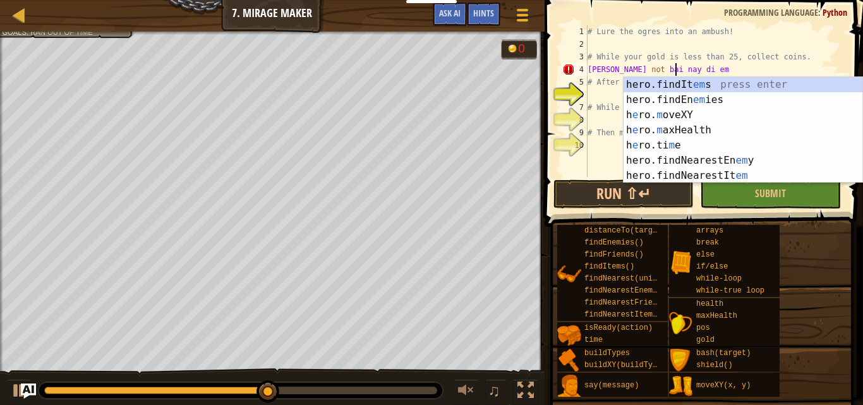
click at [686, 64] on div "# Lure the ogres into an ambush! # While your gold is less than 25, collect coi…" at bounding box center [714, 113] width 259 height 177
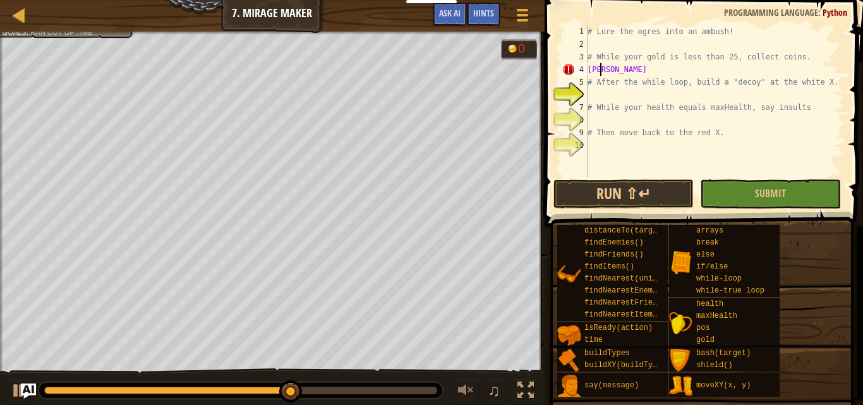
scroll to position [6, 0]
type textarea "l"
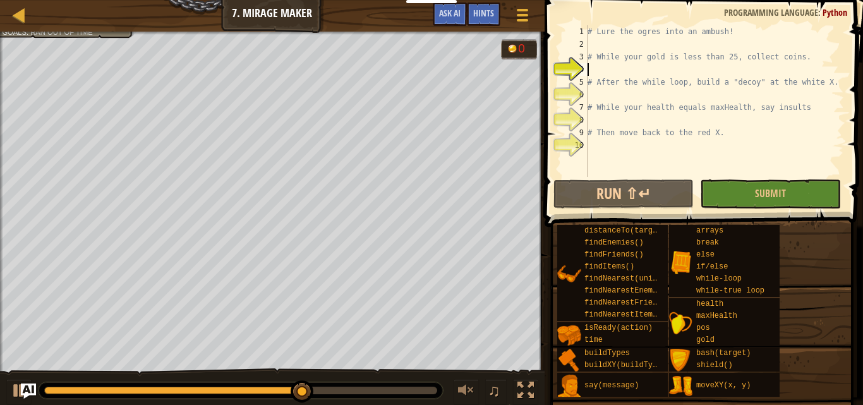
type textarea "# While your gold is less than 25, collect coins."
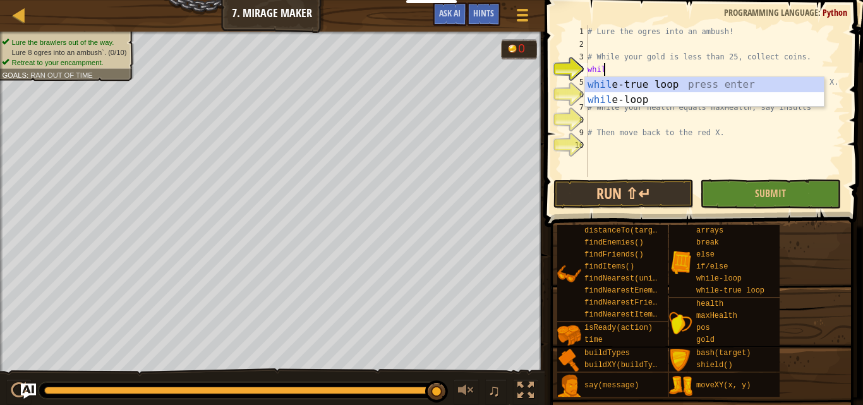
type textarea "while"
click at [714, 80] on div "while -true loop press enter while -loop press enter" at bounding box center [704, 107] width 239 height 61
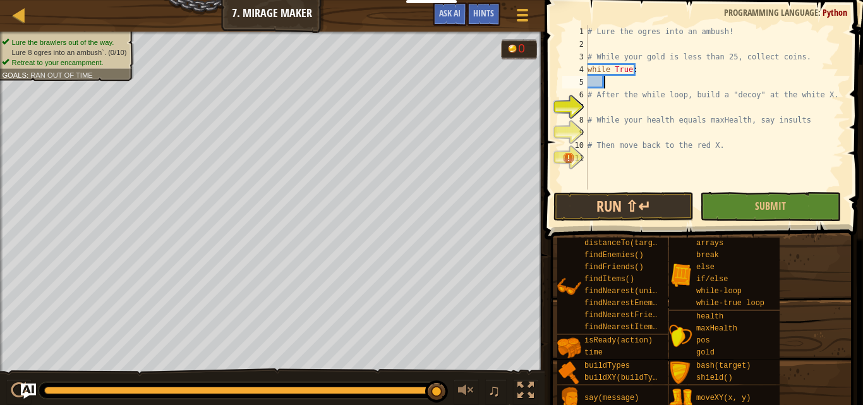
click at [626, 71] on div "# Lure the ogres into an ambush! # While your gold is less than 25, collect coi…" at bounding box center [714, 119] width 259 height 189
click at [636, 61] on div "# Lure the ogres into an ambush! # While your gold is less than 25, collect coi…" at bounding box center [714, 119] width 259 height 189
click at [625, 59] on div "# Lure the ogres into an ambush! # While your gold is less than 25, collect coi…" at bounding box center [714, 119] width 259 height 189
click at [670, 56] on div "# Lure the ogres into an ambush! # While your gold is less than 25, collect coi…" at bounding box center [714, 119] width 259 height 189
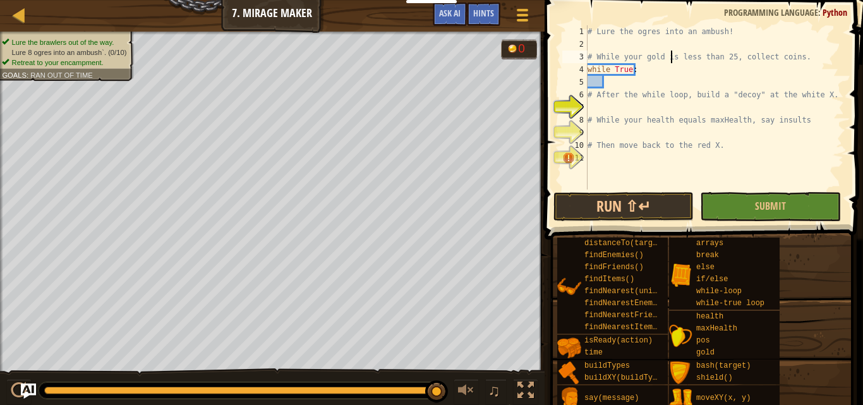
click at [630, 71] on div "# Lure the ogres into an ambush! # While your gold is less than 25, collect coi…" at bounding box center [714, 119] width 259 height 189
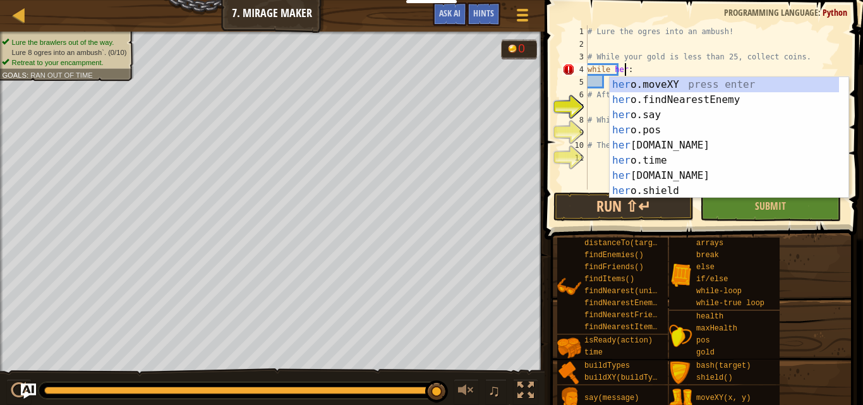
scroll to position [6, 3]
click at [640, 145] on div "hero .moveXY press enter hero .findNearestEnemy press enter hero .say press ent…" at bounding box center [723, 153] width 229 height 152
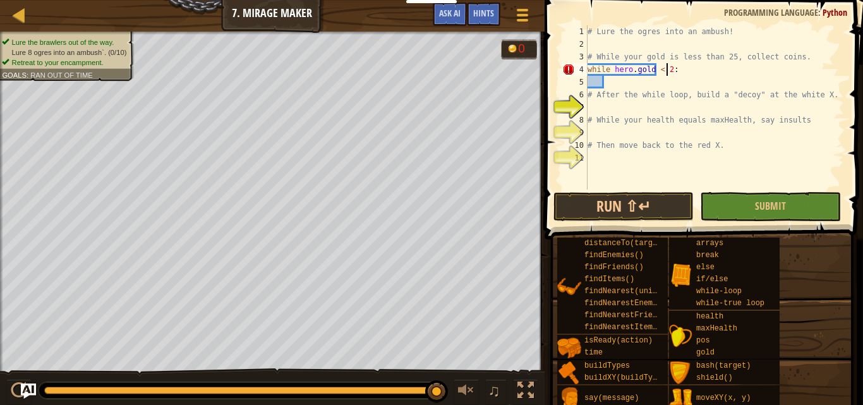
scroll to position [6, 6]
type textarea "while hero.gold < 25:"
click at [612, 78] on div "# Lure the ogres into an ambush! # While your gold is less than 25, collect coi…" at bounding box center [714, 119] width 259 height 189
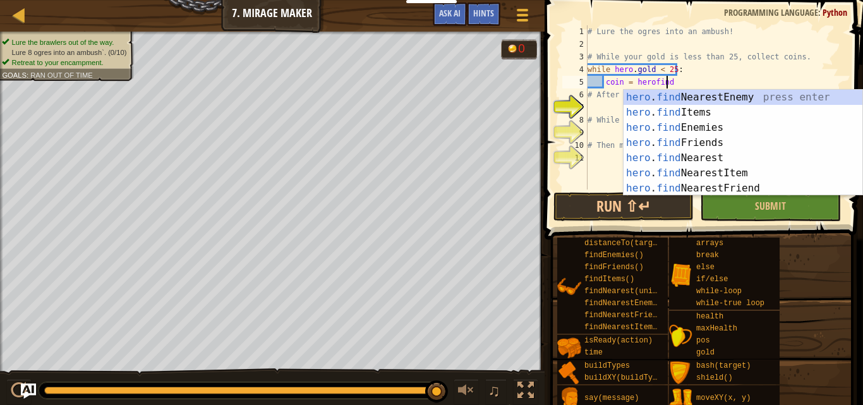
scroll to position [6, 6]
click at [717, 170] on div "hero . find NearestEnemy press enter hero . find Items press enter hero . find …" at bounding box center [742, 158] width 239 height 136
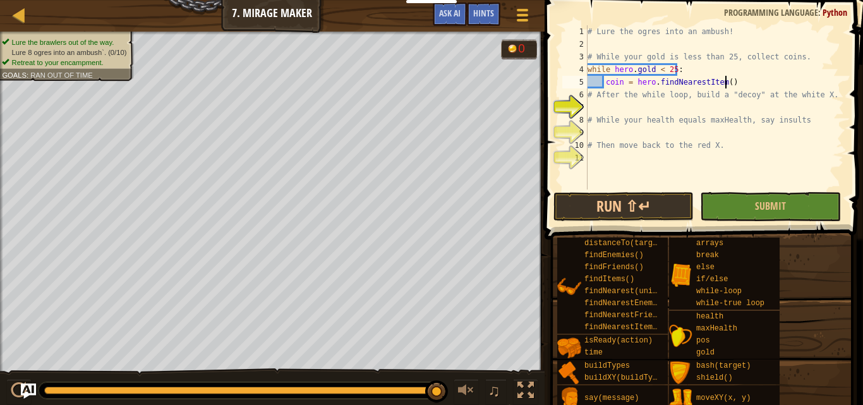
type textarea "coin = hero.findNearestItem()"
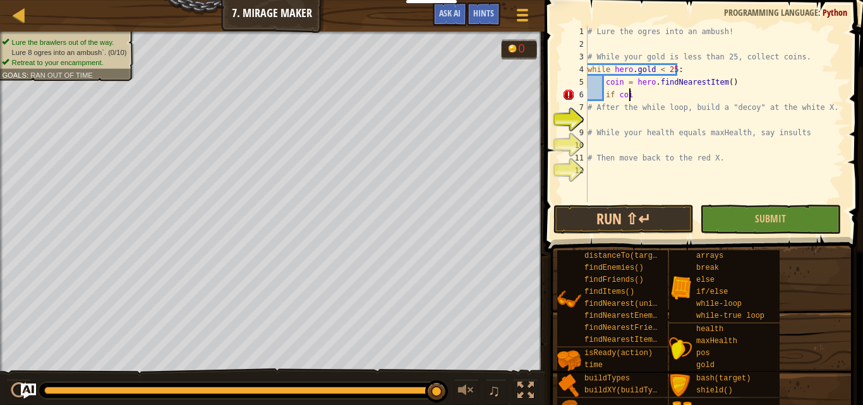
scroll to position [6, 3]
type textarea "if coin:"
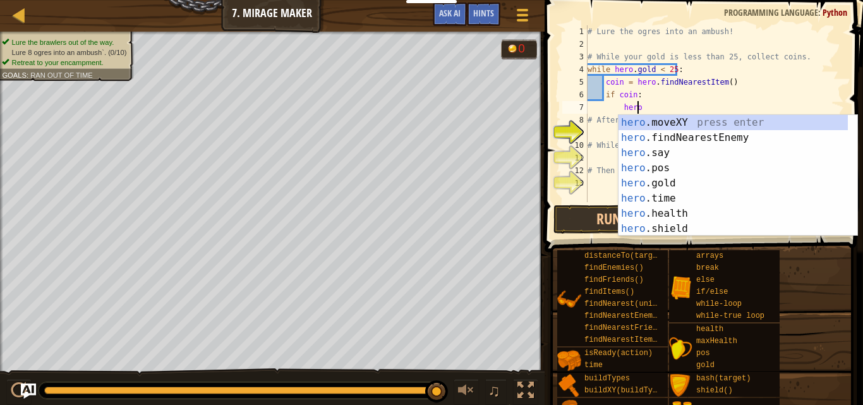
click at [691, 123] on div "hero .moveXY press enter hero .findNearestEnemy press enter hero .say press ent…" at bounding box center [732, 191] width 229 height 152
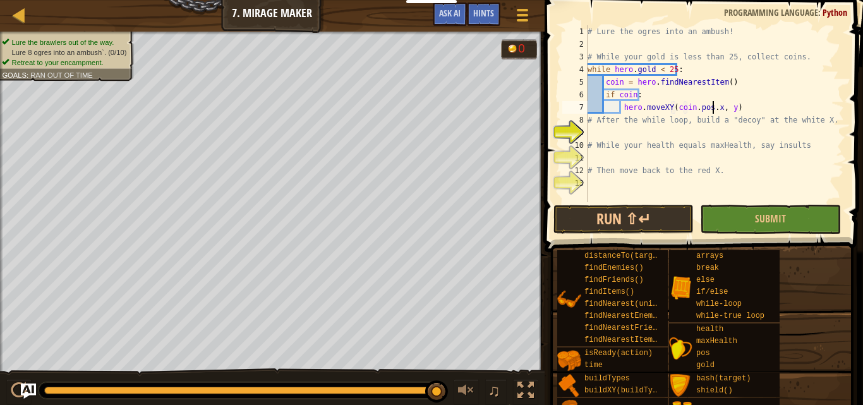
scroll to position [6, 10]
click at [725, 106] on div "# Lure the ogres into an ambush! # While your gold is less than 25, collect coi…" at bounding box center [714, 126] width 259 height 202
type textarea "hero.moveXY(coin.pos.x, coin.pos.y)"
click at [593, 133] on div "# Lure the ogres into an ambush! # While your gold is less than 25, collect coi…" at bounding box center [714, 126] width 259 height 202
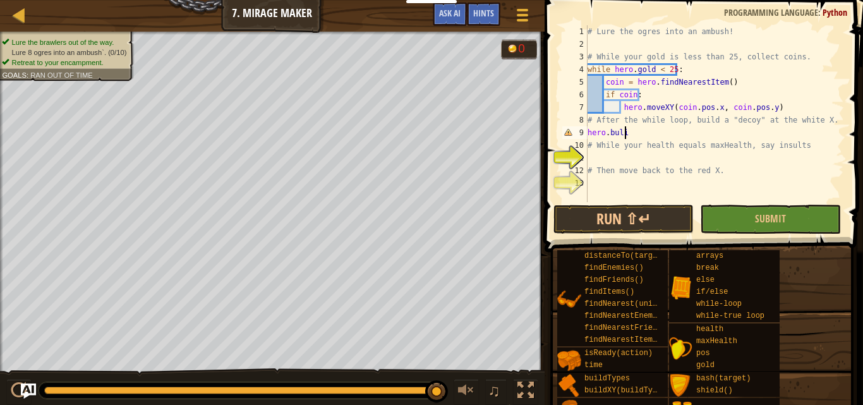
scroll to position [6, 2]
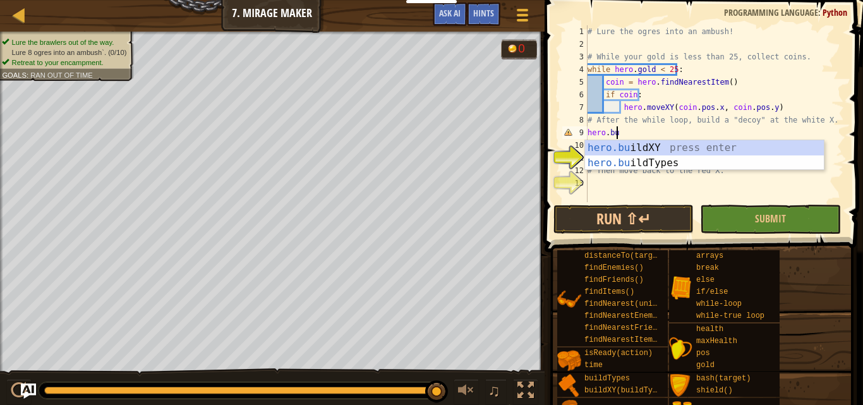
click at [624, 146] on div "hero.bu ildXY press enter hero.bu ildTypes press enter" at bounding box center [704, 170] width 239 height 61
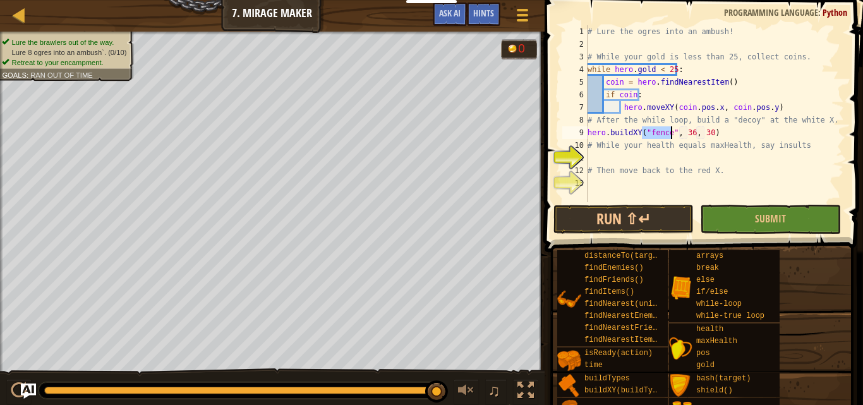
click at [664, 131] on div "# Lure the ogres into an ambush! # While your gold is less than 25, collect coi…" at bounding box center [714, 113] width 259 height 177
type textarea "hero.buildXY("decoy", 36, 30)"
click at [660, 159] on div "# Lure the ogres into an ambush! # While your gold is less than 25, collect coi…" at bounding box center [714, 126] width 259 height 202
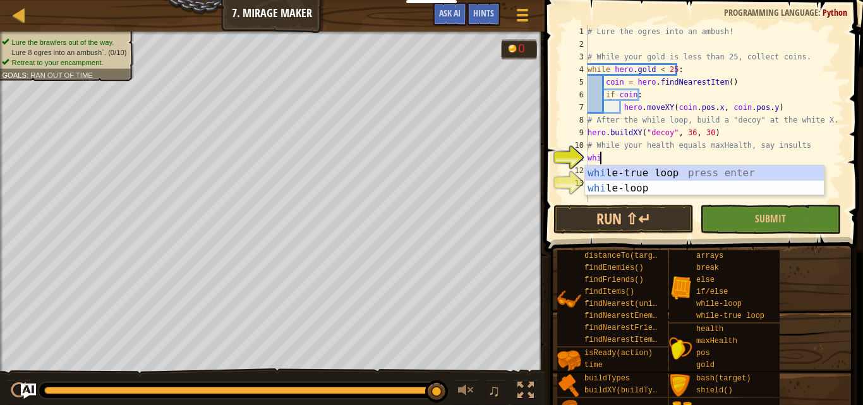
scroll to position [6, 1]
type textarea "while"
click at [623, 174] on div "while -true loop press enter while -loop press enter" at bounding box center [704, 195] width 239 height 61
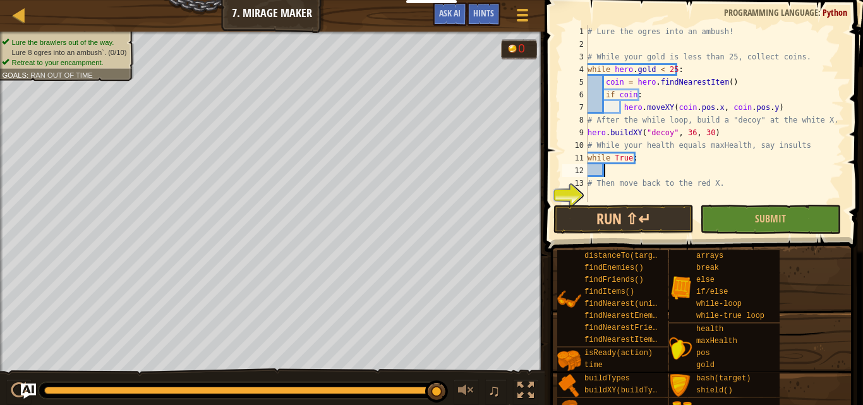
click at [628, 153] on div "# Lure the ogres into an ambush! # While your gold is less than 25, collect coi…" at bounding box center [714, 126] width 259 height 202
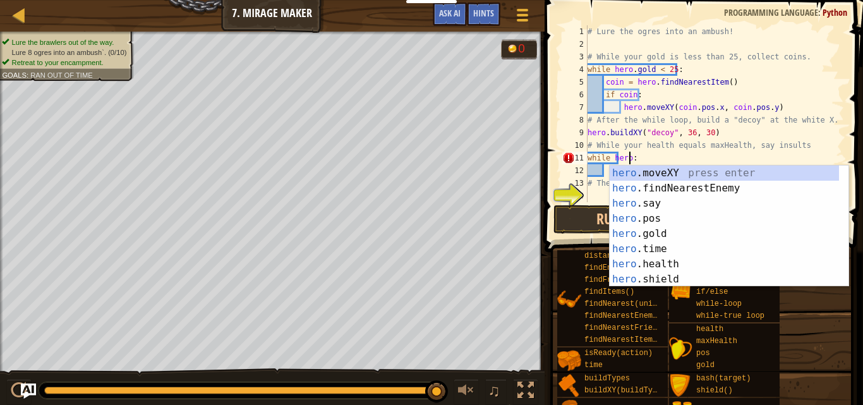
scroll to position [6, 3]
click at [633, 266] on div "hero .moveXY press enter hero .findNearestEnemy press enter hero .say press ent…" at bounding box center [723, 241] width 229 height 152
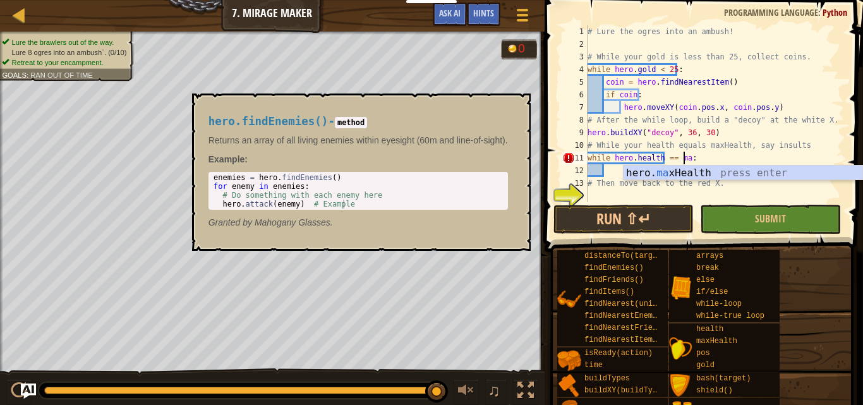
scroll to position [6, 8]
click at [662, 171] on div "hero. max Health press enter" at bounding box center [742, 187] width 239 height 45
type textarea "while hero.health == hero.maxHealth:"
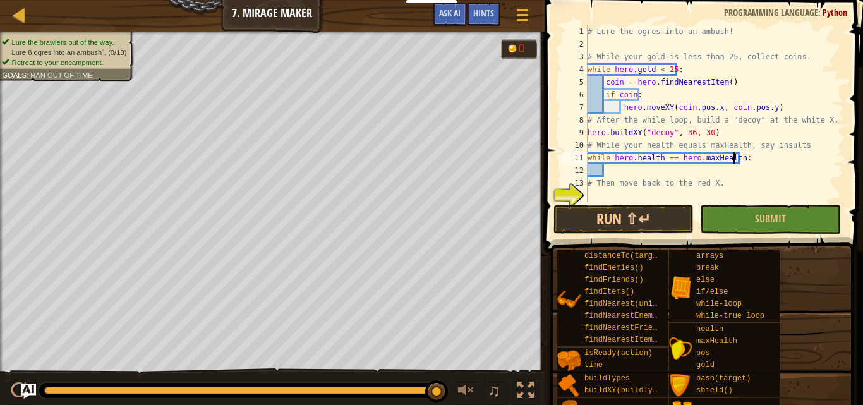
click at [626, 167] on div "# Lure the ogres into an ambush! # While your gold is less than 25, collect coi…" at bounding box center [714, 126] width 259 height 202
click at [647, 191] on div "# Lure the ogres into an ambush! # While your gold is less than 25, collect coi…" at bounding box center [714, 126] width 259 height 202
click at [619, 169] on div "# Lure the ogres into an ambush! # While your gold is less than 25, collect coi…" at bounding box center [714, 126] width 259 height 202
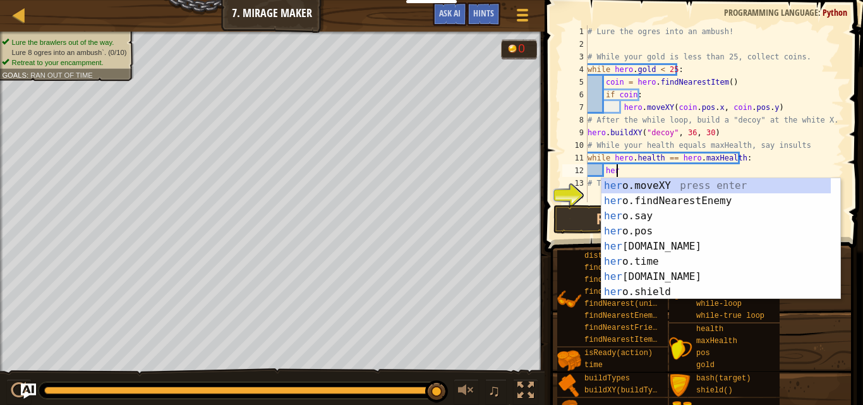
scroll to position [6, 2]
click at [676, 220] on div "hero .moveXY press enter hero .findNearestEnemy press enter hero .say press ent…" at bounding box center [715, 254] width 229 height 152
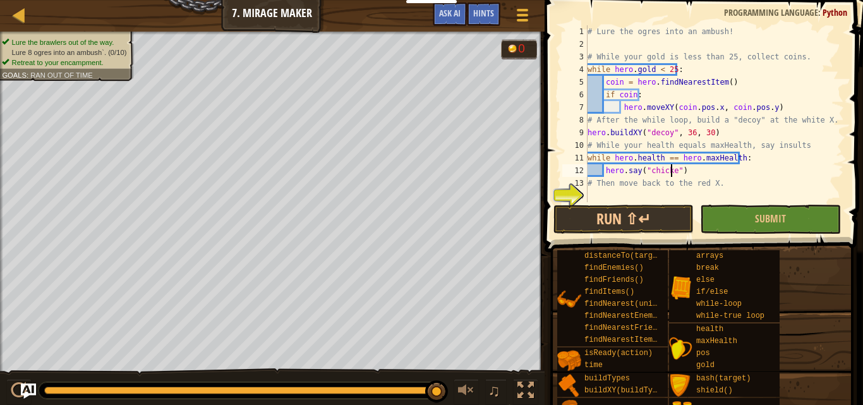
scroll to position [6, 7]
type textarea "hero.say("chicken!")"
click at [621, 191] on div "# Lure the ogres into an ambush! # While your gold is less than 25, collect coi…" at bounding box center [714, 126] width 259 height 202
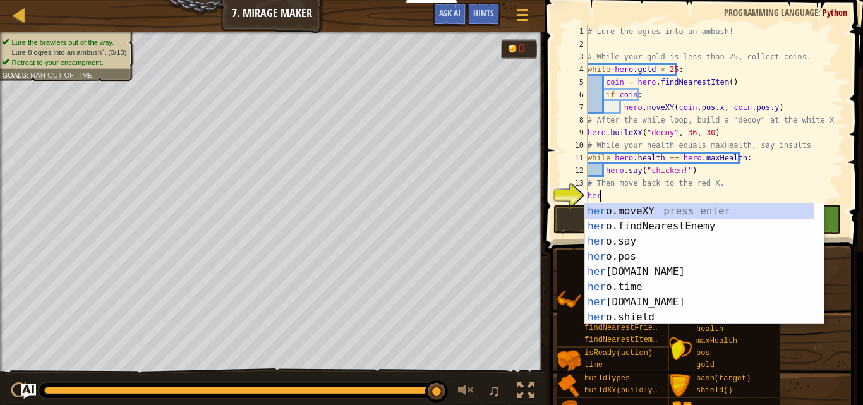
scroll to position [6, 1]
click at [660, 214] on div "hero .moveXY press enter hero .findNearestEnemy press enter hero .say press ent…" at bounding box center [699, 279] width 229 height 152
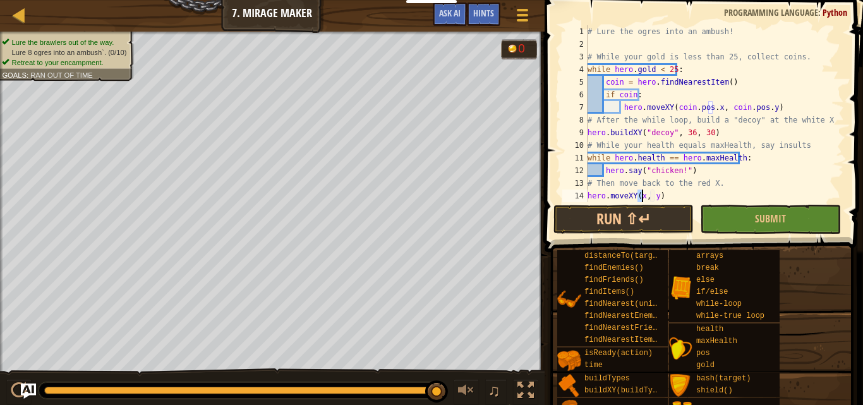
click at [587, 194] on div "# Lure the ogres into an ambush! # While your gold is less than 25, collect coi…" at bounding box center [709, 126] width 249 height 202
click at [640, 197] on div "# Lure the ogres into an ambush! # While your gold is less than 25, collect coi…" at bounding box center [709, 126] width 249 height 202
click at [657, 195] on div "# Lure the ogres into an ambush! # While your gold is less than 25, collect coi…" at bounding box center [709, 126] width 249 height 202
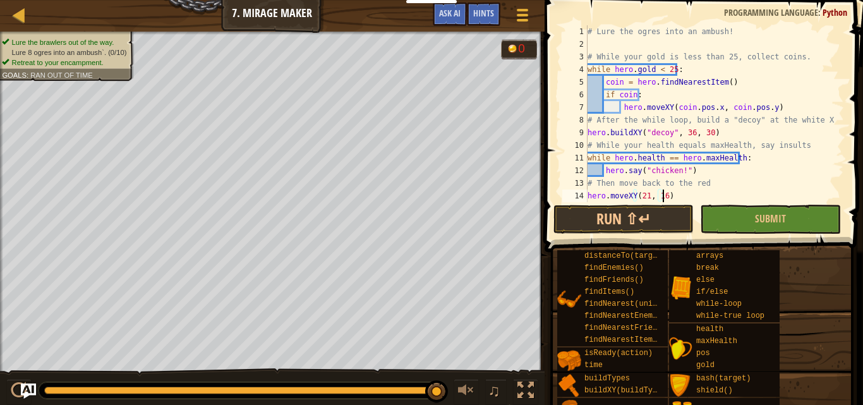
scroll to position [6, 6]
click at [685, 133] on div "# Lure the ogres into an ambush! # While your gold is less than 25, collect coi…" at bounding box center [709, 126] width 249 height 202
click at [703, 134] on div "# Lure the ogres into an ambush! # While your gold is less than 25, collect coi…" at bounding box center [709, 126] width 249 height 202
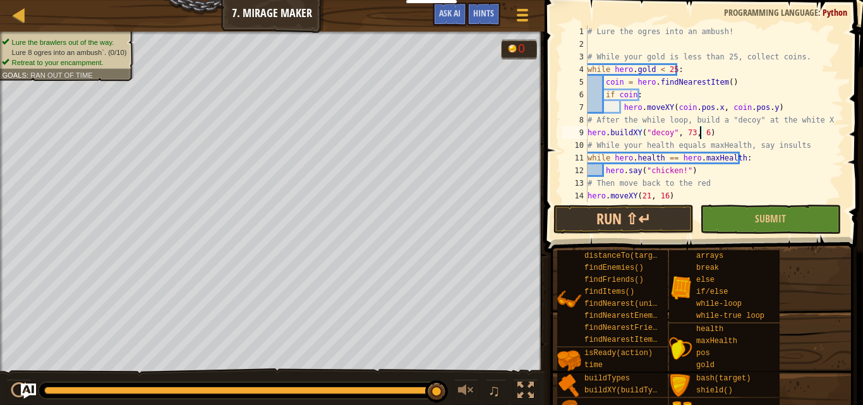
type textarea "hero.buildXY("decoy", 73, 69)"
click at [727, 211] on button "Submit" at bounding box center [770, 219] width 141 height 29
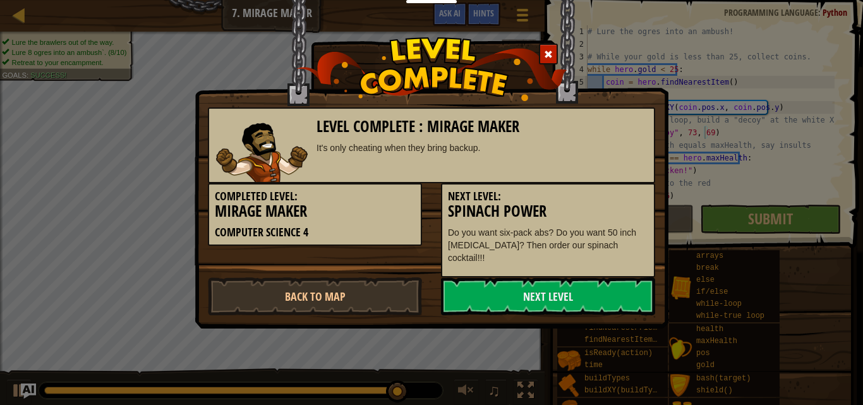
click at [566, 261] on div "Next Level: Spinach Power Do you want six-pack abs? Do you want 50 inch biceps?…" at bounding box center [548, 230] width 214 height 94
click at [354, 160] on div "Level Complete : Mirage Maker It's only cheating when they bring backup." at bounding box center [431, 145] width 447 height 76
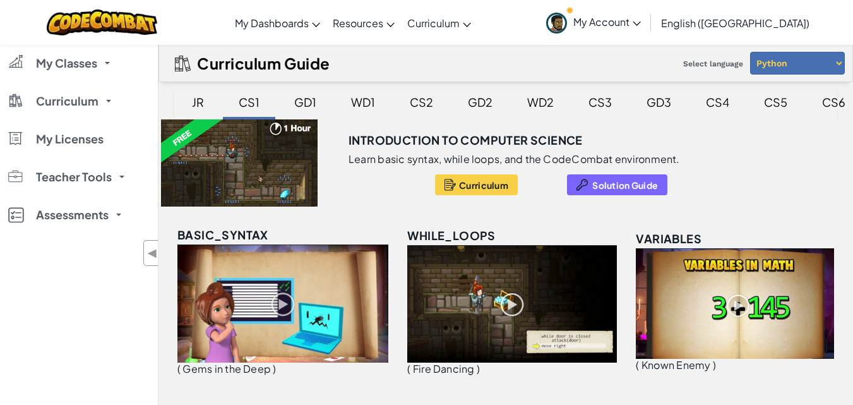
click at [712, 105] on div "CS4" at bounding box center [717, 102] width 49 height 30
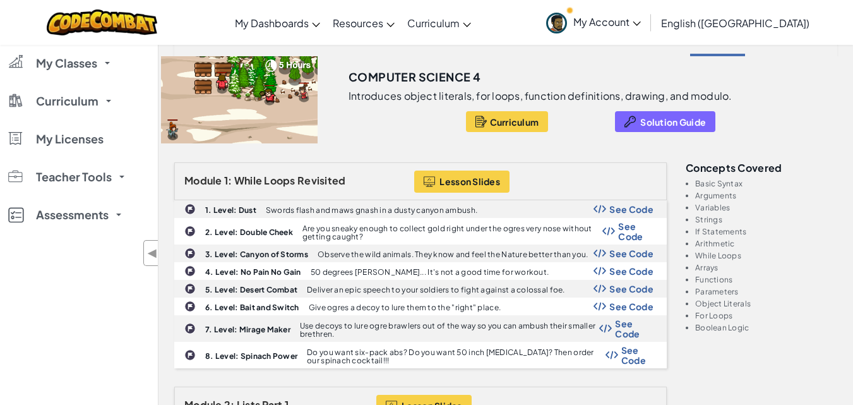
scroll to position [126, 0]
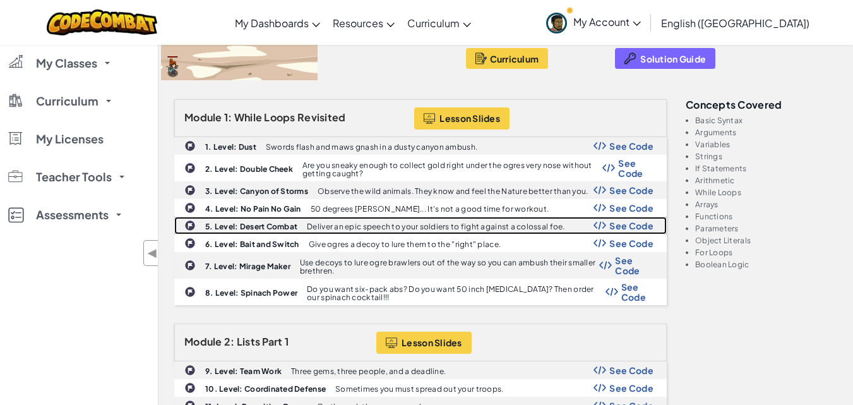
click at [622, 221] on span "See Code" at bounding box center [631, 225] width 44 height 10
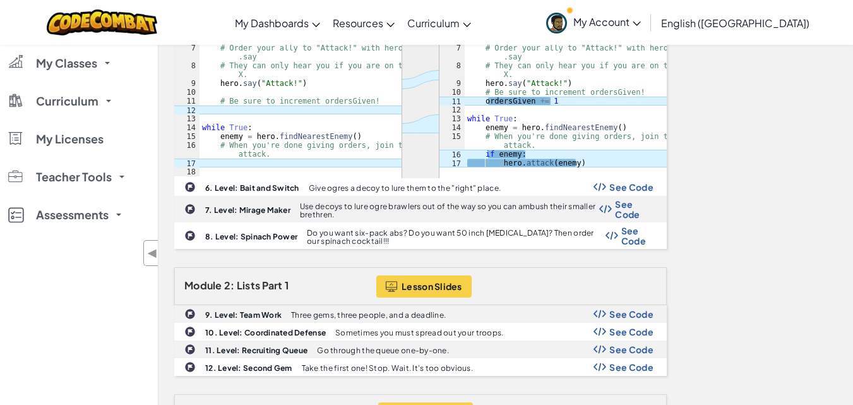
scroll to position [316, 0]
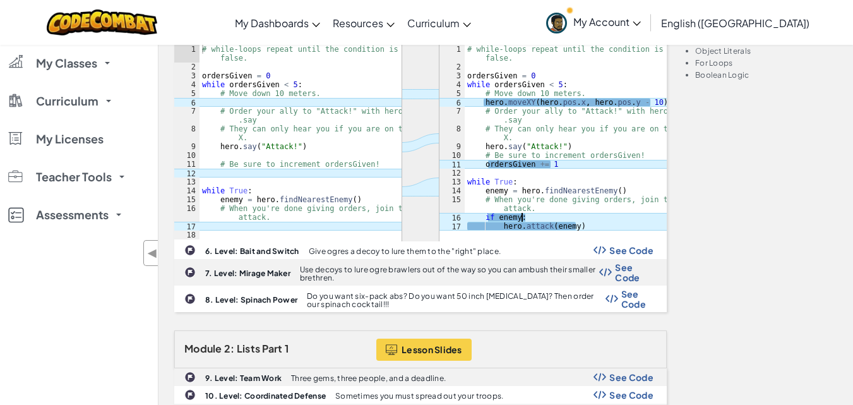
click at [540, 217] on div "# while-loops repeat until the condition is false. ordersGiven = 0 while orders…" at bounding box center [566, 151] width 202 height 212
drag, startPoint x: 544, startPoint y: 227, endPoint x: 600, endPoint y: 227, distance: 56.8
click at [600, 227] on div "# while-loops repeat until the condition is false. ordersGiven = 0 while orders…" at bounding box center [566, 151] width 202 height 212
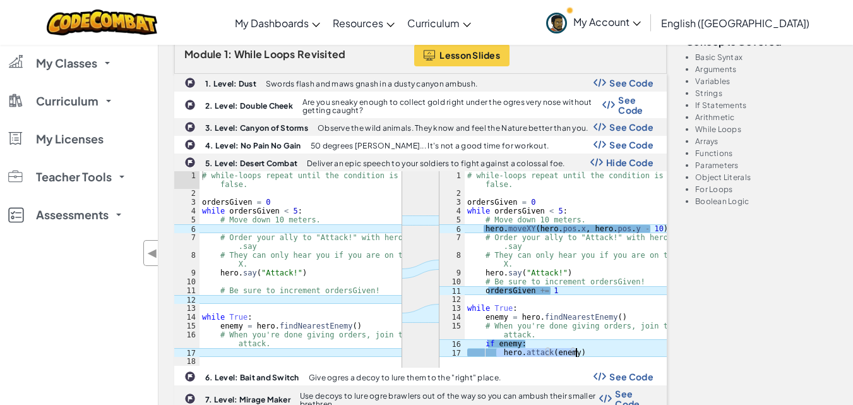
click at [551, 256] on div "# while-loops repeat until the condition is false. ordersGiven = 0 while orders…" at bounding box center [566, 277] width 202 height 212
type textarea "# They can only hear you if you are on the X."
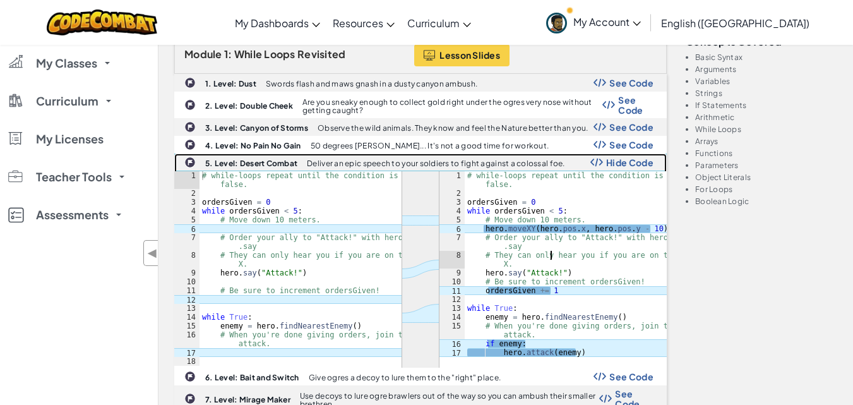
click at [626, 163] on span "Hide Code" at bounding box center [629, 162] width 47 height 10
